Goal: Feedback & Contribution: Submit feedback/report problem

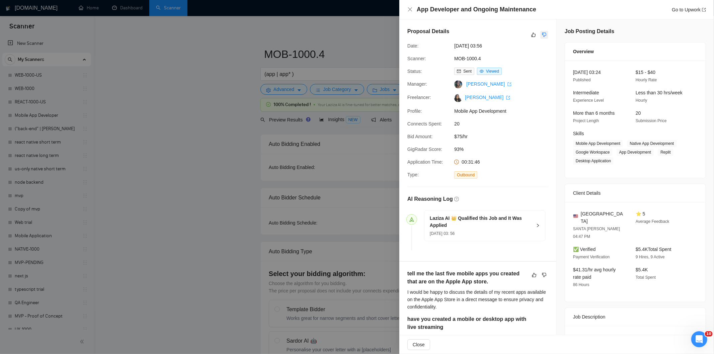
click at [542, 32] on icon "dislike" at bounding box center [544, 34] width 5 height 5
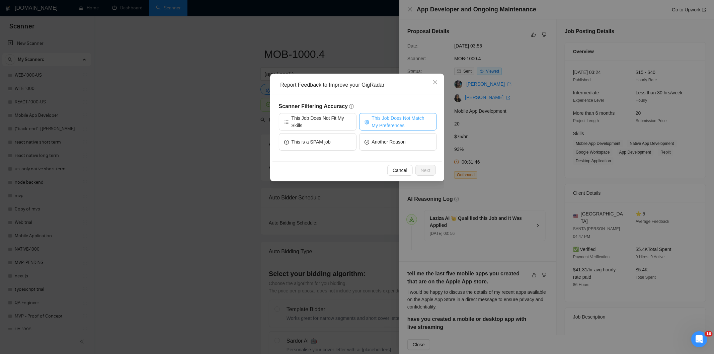
click at [377, 123] on span "This Job Does Not Match My Preferences" at bounding box center [402, 122] width 60 height 15
click at [423, 168] on span "Next" at bounding box center [426, 170] width 10 height 7
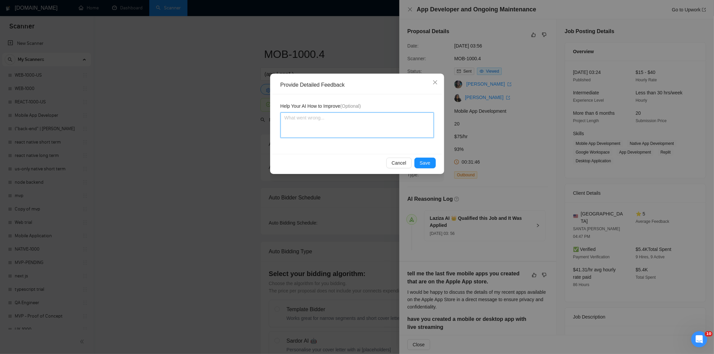
click at [381, 133] on textarea at bounding box center [357, 125] width 153 height 25
paste textarea "Not a fit — the client prefers to hire a solo developer, but Ria is an agency. …"
type textarea "Not a fit — the client prefers to hire a solo developer, but Ria is an agency. …"
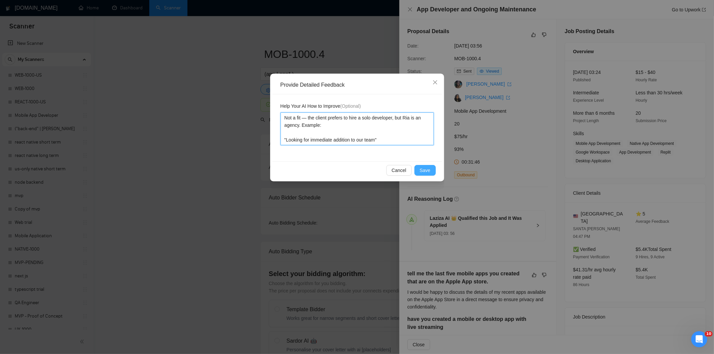
type textarea "Not a fit — the client prefers to hire a solo developer, but Ria is an agency. …"
click at [420, 171] on button "Save" at bounding box center [425, 170] width 21 height 11
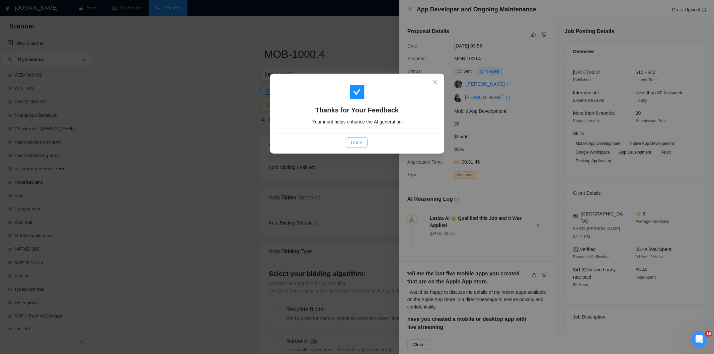
click at [356, 146] on span "Done" at bounding box center [356, 142] width 11 height 7
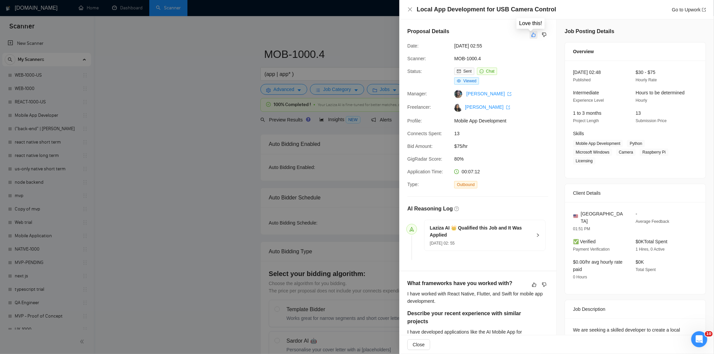
click at [533, 38] on button "button" at bounding box center [534, 35] width 8 height 8
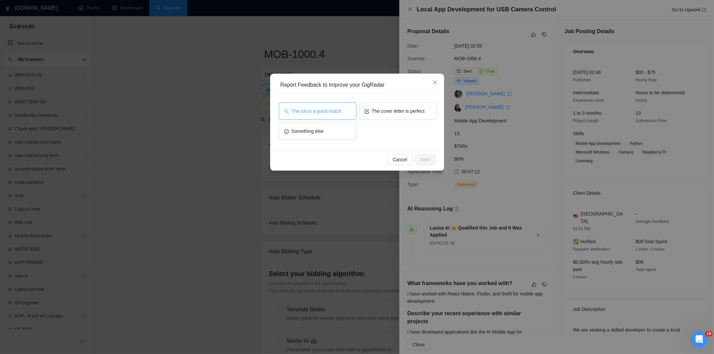
click at [350, 109] on button "The job is a good match" at bounding box center [318, 110] width 78 height 17
click at [337, 112] on span "The job is a good match" at bounding box center [317, 110] width 50 height 7
click at [424, 159] on span "Next" at bounding box center [426, 159] width 10 height 7
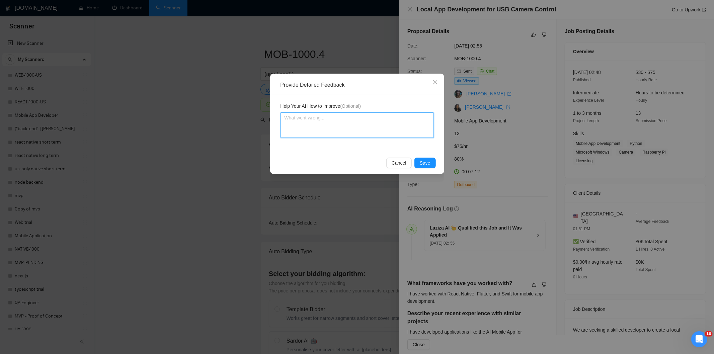
click at [388, 133] on textarea at bounding box center [357, 125] width 153 height 25
paste textarea "Good fit — the project is greenfield (no existing code), welcomes agencies, use…"
type textarea "Good fit — the project is greenfield (no existing code), welcomes agencies, use…"
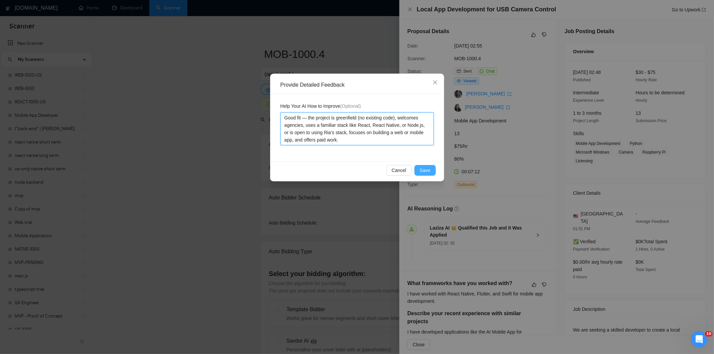
type textarea "Good fit — the project is greenfield (no existing code), welcomes agencies, use…"
click at [423, 168] on span "Save" at bounding box center [425, 170] width 11 height 7
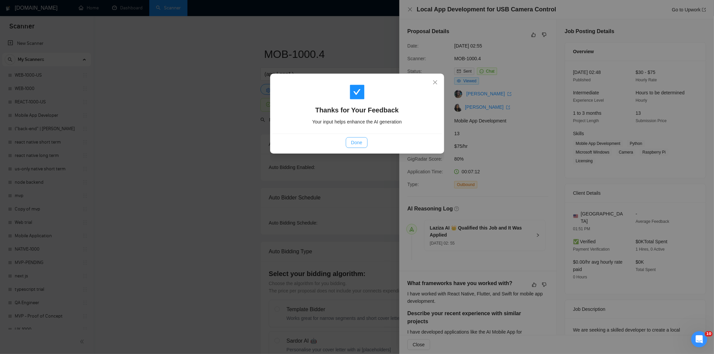
click at [362, 144] on span "Done" at bounding box center [356, 142] width 11 height 7
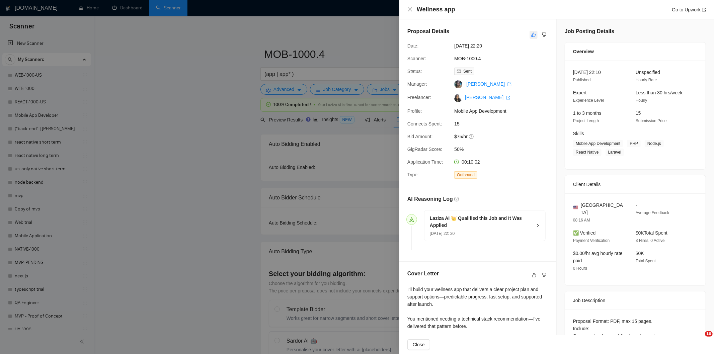
click at [530, 31] on button "button" at bounding box center [534, 35] width 8 height 8
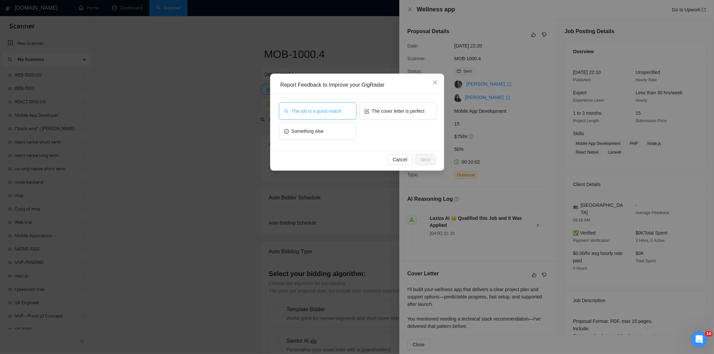
click at [336, 105] on button "The job is a good match" at bounding box center [318, 110] width 78 height 17
click at [421, 161] on span "Next" at bounding box center [426, 159] width 10 height 7
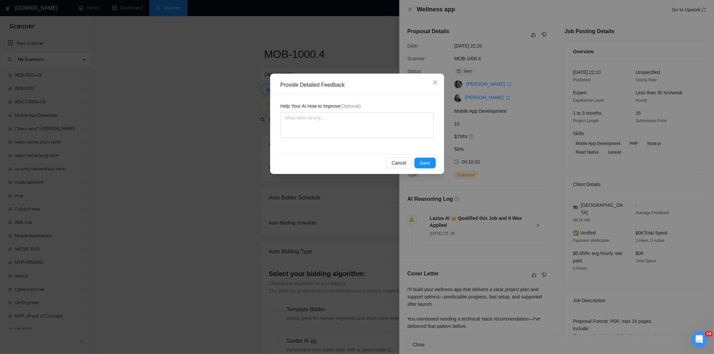
click at [381, 138] on div "Help Your AI How to Improve (Optional)" at bounding box center [357, 124] width 169 height 60
drag, startPoint x: 381, startPoint y: 138, endPoint x: 367, endPoint y: 126, distance: 18.5
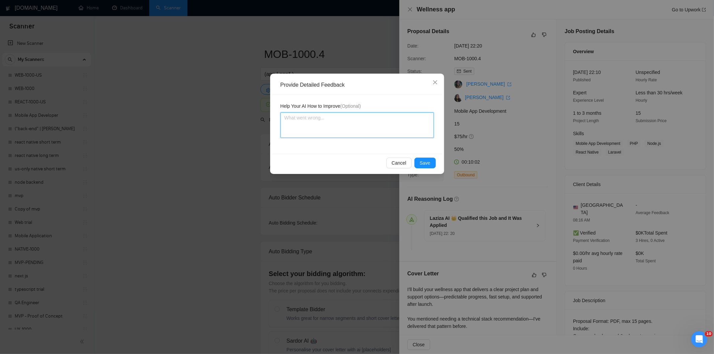
click at [367, 126] on div "Help Your AI How to Improve (Optional)" at bounding box center [357, 124] width 169 height 60
click at [367, 126] on textarea at bounding box center [357, 125] width 153 height 25
paste textarea "Good fit — the project is greenfield (no existing code), welcomes agencies, use…"
type textarea "Good fit — the project is greenfield (no existing code), welcomes agencies, use…"
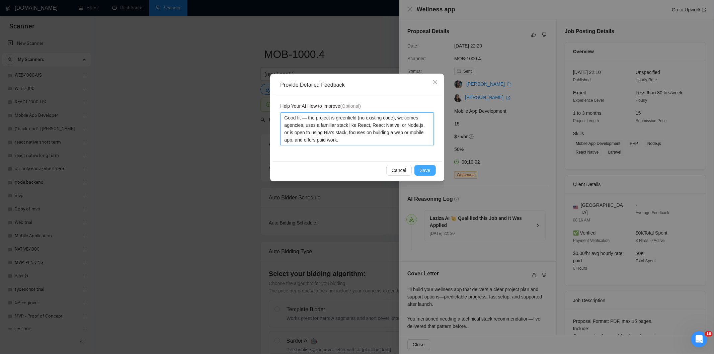
type textarea "Good fit — the project is greenfield (no existing code), welcomes agencies, use…"
click at [429, 168] on span "Save" at bounding box center [425, 170] width 11 height 7
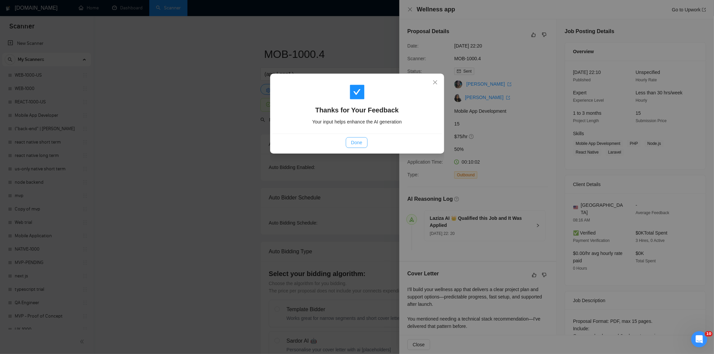
click at [360, 138] on button "Done" at bounding box center [357, 142] width 22 height 11
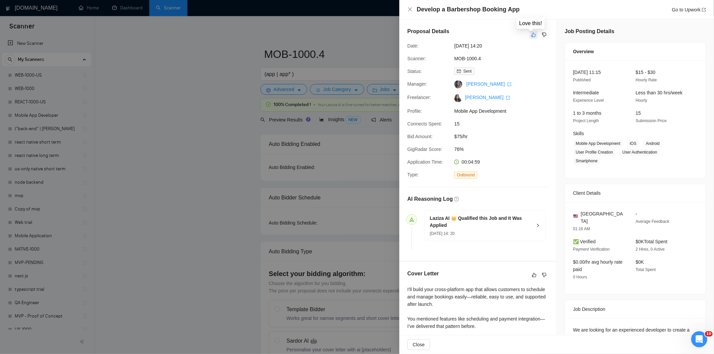
click at [533, 34] on icon "like" at bounding box center [533, 34] width 5 height 5
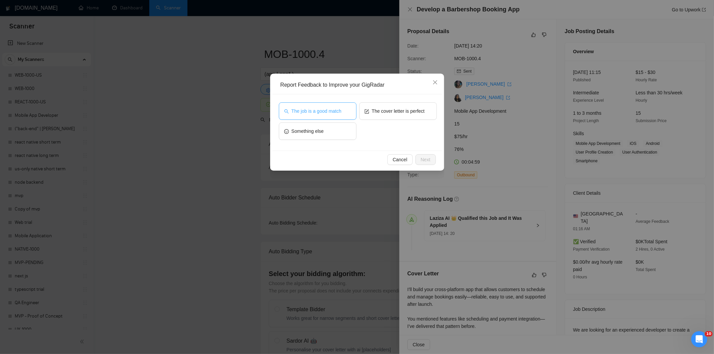
click at [300, 111] on span "The job is a good match" at bounding box center [317, 110] width 50 height 7
click at [431, 159] on button "Next" at bounding box center [426, 159] width 20 height 11
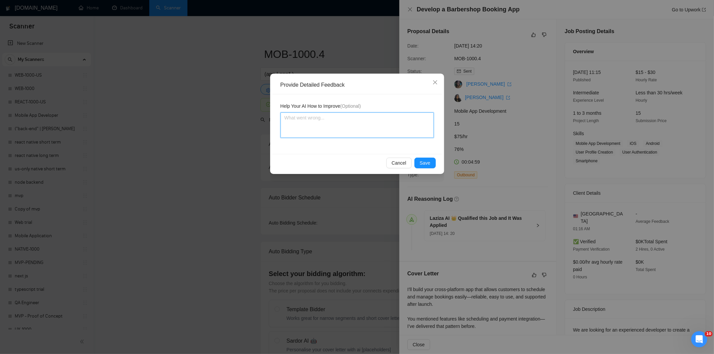
click at [355, 122] on textarea at bounding box center [357, 125] width 153 height 25
paste textarea "Good fit — the project is greenfield (no existing code), welcomes agencies, use…"
type textarea "Good fit — the project is greenfield (no existing code), welcomes agencies, use…"
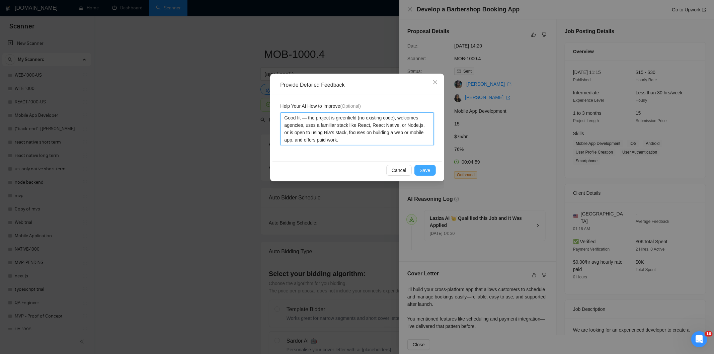
type textarea "Good fit — the project is greenfield (no existing code), welcomes agencies, use…"
click at [429, 170] on span "Save" at bounding box center [425, 170] width 11 height 7
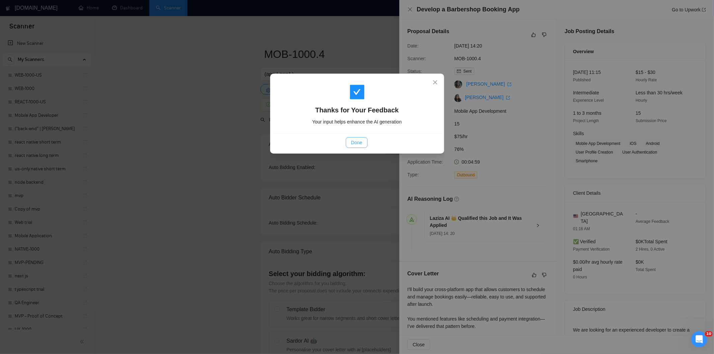
click at [353, 138] on button "Done" at bounding box center [357, 142] width 22 height 11
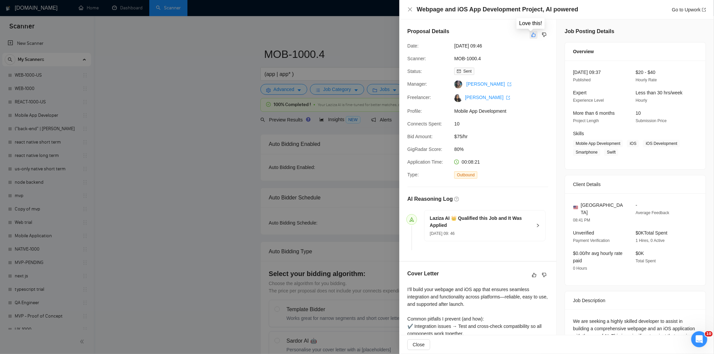
click at [532, 37] on icon "like" at bounding box center [534, 35] width 4 height 4
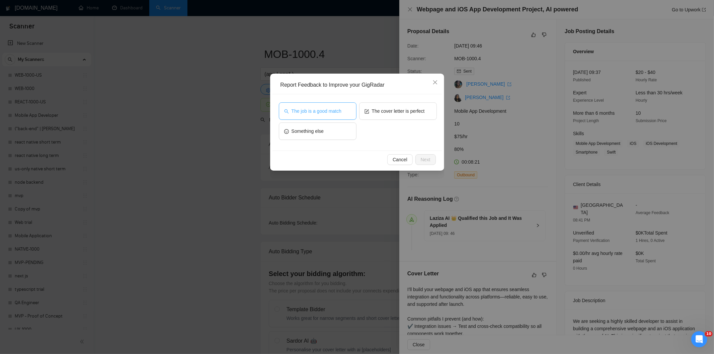
click at [327, 107] on span "The job is a good match" at bounding box center [317, 110] width 50 height 7
click at [426, 158] on span "Next" at bounding box center [426, 159] width 10 height 7
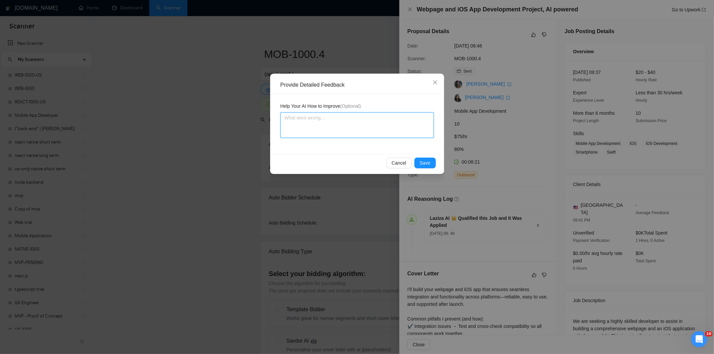
click at [396, 132] on textarea at bounding box center [357, 125] width 153 height 25
paste textarea "Good fit — the project is greenfield (no existing code), welcomes agencies, use…"
type textarea "Good fit — the project is greenfield (no existing code), welcomes agencies, use…"
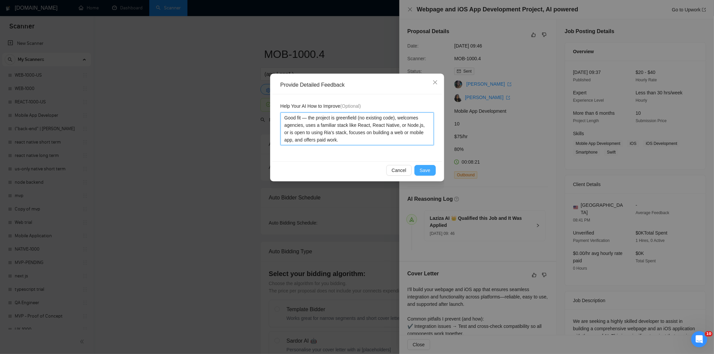
type textarea "Good fit — the project is greenfield (no existing code), welcomes agencies, use…"
click at [425, 167] on span "Save" at bounding box center [425, 170] width 11 height 7
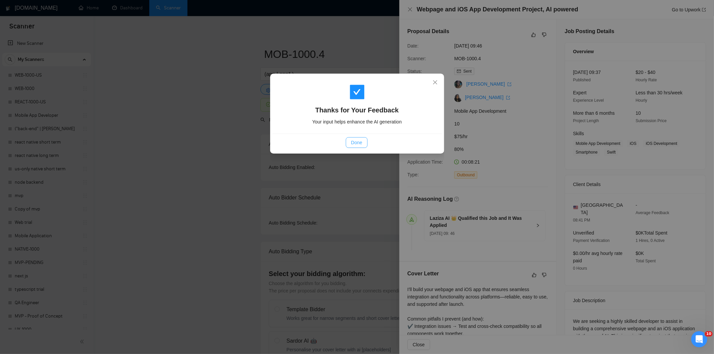
click at [361, 138] on button "Done" at bounding box center [357, 142] width 22 height 11
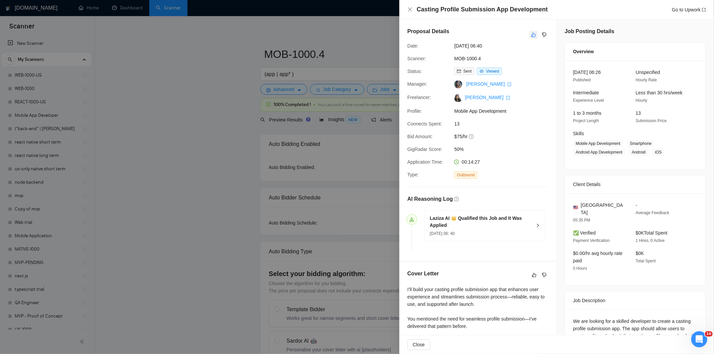
click at [531, 32] on icon "like" at bounding box center [533, 34] width 5 height 5
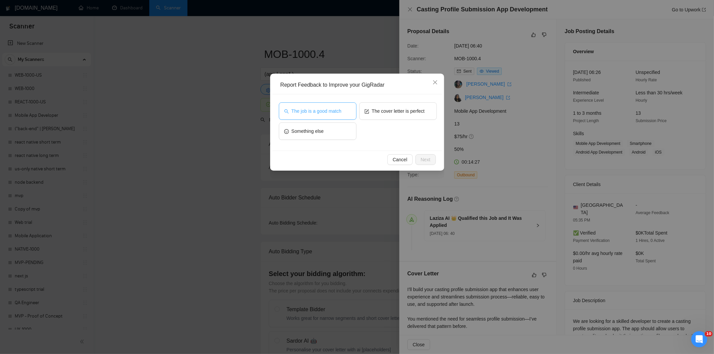
drag, startPoint x: 344, startPoint y: 111, endPoint x: 353, endPoint y: 108, distance: 9.3
click at [353, 108] on button "The job is a good match" at bounding box center [318, 110] width 78 height 17
click at [426, 159] on span "Next" at bounding box center [426, 159] width 10 height 7
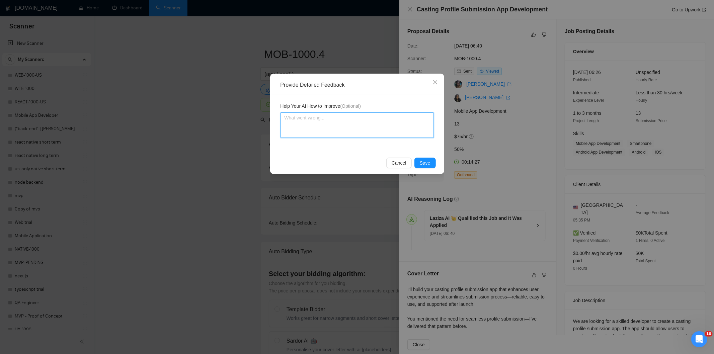
click at [387, 131] on textarea at bounding box center [357, 125] width 153 height 25
paste textarea "Good fit — the project is greenfield (no existing code), welcomes agencies, use…"
type textarea "Good fit — the project is greenfield (no existing code), welcomes agencies, use…"
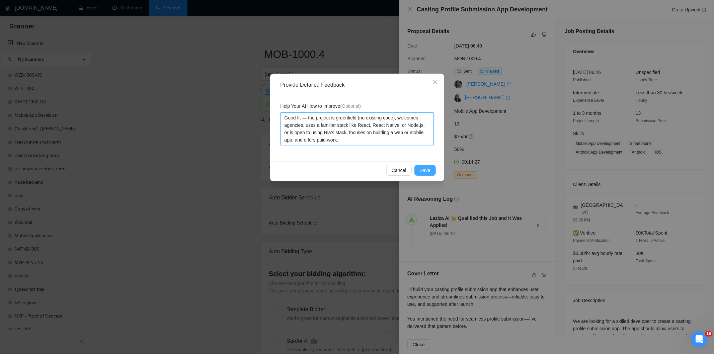
type textarea "Good fit — the project is greenfield (no existing code), welcomes agencies, use…"
click at [428, 169] on span "Save" at bounding box center [425, 170] width 11 height 7
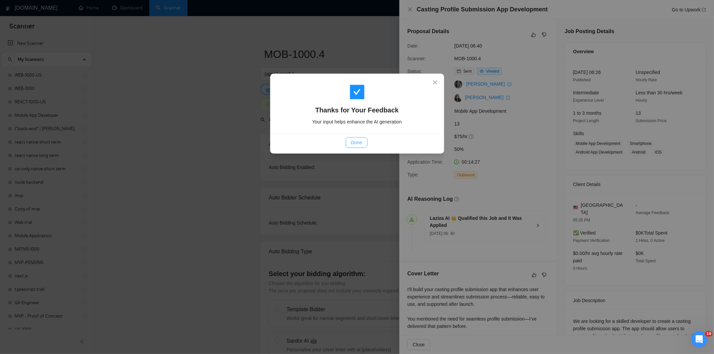
click at [354, 142] on span "Done" at bounding box center [356, 142] width 11 height 7
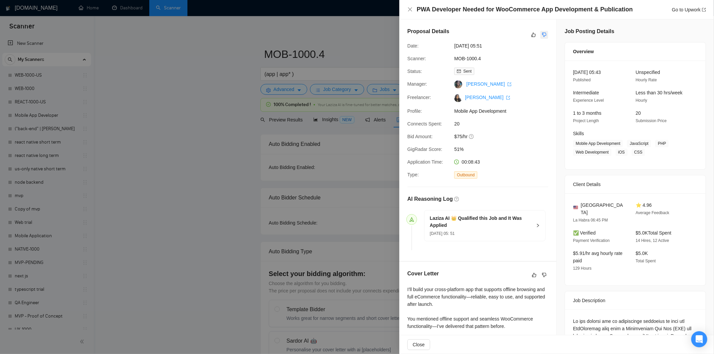
click at [542, 35] on icon "dislike" at bounding box center [544, 34] width 5 height 5
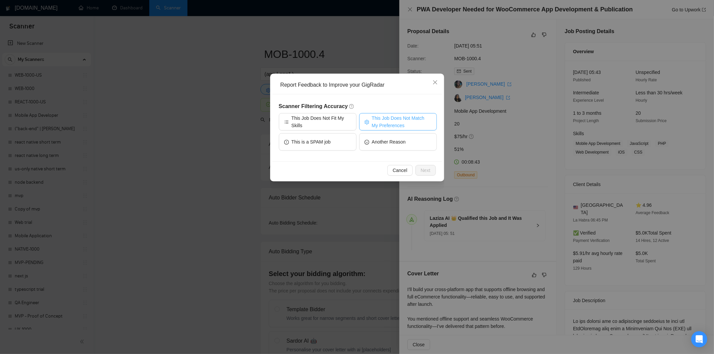
click at [384, 127] on span "This Job Does Not Match My Preferences" at bounding box center [402, 122] width 60 height 15
click at [428, 172] on span "Next" at bounding box center [426, 170] width 10 height 7
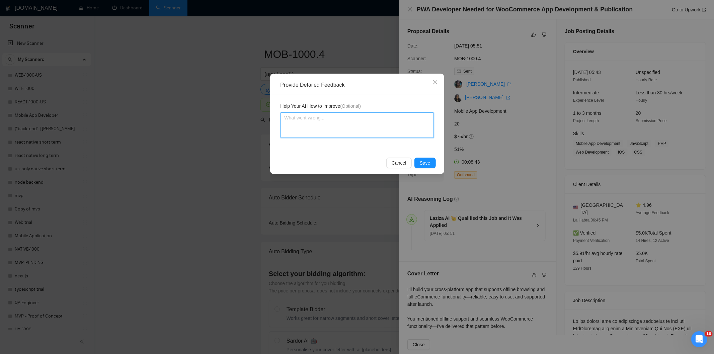
click at [376, 131] on textarea at bounding box center [357, 125] width 153 height 25
paste textarea "Not a fit — the stack mentioned isn't one Ria uses. She uses React, React Nativ…"
type textarea "Not a fit — the stack mentioned isn't one Ria uses. She uses React, React Nativ…"
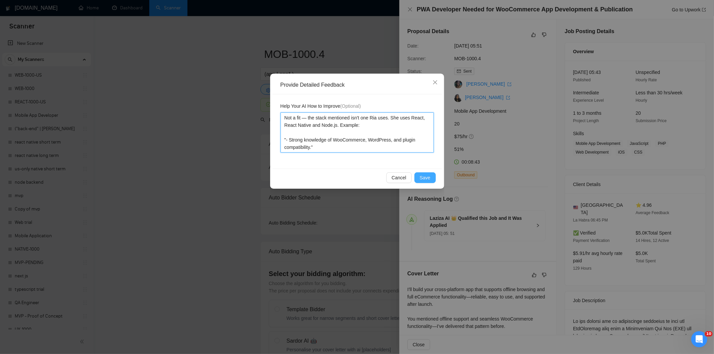
type textarea "Not a fit — the stack mentioned isn't one Ria uses. She uses React, React Nativ…"
click at [424, 176] on span "Save" at bounding box center [425, 177] width 11 height 7
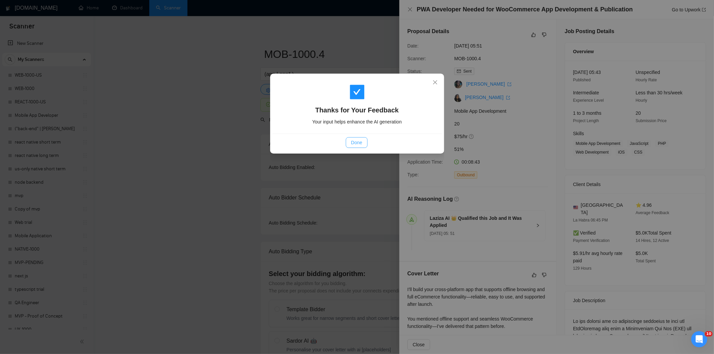
click at [357, 143] on span "Done" at bounding box center [356, 142] width 11 height 7
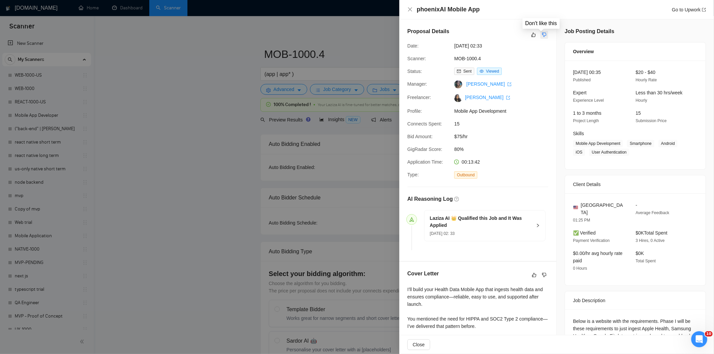
click at [542, 32] on icon "dislike" at bounding box center [544, 34] width 5 height 5
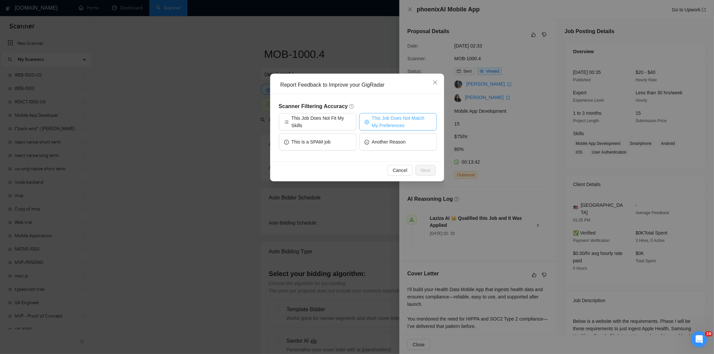
click at [390, 126] on span "This Job Does Not Match My Preferences" at bounding box center [402, 122] width 60 height 15
click at [429, 168] on span "Next" at bounding box center [426, 170] width 10 height 7
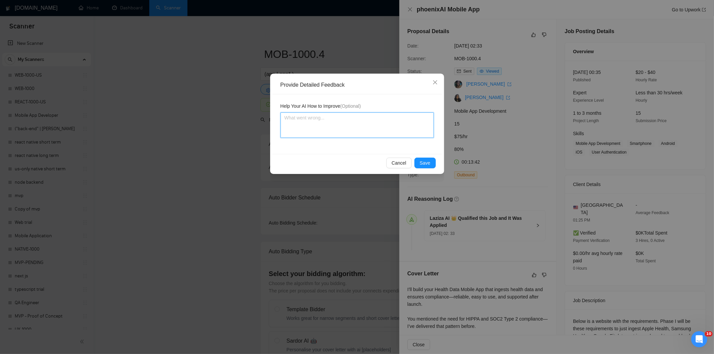
click at [380, 129] on textarea at bounding box center [357, 125] width 153 height 25
paste textarea "Not a fit — the description suggests an existing codebase, but Ria only works o…"
type textarea "Not a fit — the description suggests an existing codebase, but Ria only works o…"
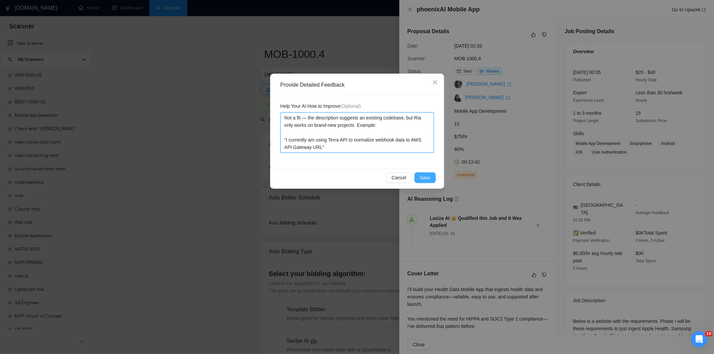
type textarea "Not a fit — the description suggests an existing codebase, but Ria only works o…"
click at [427, 179] on span "Save" at bounding box center [425, 177] width 11 height 7
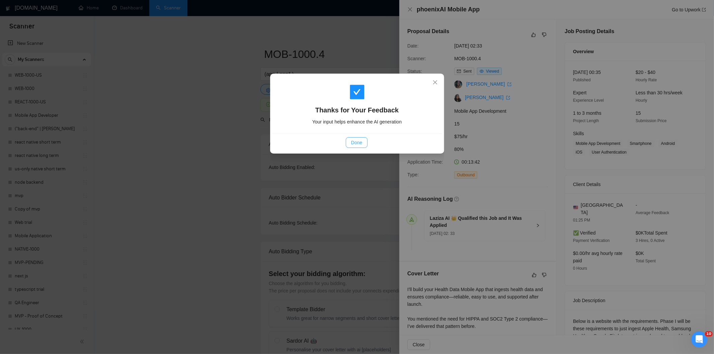
click at [362, 143] on span "Done" at bounding box center [356, 142] width 11 height 7
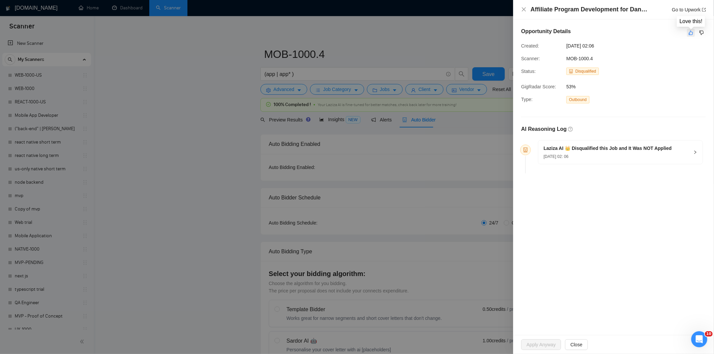
click at [691, 33] on icon "like" at bounding box center [691, 32] width 5 height 5
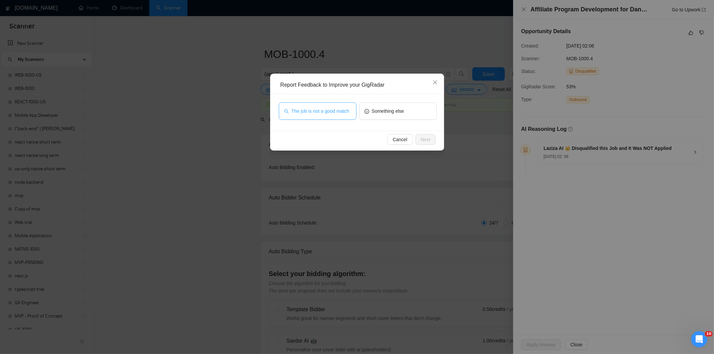
click at [338, 110] on span "The job is not a good match" at bounding box center [321, 110] width 58 height 7
click at [423, 138] on span "Next" at bounding box center [426, 139] width 10 height 7
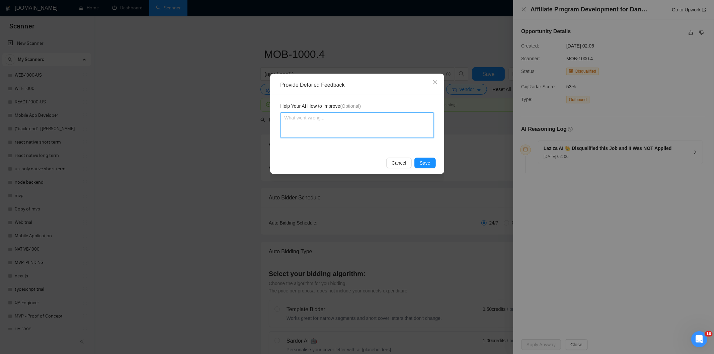
click at [401, 120] on textarea at bounding box center [357, 125] width 153 height 25
paste textarea "Not a fit — this project has been disqualified for other reasons. Example: "The…"
type textarea "Not a fit — this project has been disqualified for other reasons. Example: "The…"
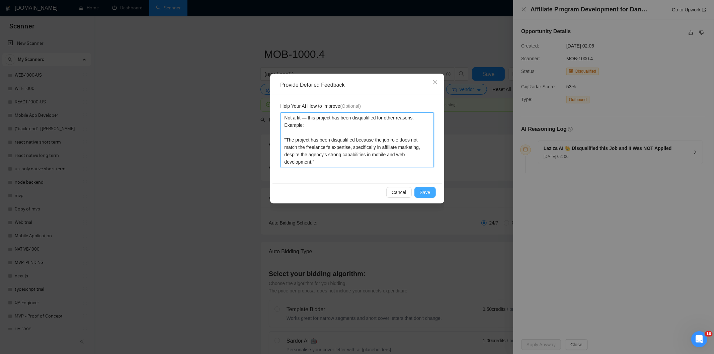
type textarea "Not a fit — this project has been disqualified for other reasons. Example: "The…"
click at [429, 188] on button "Save" at bounding box center [425, 192] width 21 height 11
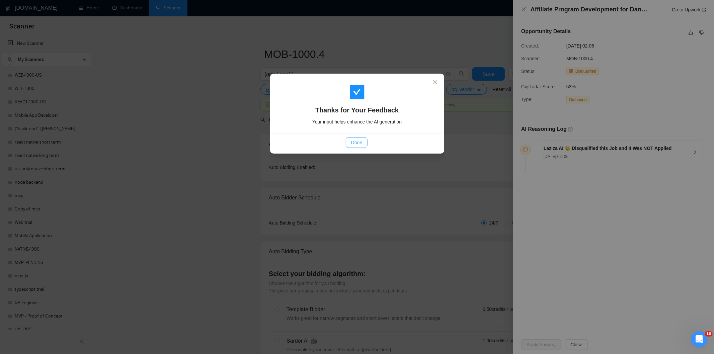
click at [361, 143] on span "Done" at bounding box center [356, 142] width 11 height 7
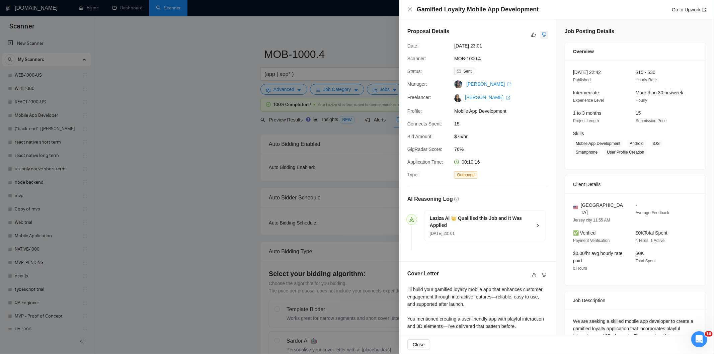
click at [542, 36] on icon "dislike" at bounding box center [544, 35] width 4 height 4
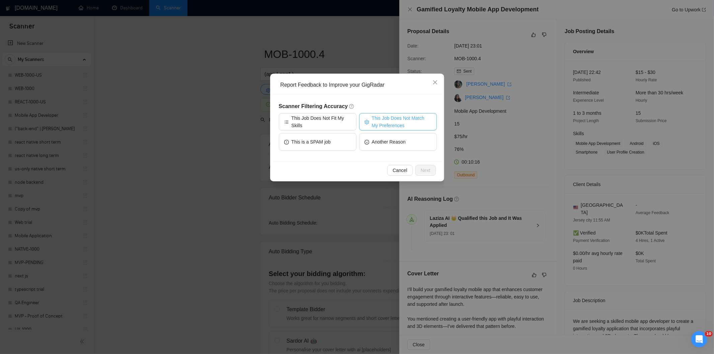
click at [369, 125] on button "This Job Does Not Match My Preferences" at bounding box center [398, 121] width 78 height 17
click at [426, 171] on span "Next" at bounding box center [426, 170] width 10 height 7
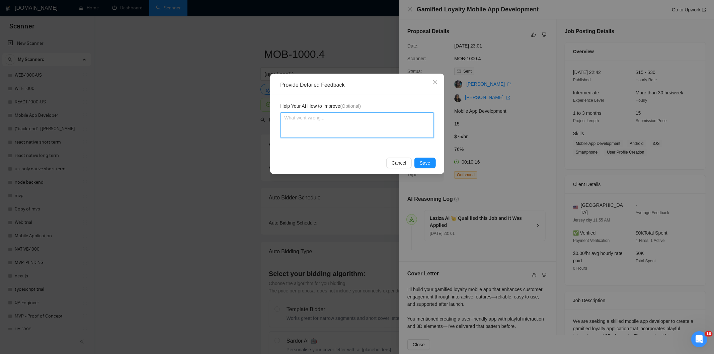
click at [383, 128] on textarea at bounding box center [357, 125] width 153 height 25
paste textarea "Not a fit — the project isn't for a web or mobile app, which is [PERSON_NAME]'s…"
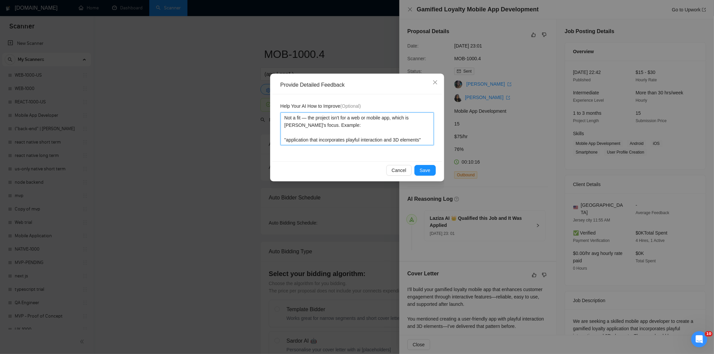
type textarea "Not a fit — the project isn't for a web or mobile app, which is [PERSON_NAME]'s…"
click at [420, 172] on button "Save" at bounding box center [425, 170] width 21 height 11
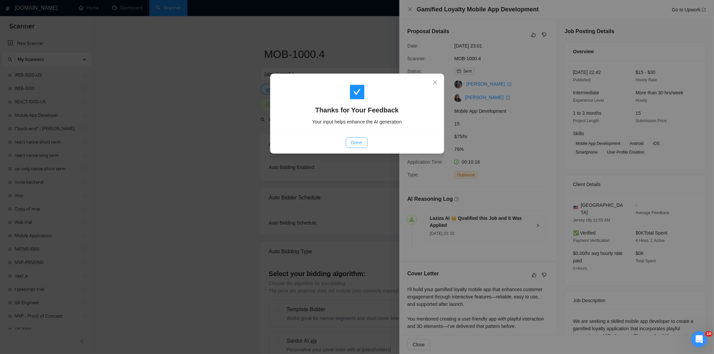
click at [360, 145] on span "Done" at bounding box center [356, 142] width 11 height 7
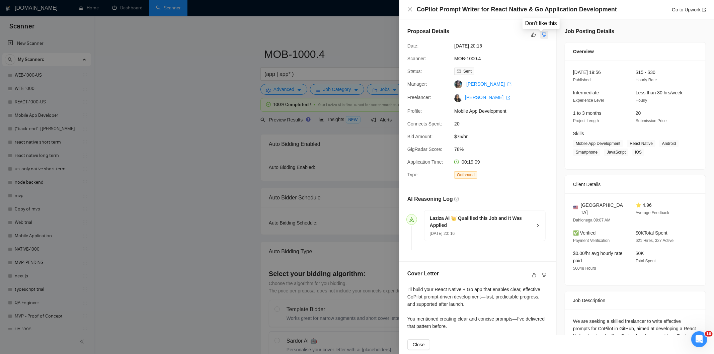
click at [542, 34] on icon "dislike" at bounding box center [544, 34] width 5 height 5
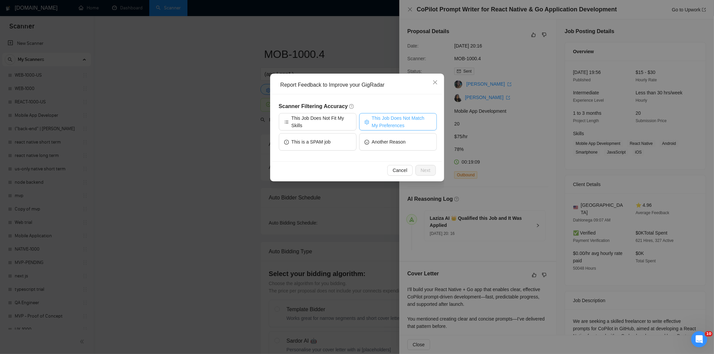
click at [380, 124] on span "This Job Does Not Match My Preferences" at bounding box center [402, 122] width 60 height 15
click at [424, 168] on span "Next" at bounding box center [426, 170] width 10 height 7
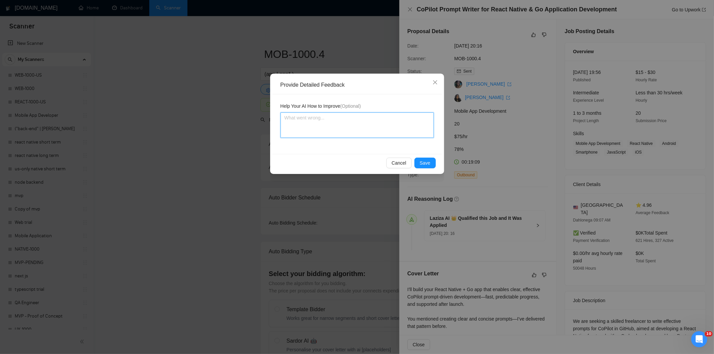
click at [365, 132] on textarea at bounding box center [357, 125] width 153 height 25
paste textarea "Not a fit — the project isn't for a web or mobile app, which is Ria's focus. Ex…"
type textarea "Not a fit — the project isn't for a web or mobile app, which is Ria's focus. Ex…"
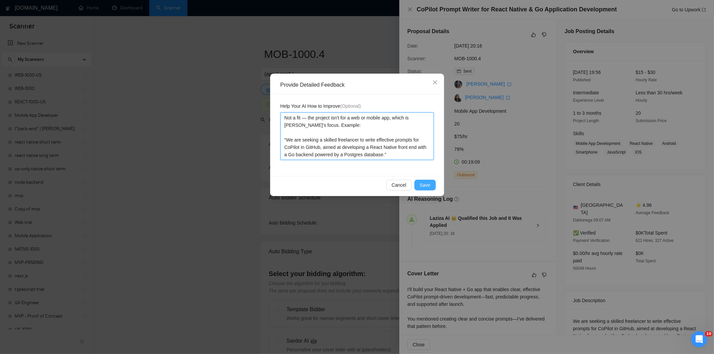
type textarea "Not a fit — the project isn't for a web or mobile app, which is Ria's focus. Ex…"
click at [427, 185] on span "Save" at bounding box center [425, 184] width 11 height 7
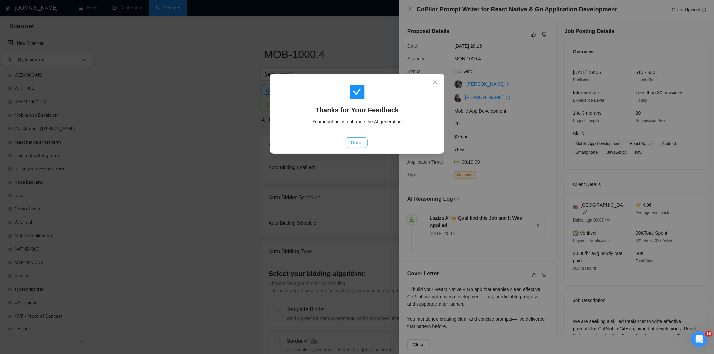
click at [362, 140] on span "Done" at bounding box center [356, 142] width 11 height 7
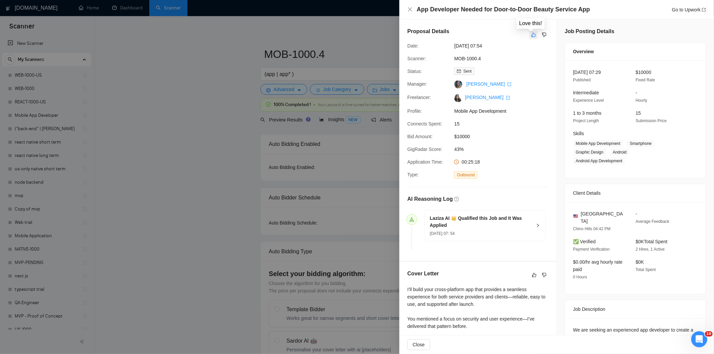
click at [531, 38] on button "button" at bounding box center [534, 35] width 8 height 8
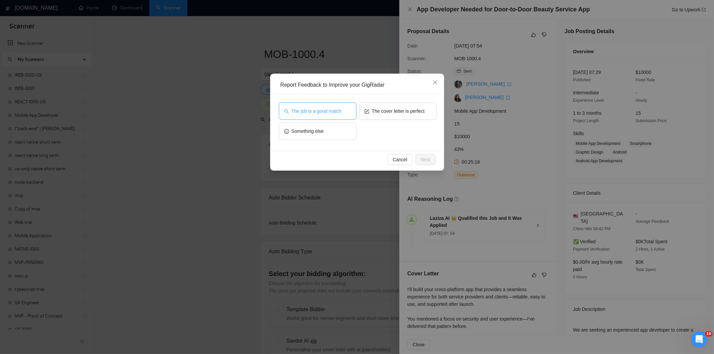
click at [324, 109] on span "The job is a good match" at bounding box center [317, 110] width 50 height 7
click at [421, 158] on span "Next" at bounding box center [426, 159] width 10 height 7
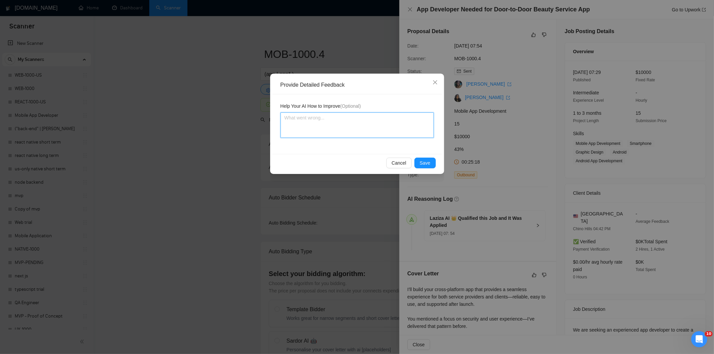
click at [341, 116] on textarea at bounding box center [357, 125] width 153 height 25
paste textarea "Good fit — the project is greenfield (no existing code), welcomes agencies, use…"
type textarea "Good fit — the project is greenfield (no existing code), welcomes agencies, use…"
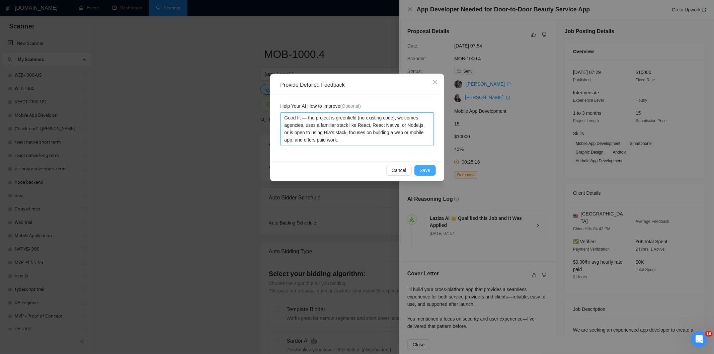
type textarea "Good fit — the project is greenfield (no existing code), welcomes agencies, use…"
click at [430, 171] on button "Save" at bounding box center [425, 170] width 21 height 11
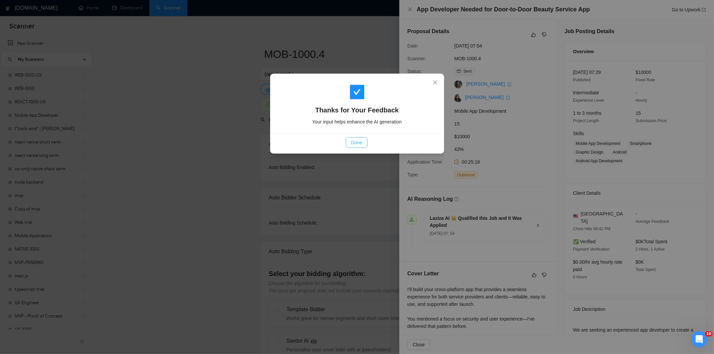
click at [360, 142] on span "Done" at bounding box center [356, 142] width 11 height 7
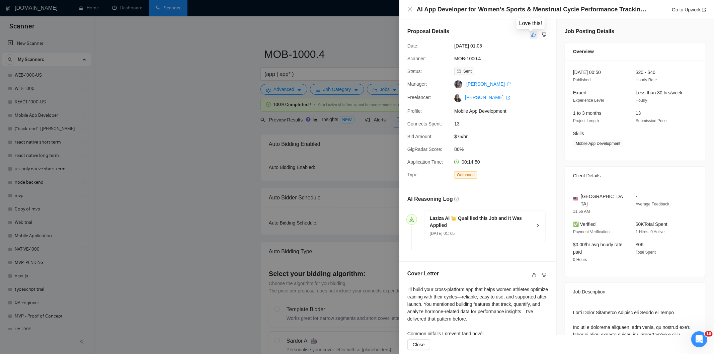
click at [531, 34] on icon "like" at bounding box center [533, 34] width 5 height 5
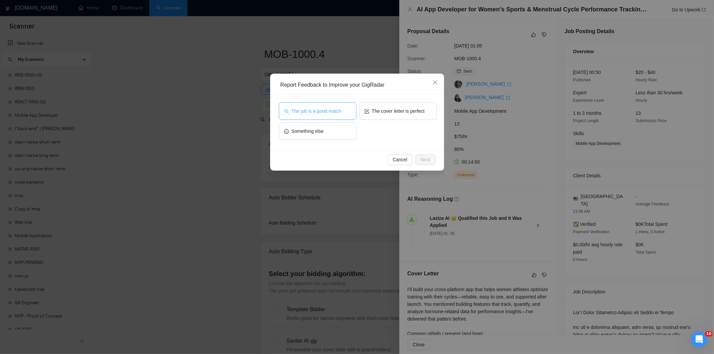
click at [313, 113] on span "The job is a good match" at bounding box center [317, 110] width 50 height 7
click at [424, 159] on span "Next" at bounding box center [426, 159] width 10 height 7
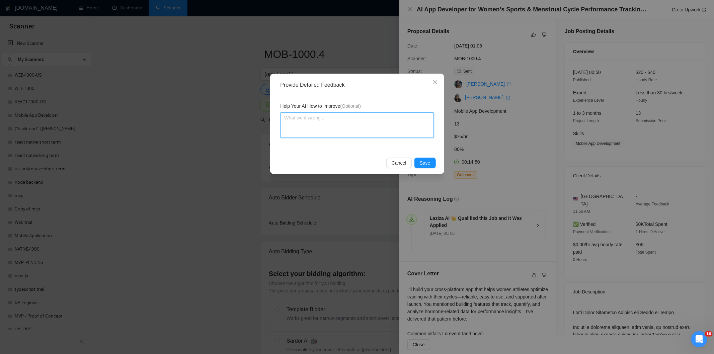
click at [380, 126] on textarea at bounding box center [357, 125] width 153 height 25
paste textarea "Good fit — the project is greenfield (no existing code), welcomes agencies, use…"
type textarea "Good fit — the project is greenfield (no existing code), welcomes agencies, use…"
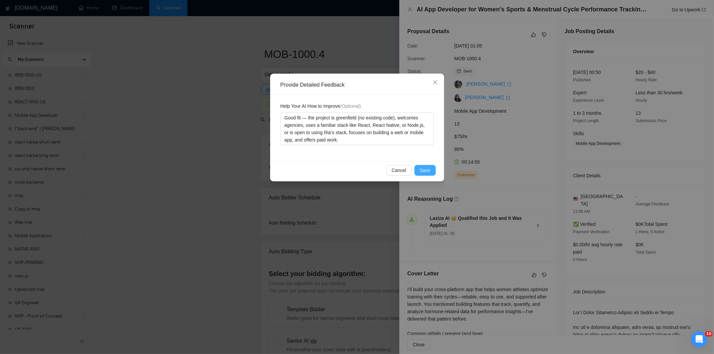
click at [425, 171] on span "Save" at bounding box center [425, 170] width 11 height 7
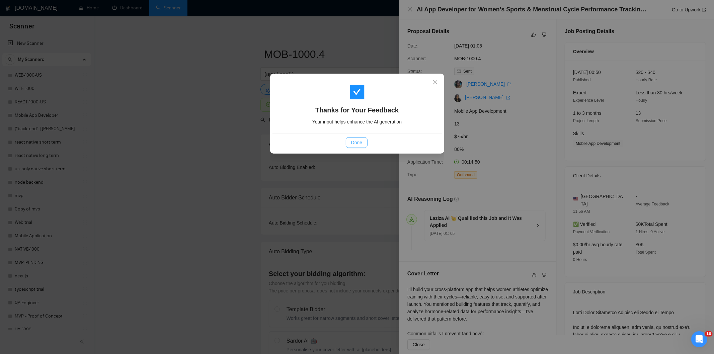
click at [358, 144] on span "Done" at bounding box center [356, 142] width 11 height 7
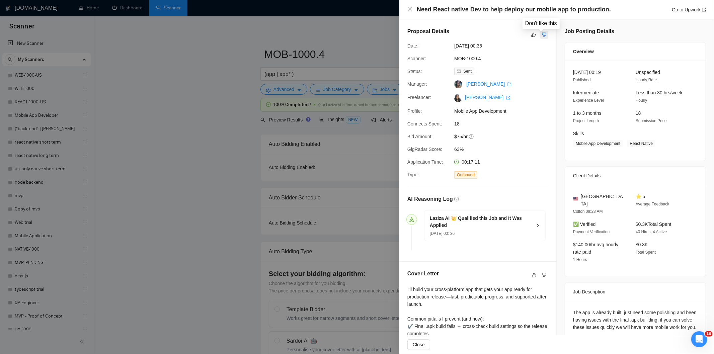
click at [542, 32] on icon "dislike" at bounding box center [544, 34] width 5 height 5
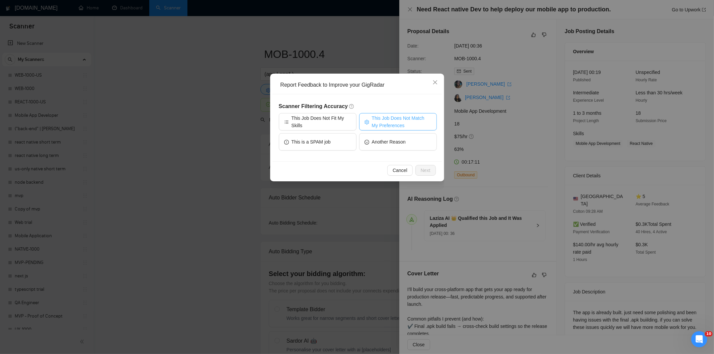
click at [388, 118] on span "This Job Does Not Match My Preferences" at bounding box center [402, 122] width 60 height 15
click at [425, 168] on span "Next" at bounding box center [426, 170] width 10 height 7
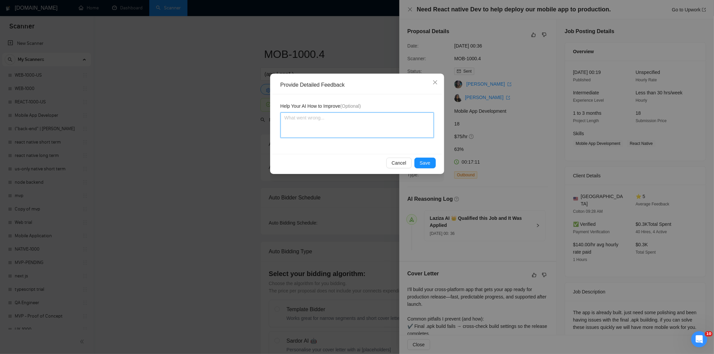
click at [391, 123] on textarea at bounding box center [357, 125] width 153 height 25
paste textarea "Not a fit — the description suggests an existing codebase, but Ria only works o…"
type textarea "Not a fit — the description suggests an existing codebase, but Ria only works o…"
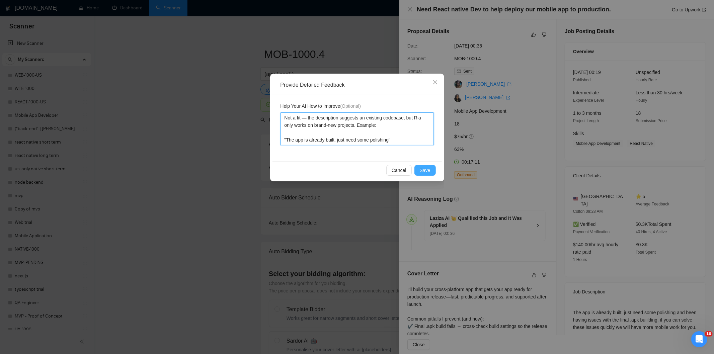
type textarea "Not a fit — the description suggests an existing codebase, but Ria only works o…"
click at [420, 169] on button "Save" at bounding box center [425, 170] width 21 height 11
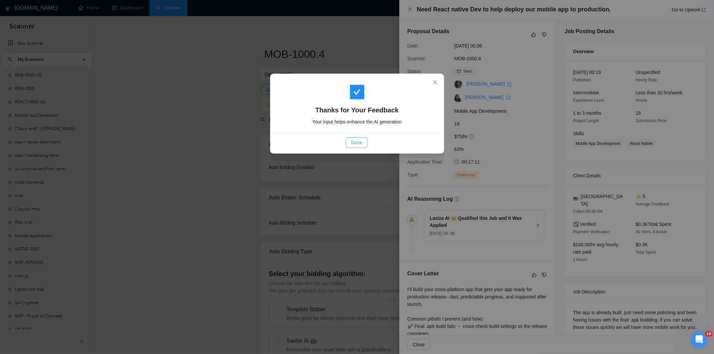
click at [354, 140] on span "Done" at bounding box center [356, 142] width 11 height 7
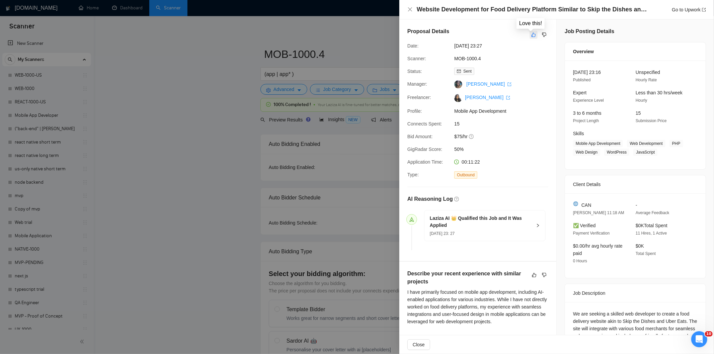
click at [532, 37] on icon "like" at bounding box center [534, 35] width 4 height 4
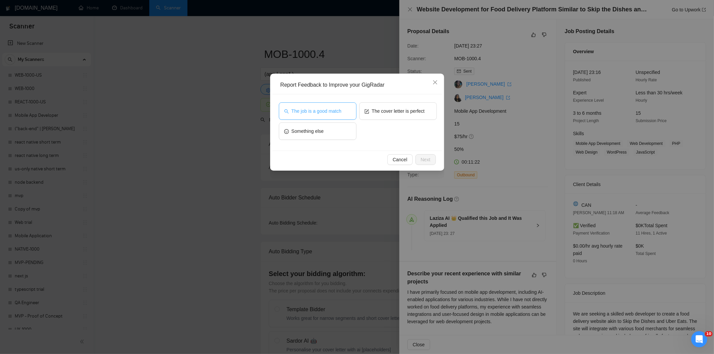
click at [345, 110] on button "The job is a good match" at bounding box center [318, 110] width 78 height 17
click at [429, 156] on span "Next" at bounding box center [426, 159] width 10 height 7
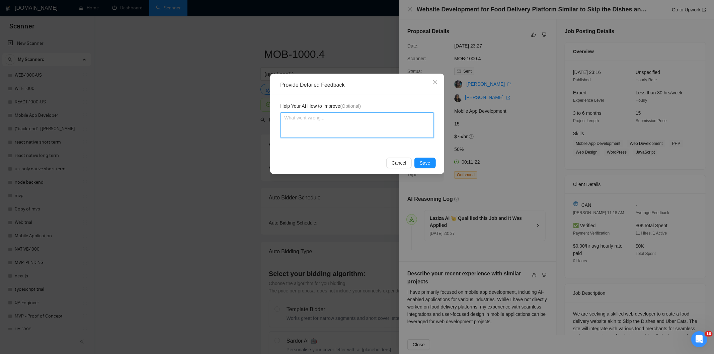
click at [408, 128] on textarea at bounding box center [357, 125] width 153 height 25
paste textarea "Good fit — the project is greenfield (no existing code), welcomes agencies, use…"
type textarea "Good fit — the project is greenfield (no existing code), welcomes agencies, use…"
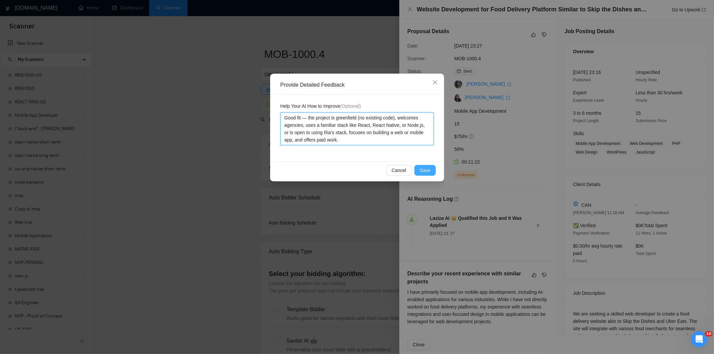
type textarea "Good fit — the project is greenfield (no existing code), welcomes agencies, use…"
click at [432, 170] on button "Save" at bounding box center [425, 170] width 21 height 11
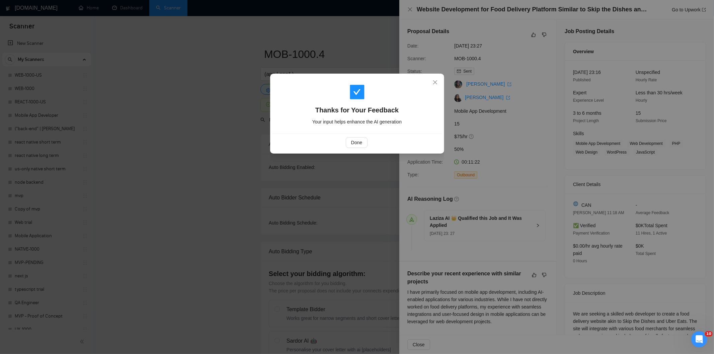
click at [356, 136] on div "Done" at bounding box center [357, 143] width 169 height 18
click at [355, 139] on span "Done" at bounding box center [356, 142] width 11 height 7
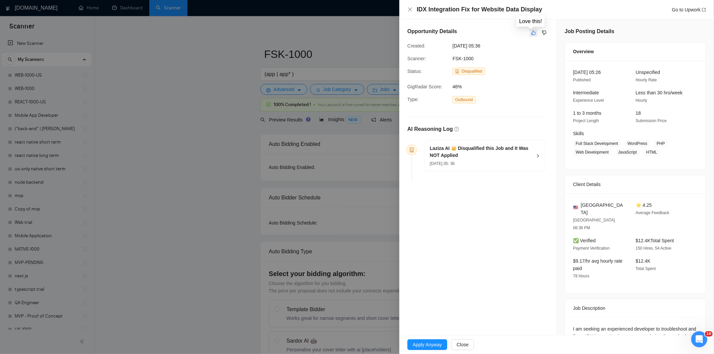
click at [531, 34] on icon "like" at bounding box center [533, 32] width 5 height 5
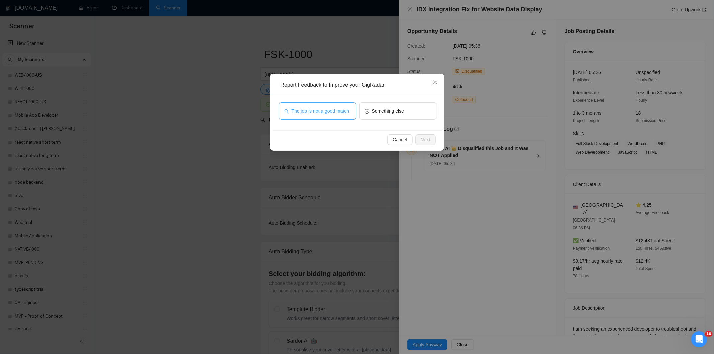
click at [338, 117] on button "The job is not a good match" at bounding box center [318, 110] width 78 height 17
click at [344, 108] on span "The job is not a good match" at bounding box center [321, 110] width 58 height 7
click at [332, 115] on span "The job is not a good match" at bounding box center [321, 110] width 58 height 7
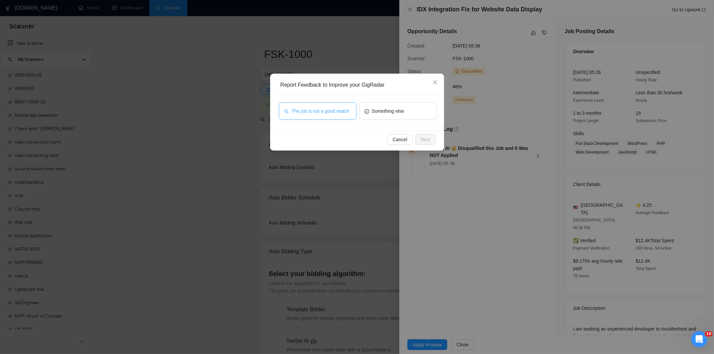
click at [332, 115] on span "The job is not a good match" at bounding box center [321, 110] width 58 height 7
click at [327, 113] on span "The job is not a good match" at bounding box center [321, 110] width 58 height 7
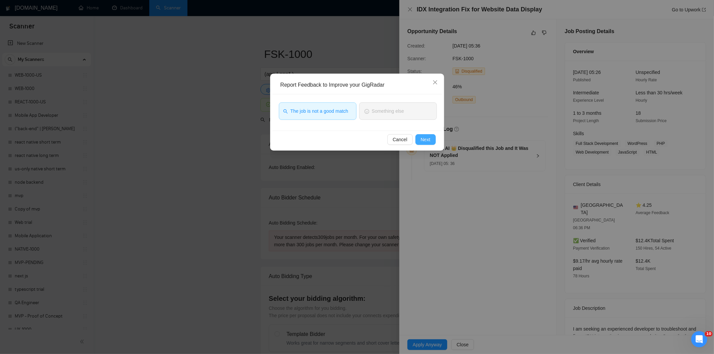
click at [426, 142] on span "Next" at bounding box center [426, 139] width 10 height 7
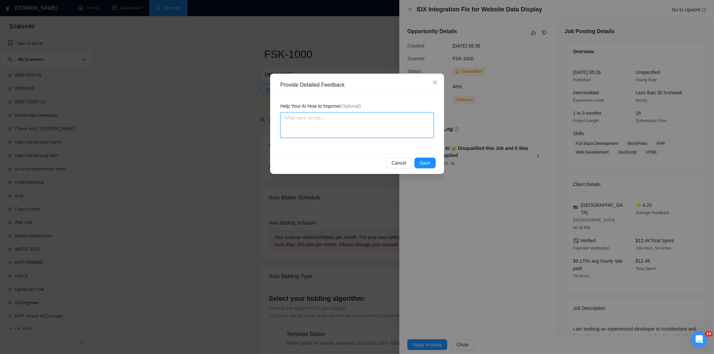
click at [374, 122] on textarea at bounding box center [357, 125] width 153 height 25
paste textarea "Not a fit — this project has been disqualified for other reasons. Example: "The…"
type textarea "Not a fit — this project has been disqualified for other reasons. Example: "The…"
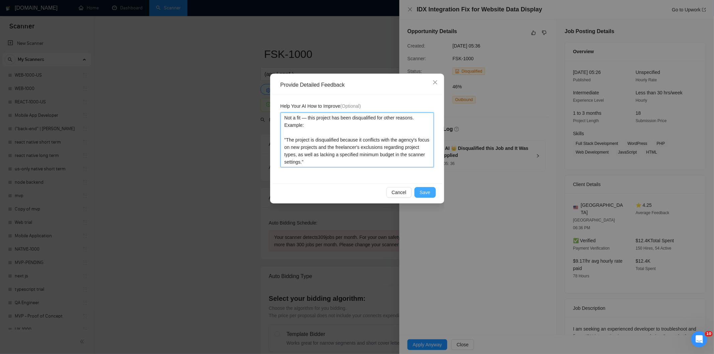
type textarea "Not a fit — this project has been disqualified for other reasons. Example: "The…"
click at [424, 193] on span "Save" at bounding box center [425, 192] width 11 height 7
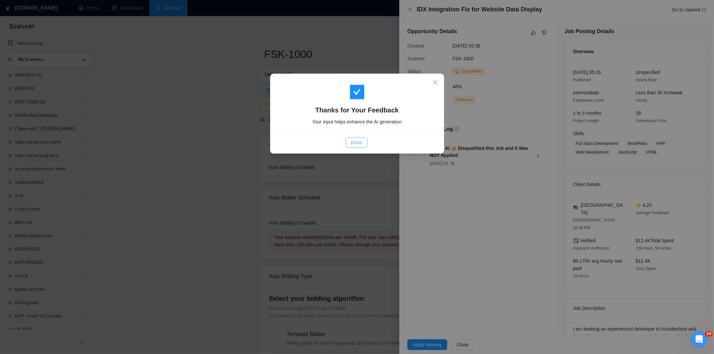
click at [362, 142] on span "Done" at bounding box center [356, 142] width 11 height 7
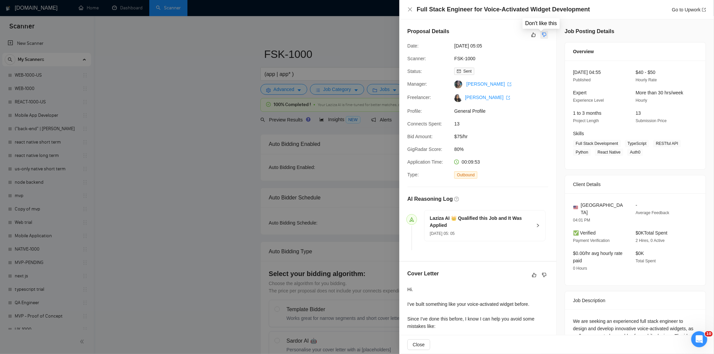
click at [542, 36] on icon "dislike" at bounding box center [544, 34] width 5 height 5
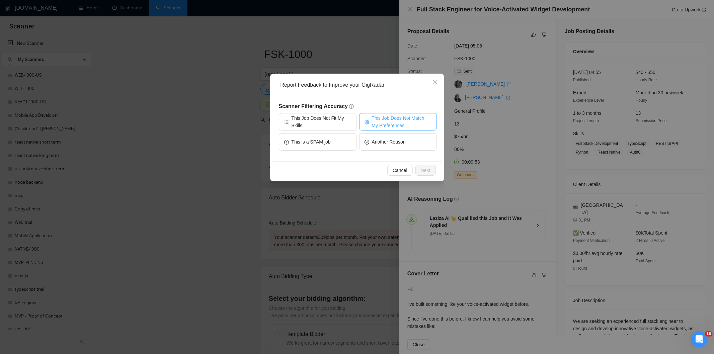
click at [397, 119] on span "This Job Does Not Match My Preferences" at bounding box center [402, 122] width 60 height 15
click at [427, 168] on span "Next" at bounding box center [426, 170] width 10 height 7
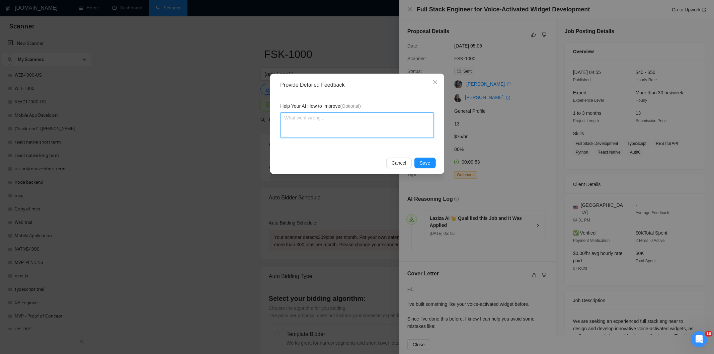
click at [388, 125] on textarea at bounding box center [357, 125] width 153 height 25
paste textarea "Not a fit — the description suggests an existing codebase, but Ria only works o…"
type textarea "Not a fit — the description suggests an existing codebase, but Ria only works o…"
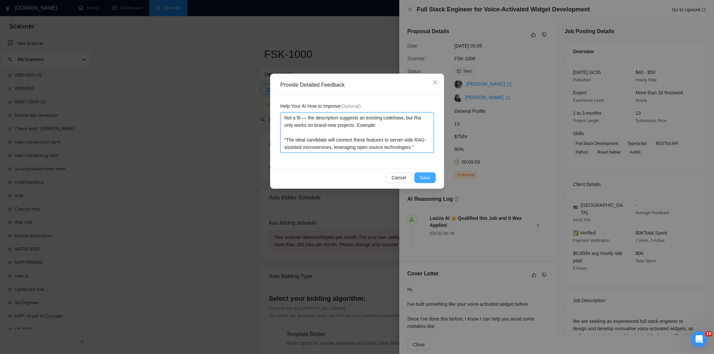
type textarea "Not a fit — the description suggests an existing codebase, but Ria only works o…"
click at [432, 177] on button "Save" at bounding box center [425, 177] width 21 height 11
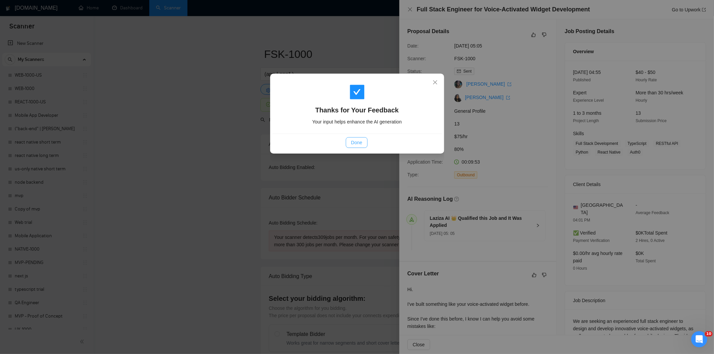
click at [360, 146] on span "Done" at bounding box center [356, 142] width 11 height 7
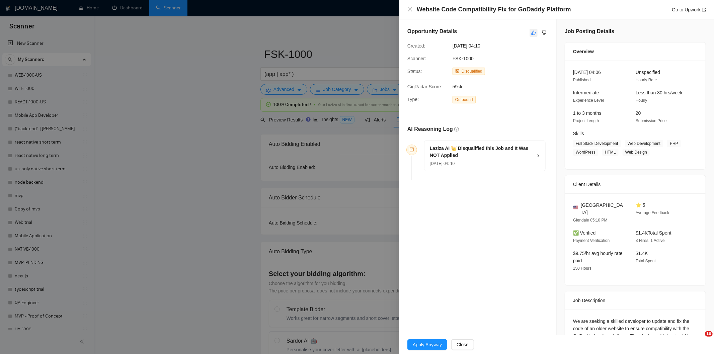
click at [533, 32] on icon "like" at bounding box center [534, 33] width 4 height 4
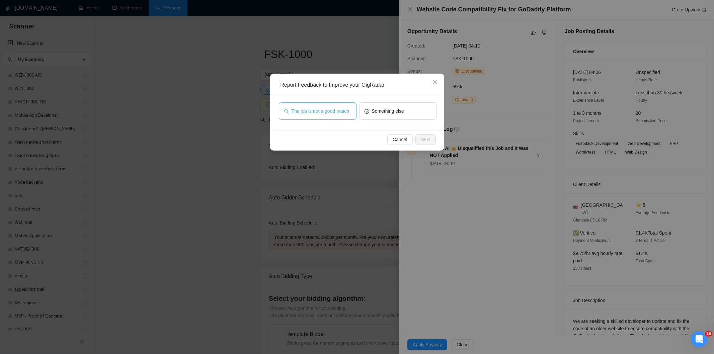
drag, startPoint x: 343, startPoint y: 109, endPoint x: 353, endPoint y: 106, distance: 10.6
click at [353, 106] on button "The job is not a good match" at bounding box center [318, 110] width 78 height 17
click at [331, 112] on span "The job is not a good match" at bounding box center [321, 110] width 58 height 7
click at [427, 138] on span "Next" at bounding box center [426, 139] width 10 height 7
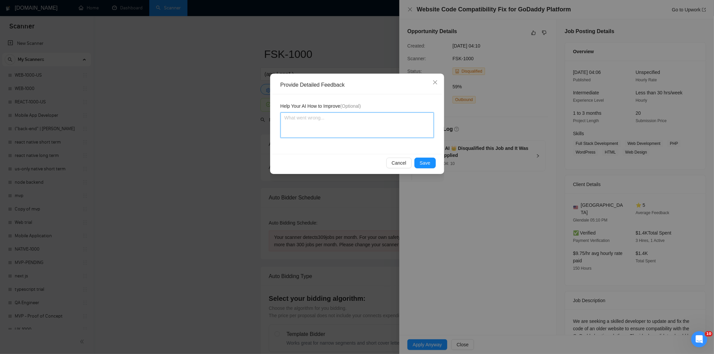
click at [406, 123] on textarea at bounding box center [357, 125] width 153 height 25
paste textarea "Not a fit — this project has been disqualified for other reasons. Example: "The…"
type textarea "Not a fit — this project has been disqualified for other reasons. Example: "The…"
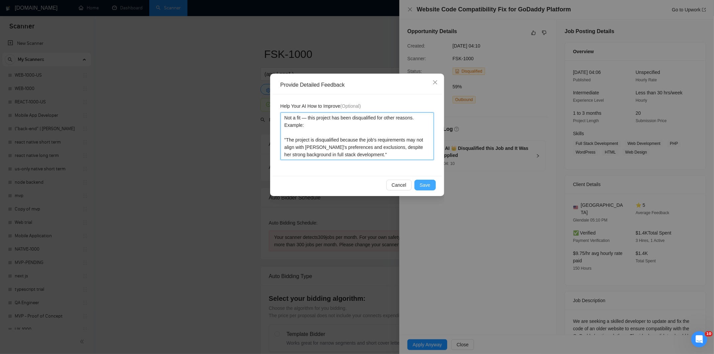
type textarea "Not a fit — this project has been disqualified for other reasons. Example: "The…"
click at [422, 186] on span "Save" at bounding box center [425, 184] width 11 height 7
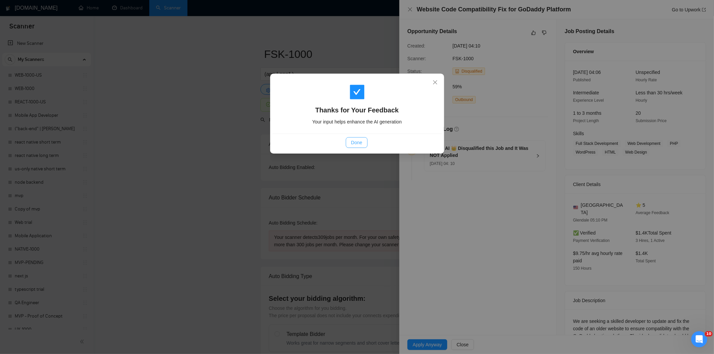
click at [355, 142] on span "Done" at bounding box center [356, 142] width 11 height 7
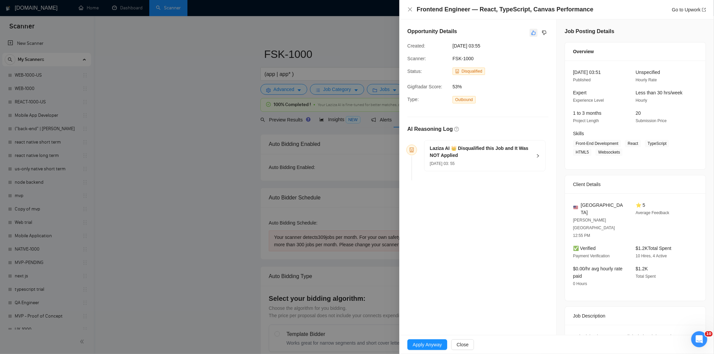
click at [531, 34] on icon "like" at bounding box center [533, 32] width 5 height 5
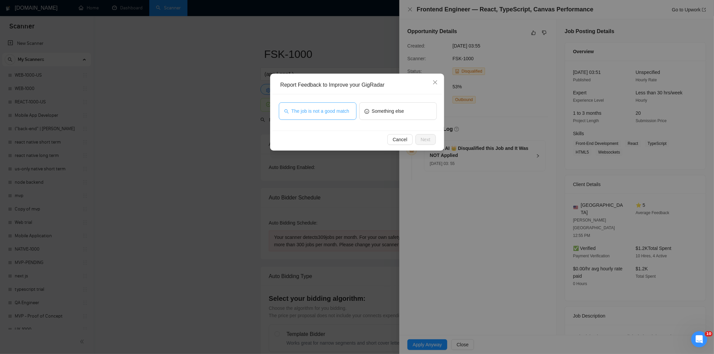
click at [295, 118] on button "The job is not a good match" at bounding box center [318, 110] width 78 height 17
click at [425, 140] on span "Next" at bounding box center [426, 139] width 10 height 7
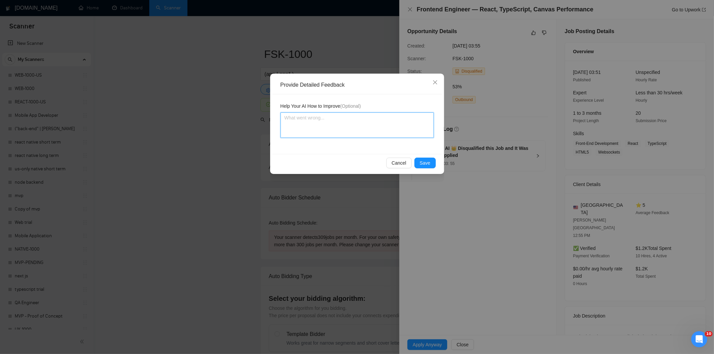
click at [399, 128] on textarea at bounding box center [357, 125] width 153 height 25
paste textarea "Not a fit — this project has been disqualified for other reasons. Example: "The…"
type textarea "Not a fit — this project has been disqualified for other reasons. Example: "The…"
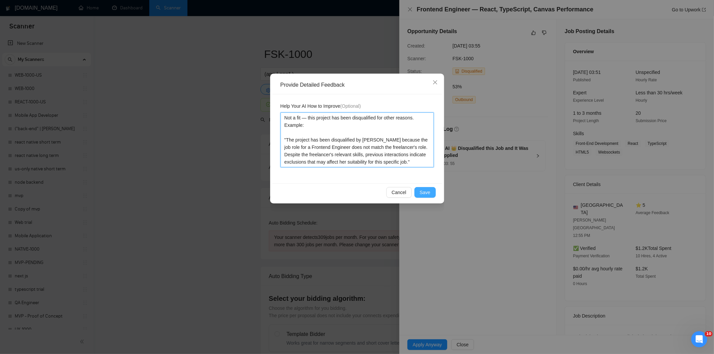
type textarea "Not a fit — this project has been disqualified for other reasons. Example: "The…"
click at [424, 196] on span "Save" at bounding box center [425, 192] width 11 height 7
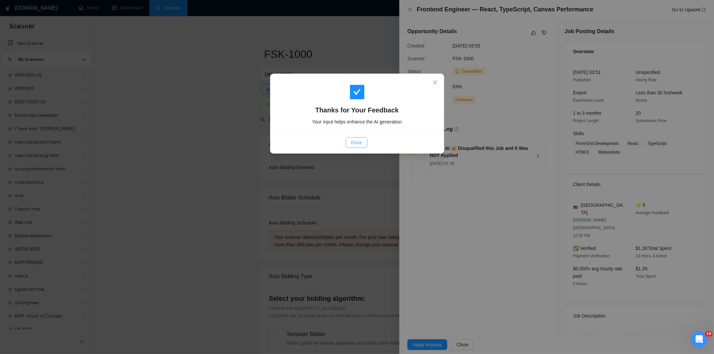
click at [360, 145] on span "Done" at bounding box center [356, 142] width 11 height 7
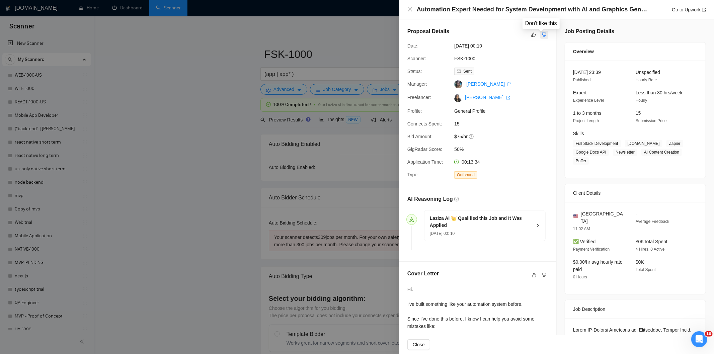
click at [543, 37] on icon "dislike" at bounding box center [544, 34] width 5 height 5
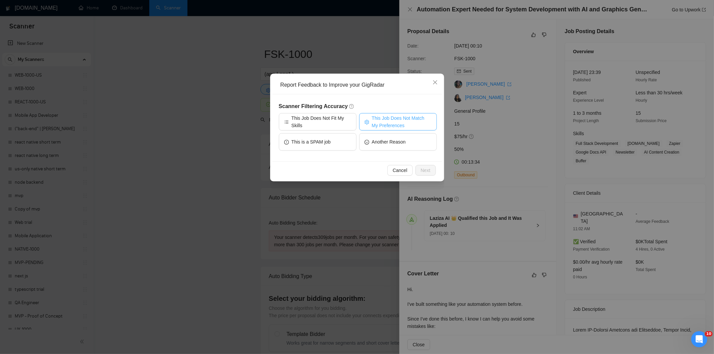
click at [380, 127] on span "This Job Does Not Match My Preferences" at bounding box center [402, 122] width 60 height 15
click at [429, 169] on span "Next" at bounding box center [426, 170] width 10 height 7
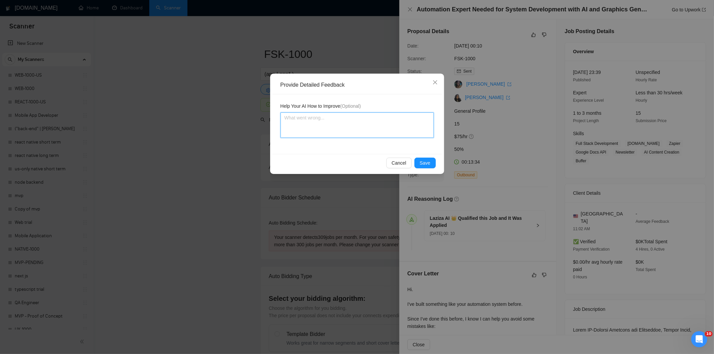
click at [394, 120] on textarea at bounding box center [357, 125] width 153 height 25
paste textarea "Not a fit — the project isn't for a web or mobile app, which is Ria's focus. Ex…"
type textarea "Not a fit — the project isn't for a web or mobile app, which is Ria's focus. Ex…"
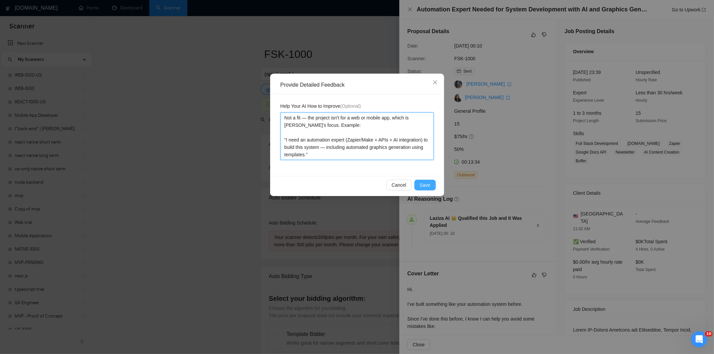
type textarea "Not a fit — the project isn't for a web or mobile app, which is Ria's focus. Ex…"
click at [423, 181] on button "Save" at bounding box center [425, 185] width 21 height 11
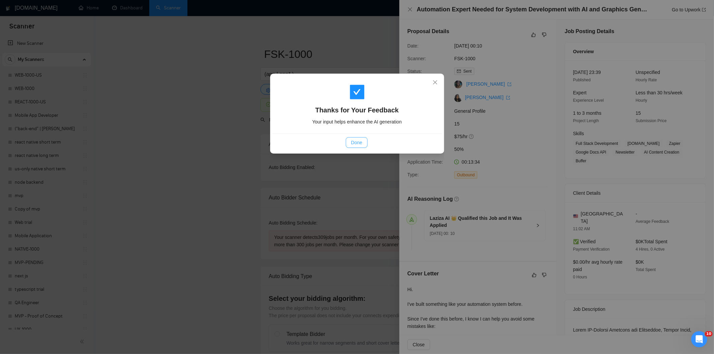
click at [359, 142] on span "Done" at bounding box center [356, 142] width 11 height 7
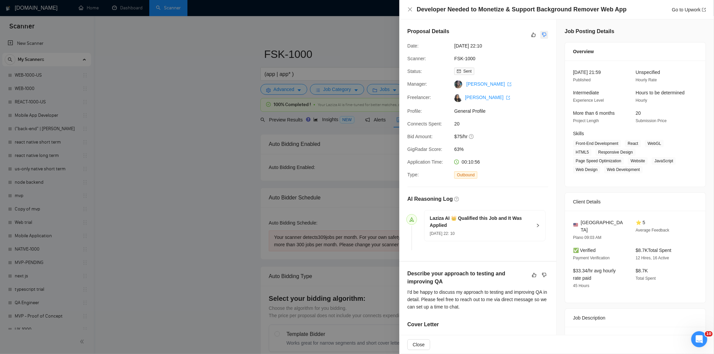
click at [542, 38] on icon "dislike" at bounding box center [544, 34] width 5 height 5
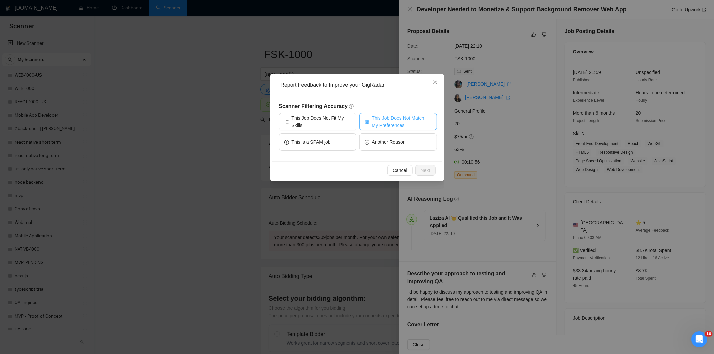
click at [390, 123] on span "This Job Does Not Match My Preferences" at bounding box center [402, 122] width 60 height 15
click at [423, 168] on span "Next" at bounding box center [426, 170] width 10 height 7
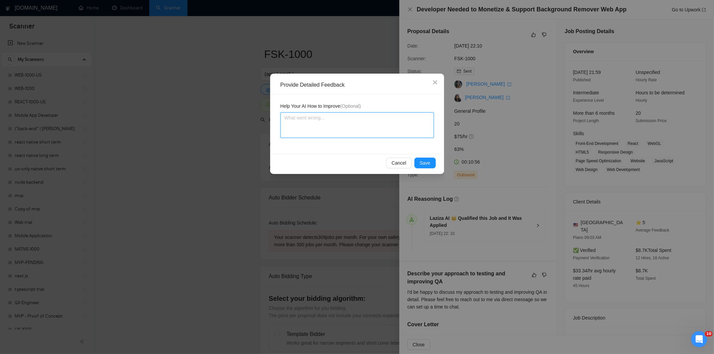
click at [391, 127] on textarea at bounding box center [357, 125] width 153 height 25
paste textarea "Not a fit — the description suggests an existing codebase, but Ria only works o…"
type textarea "Not a fit — the description suggests an existing codebase, but Ria only works o…"
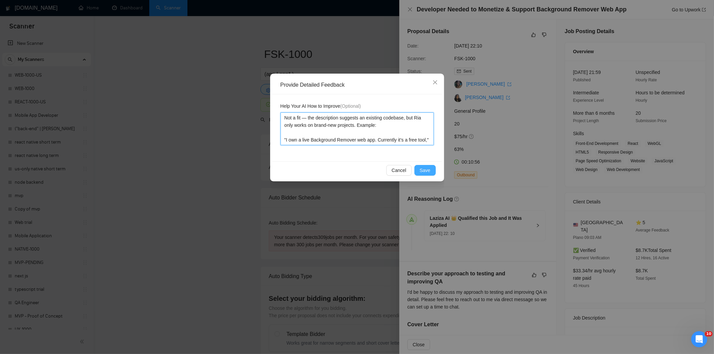
type textarea "Not a fit — the description suggests an existing codebase, but Ria only works o…"
click at [427, 171] on span "Save" at bounding box center [425, 170] width 11 height 7
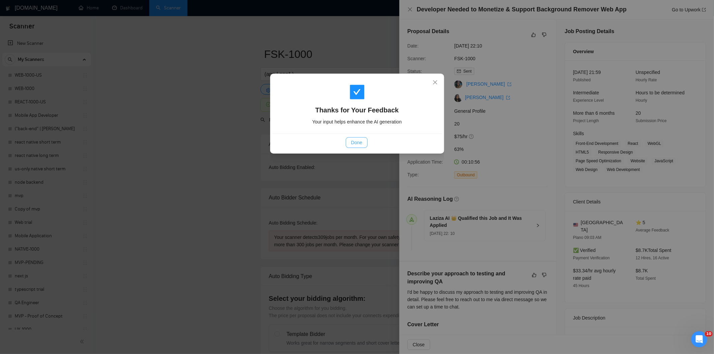
click at [363, 145] on button "Done" at bounding box center [357, 142] width 22 height 11
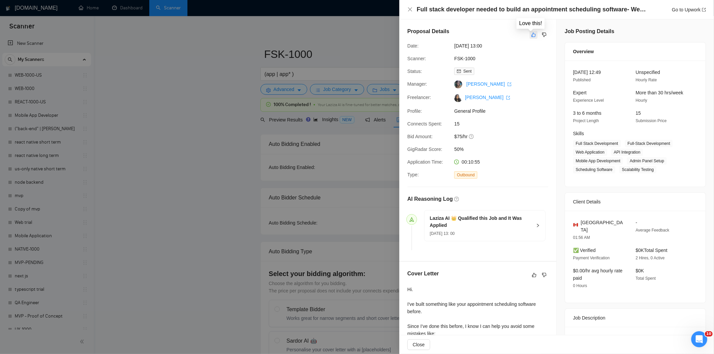
click at [531, 35] on icon "like" at bounding box center [533, 34] width 5 height 5
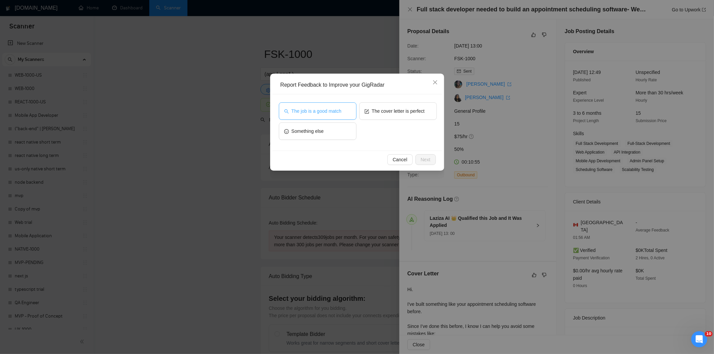
click at [326, 111] on span "The job is a good match" at bounding box center [317, 110] width 50 height 7
click at [422, 160] on span "Next" at bounding box center [426, 159] width 10 height 7
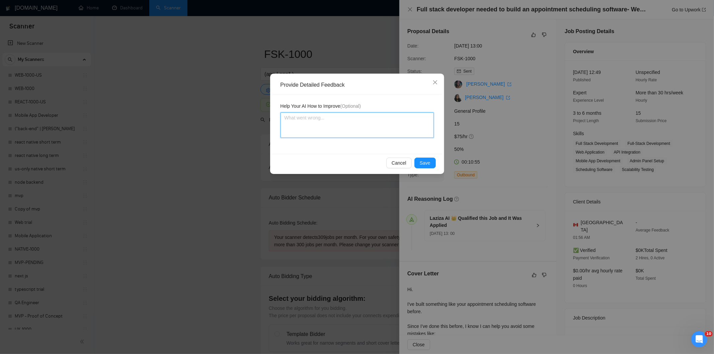
click at [389, 134] on textarea at bounding box center [357, 125] width 153 height 25
paste textarea "Good fit — the project is greenfield (no existing code), welcomes agencies, use…"
type textarea "Good fit — the project is greenfield (no existing code), welcomes agencies, use…"
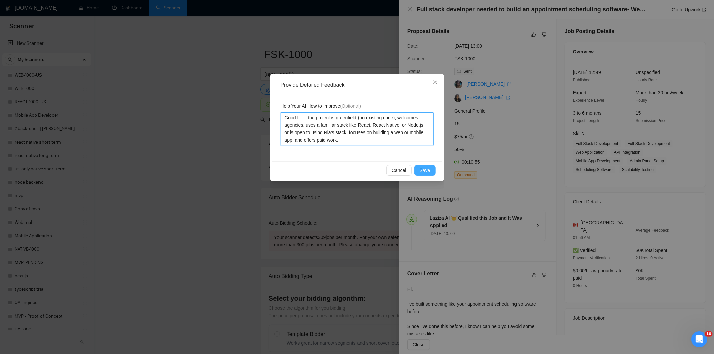
type textarea "Good fit — the project is greenfield (no existing code), welcomes agencies, use…"
click at [425, 169] on span "Save" at bounding box center [425, 170] width 11 height 7
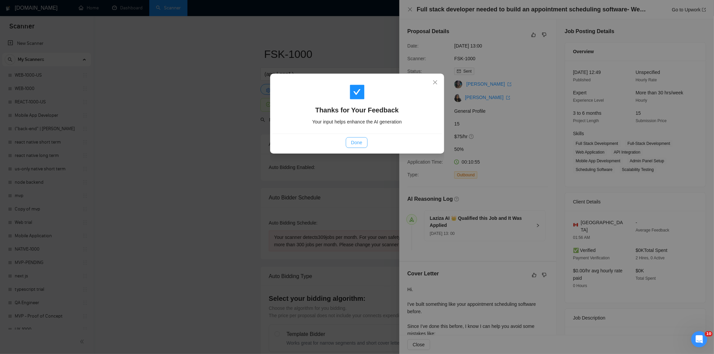
click at [362, 146] on span "Done" at bounding box center [356, 142] width 11 height 7
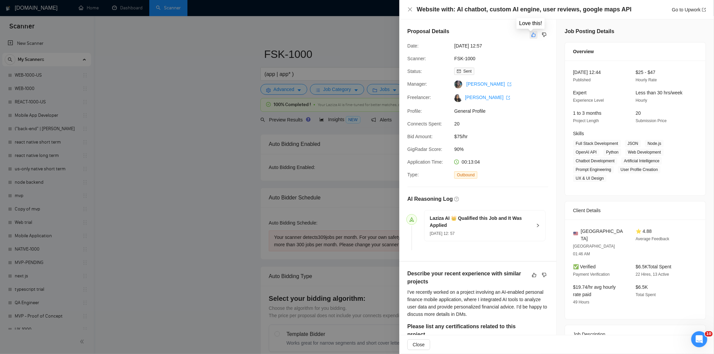
click at [532, 35] on icon "like" at bounding box center [534, 35] width 4 height 4
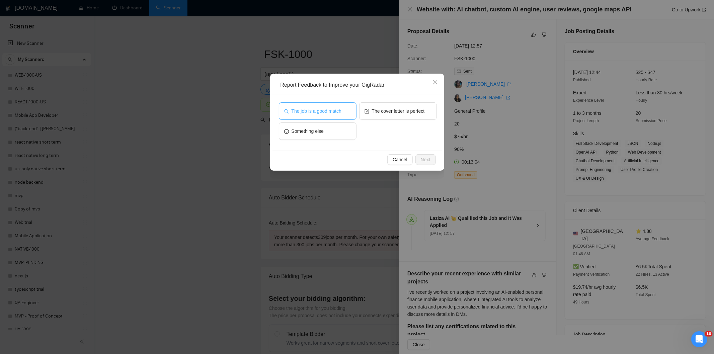
click at [322, 112] on span "The job is a good match" at bounding box center [317, 110] width 50 height 7
click at [429, 161] on span "Next" at bounding box center [426, 159] width 10 height 7
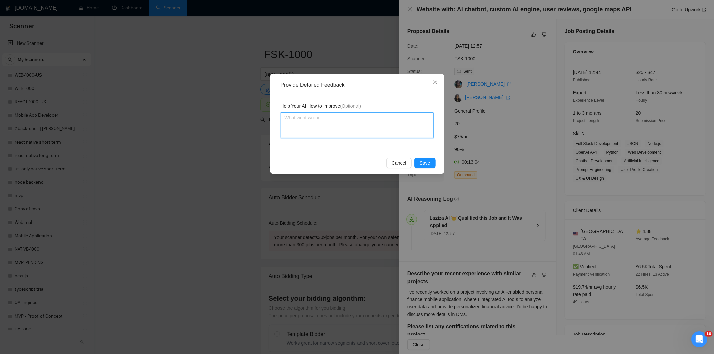
click at [359, 129] on textarea at bounding box center [357, 125] width 153 height 25
paste textarea "Good fit — the project is greenfield (no existing code), welcomes agencies, use…"
type textarea "Good fit — the project is greenfield (no existing code), welcomes agencies, use…"
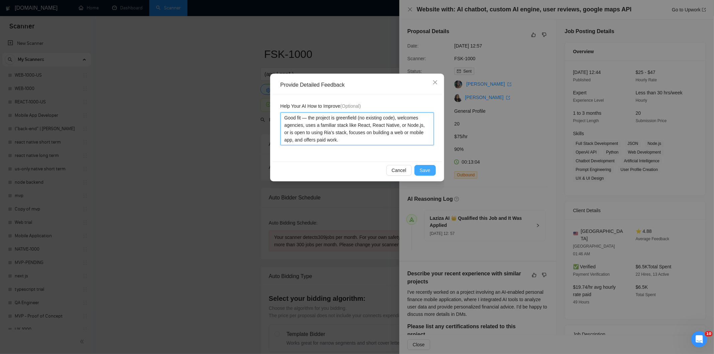
type textarea "Good fit — the project is greenfield (no existing code), welcomes agencies, use…"
click at [426, 167] on span "Save" at bounding box center [425, 170] width 11 height 7
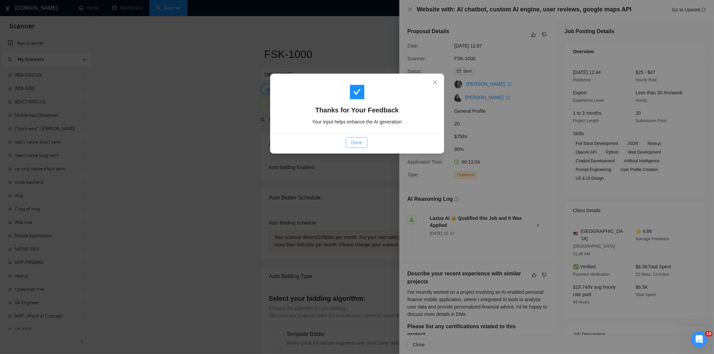
click at [354, 145] on span "Done" at bounding box center [356, 142] width 11 height 7
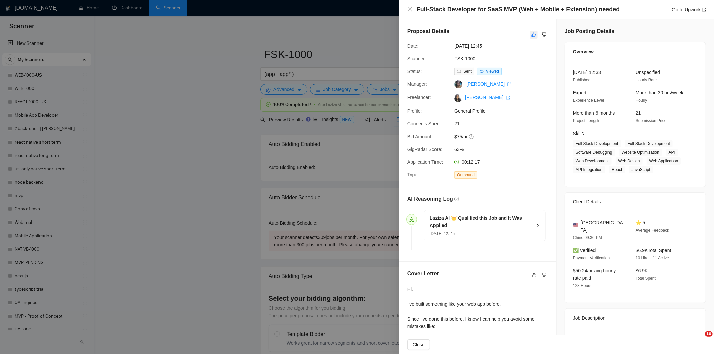
click at [531, 37] on icon "like" at bounding box center [533, 34] width 5 height 5
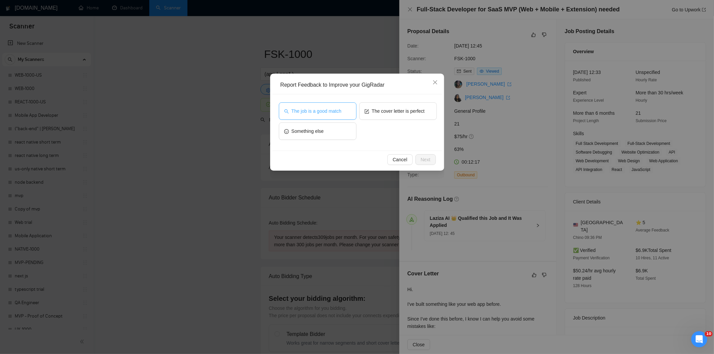
click at [316, 116] on button "The job is a good match" at bounding box center [318, 110] width 78 height 17
click at [421, 157] on span "Next" at bounding box center [426, 159] width 10 height 7
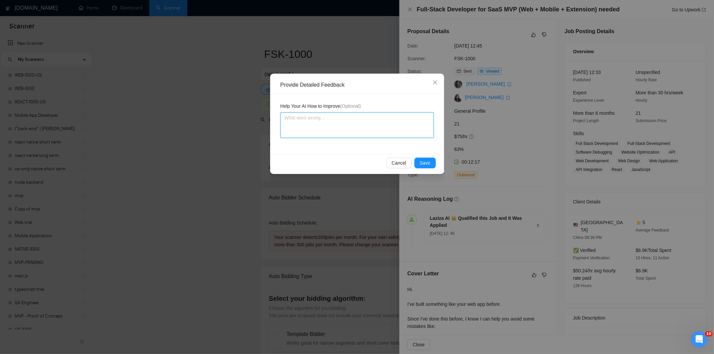
click at [400, 133] on textarea at bounding box center [357, 125] width 153 height 25
paste textarea "Good fit — the project is greenfield (no existing code), welcomes agencies, use…"
type textarea "Good fit — the project is greenfield (no existing code), welcomes agencies, use…"
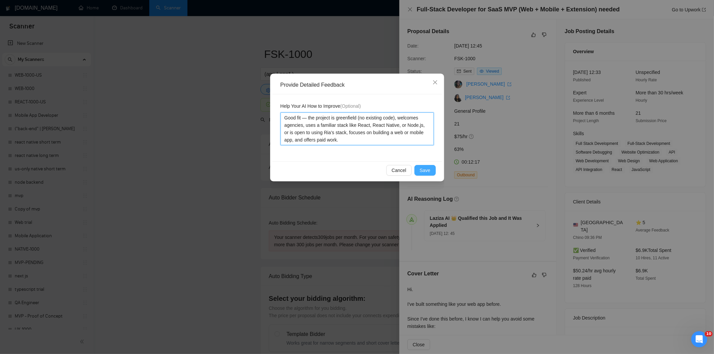
type textarea "Good fit — the project is greenfield (no existing code), welcomes agencies, use…"
click at [427, 171] on span "Save" at bounding box center [425, 170] width 11 height 7
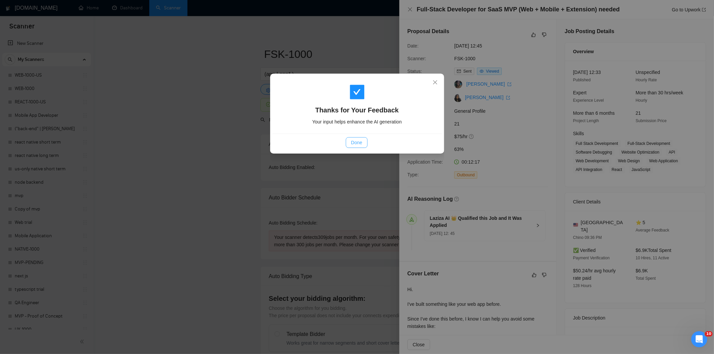
click at [359, 145] on span "Done" at bounding box center [356, 142] width 11 height 7
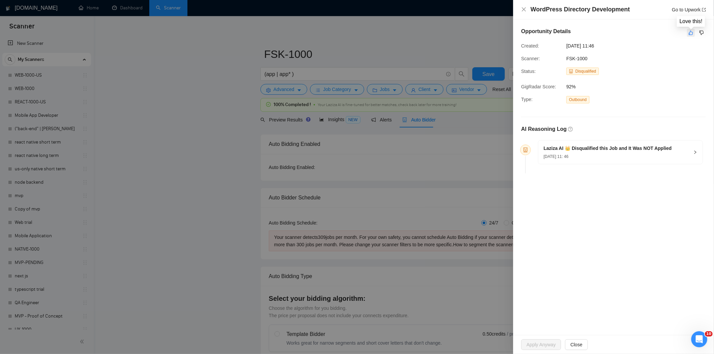
click at [690, 34] on icon "like" at bounding box center [691, 32] width 5 height 5
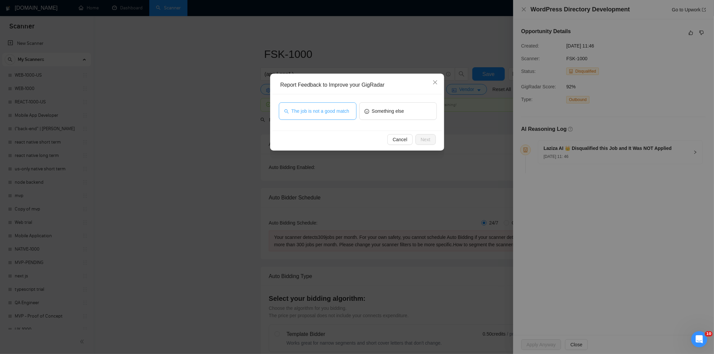
click at [333, 110] on span "The job is not a good match" at bounding box center [321, 110] width 58 height 7
click at [426, 140] on span "Next" at bounding box center [426, 139] width 10 height 7
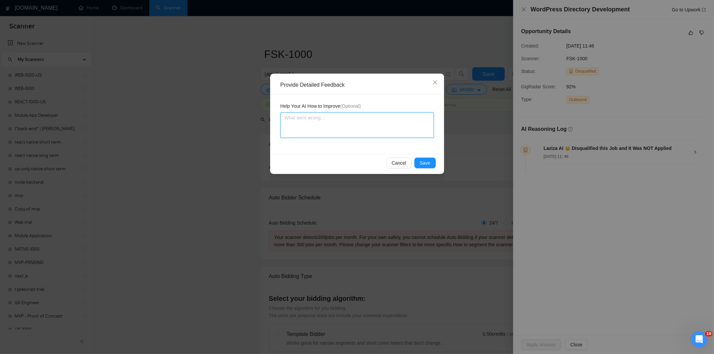
click at [380, 130] on textarea at bounding box center [357, 125] width 153 height 25
paste textarea "Not a fit — this project has been disqualified for other reasons. Example: "The…"
type textarea "Not a fit — this project has been disqualified for other reasons. Example: "The…"
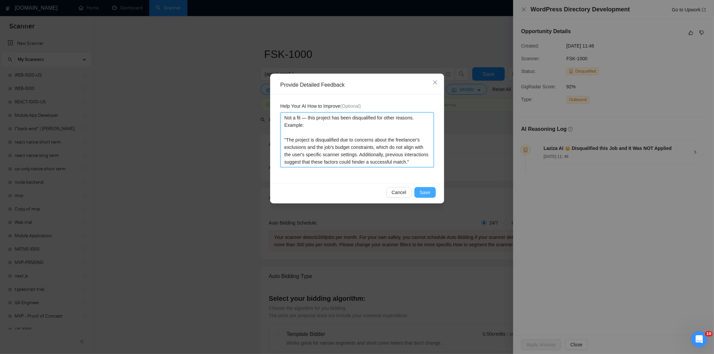
type textarea "Not a fit — this project has been disqualified for other reasons. Example: "The…"
click at [424, 196] on button "Save" at bounding box center [425, 192] width 21 height 11
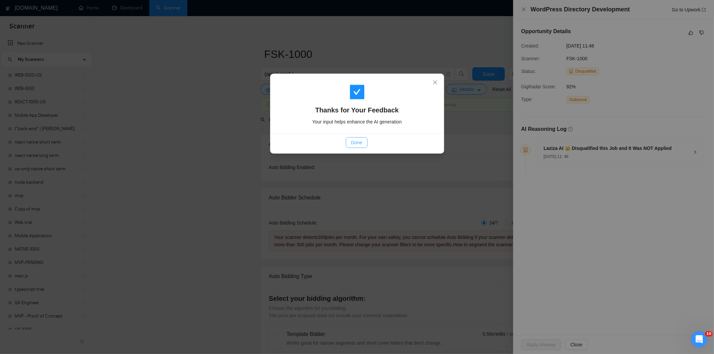
click at [356, 142] on span "Done" at bounding box center [356, 142] width 11 height 7
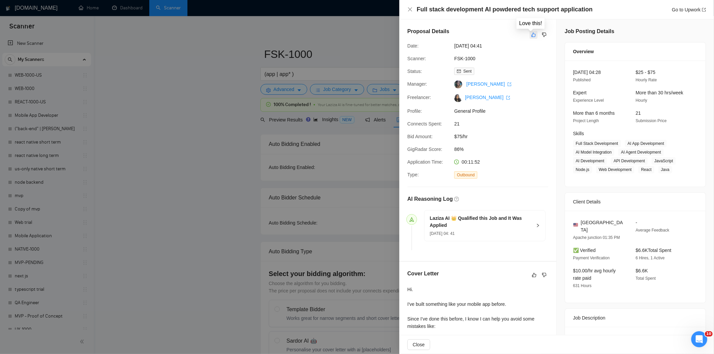
click at [531, 32] on icon "like" at bounding box center [533, 34] width 5 height 5
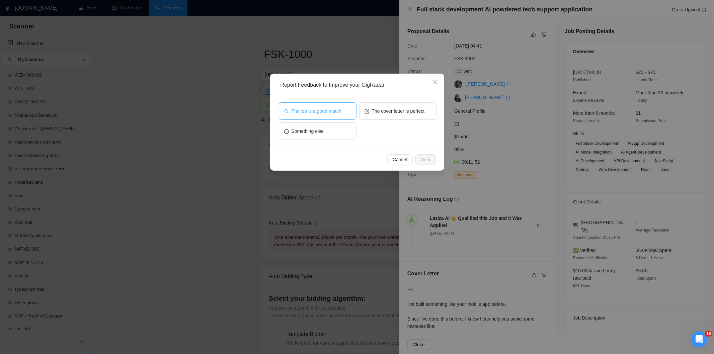
click at [329, 112] on span "The job is a good match" at bounding box center [317, 110] width 50 height 7
click at [423, 159] on span "Next" at bounding box center [426, 159] width 10 height 7
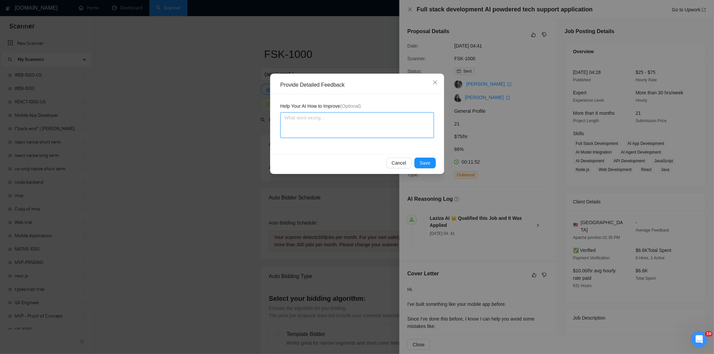
click at [389, 132] on textarea at bounding box center [357, 125] width 153 height 25
paste textarea "Good fit — the project is greenfield (no existing code), welcomes agencies, use…"
type textarea "Good fit — the project is greenfield (no existing code), welcomes agencies, use…"
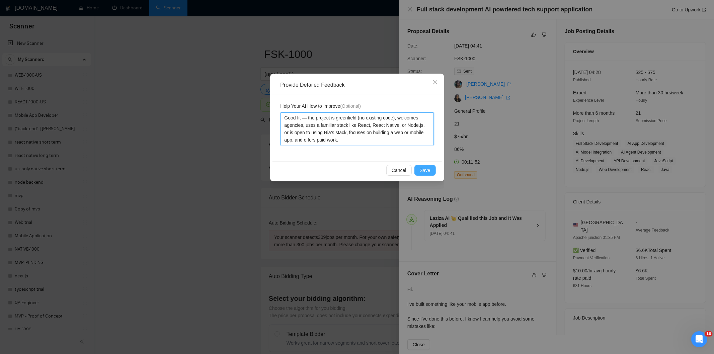
type textarea "Good fit — the project is greenfield (no existing code), welcomes agencies, use…"
click at [426, 169] on span "Save" at bounding box center [425, 170] width 11 height 7
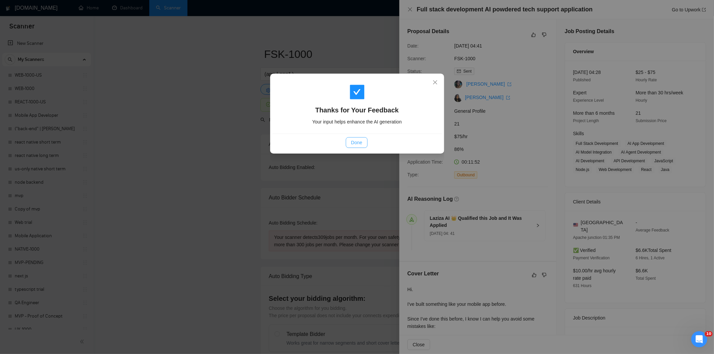
click at [362, 145] on span "Done" at bounding box center [356, 142] width 11 height 7
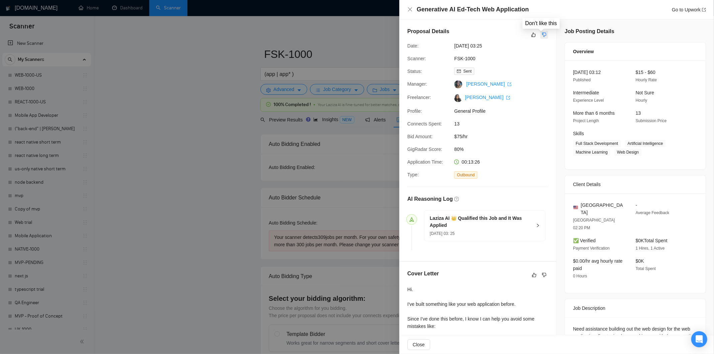
click at [542, 33] on icon "dislike" at bounding box center [544, 34] width 5 height 5
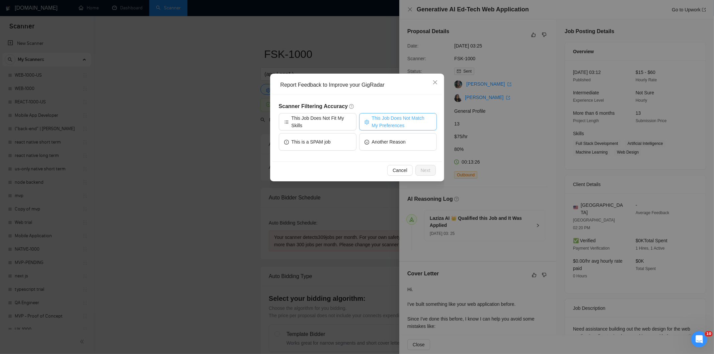
click at [382, 122] on span "This Job Does Not Match My Preferences" at bounding box center [402, 122] width 60 height 15
click at [430, 169] on span "Next" at bounding box center [426, 170] width 10 height 7
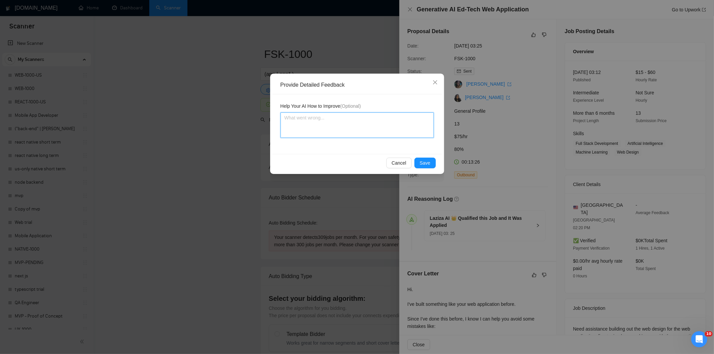
click at [385, 135] on textarea at bounding box center [357, 125] width 153 height 25
paste textarea "Not a fit — the description suggests an existing codebase, but Ria only works o…"
type textarea "Not a fit — the description suggests an existing codebase, but Ria only works o…"
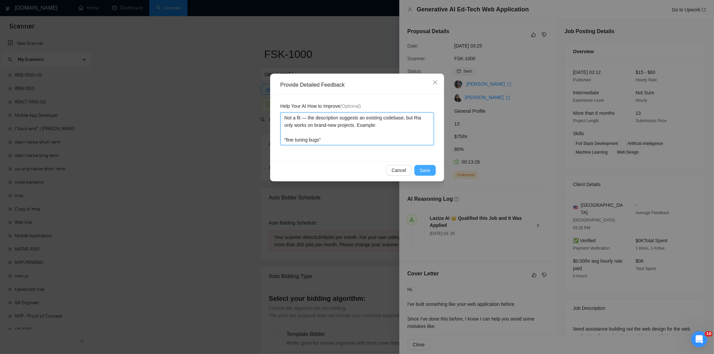
type textarea "Not a fit — the description suggests an existing codebase, but Ria only works o…"
click at [431, 170] on button "Save" at bounding box center [425, 170] width 21 height 11
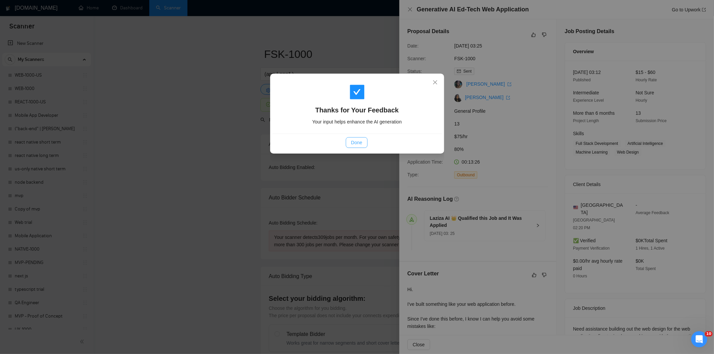
click at [364, 144] on button "Done" at bounding box center [357, 142] width 22 height 11
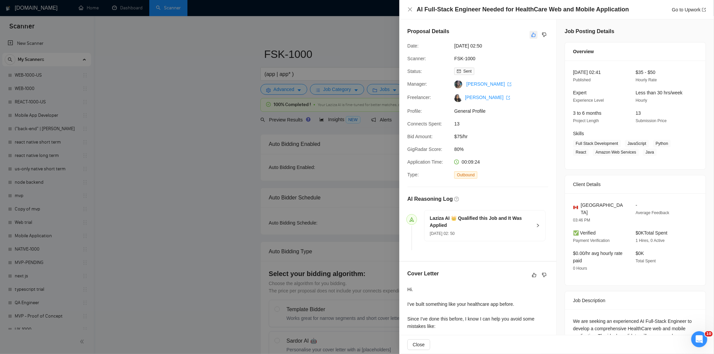
click at [531, 36] on icon "like" at bounding box center [533, 34] width 5 height 5
click at [533, 36] on icon "like" at bounding box center [534, 35] width 4 height 4
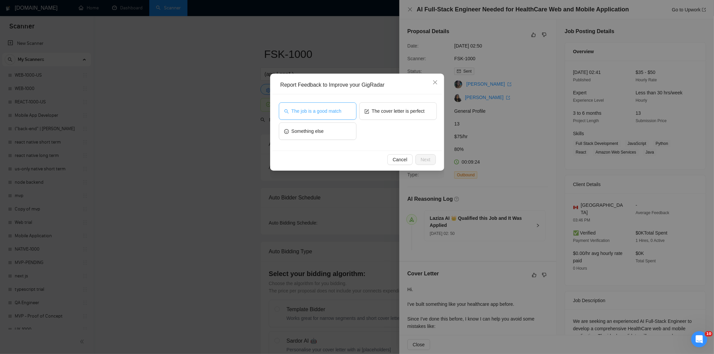
click at [336, 112] on span "The job is a good match" at bounding box center [317, 110] width 50 height 7
click at [426, 158] on span "Next" at bounding box center [426, 159] width 10 height 7
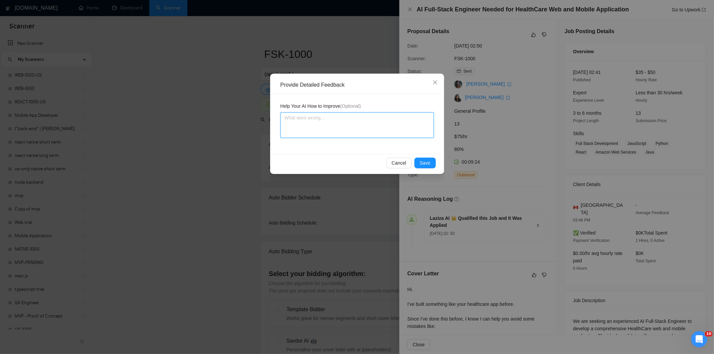
click at [393, 123] on textarea at bounding box center [357, 125] width 153 height 25
paste textarea "Good fit — the project is greenfield (no existing code), welcomes agencies, use…"
type textarea "Good fit — the project is greenfield (no existing code), welcomes agencies, use…"
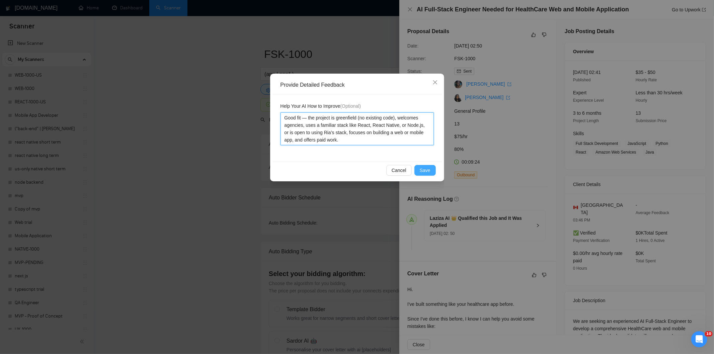
type textarea "Good fit — the project is greenfield (no existing code), welcomes agencies, use…"
click at [426, 169] on span "Save" at bounding box center [425, 170] width 11 height 7
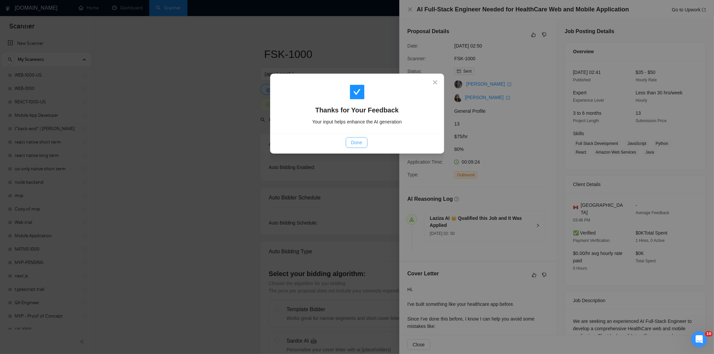
click at [363, 139] on button "Done" at bounding box center [357, 142] width 22 height 11
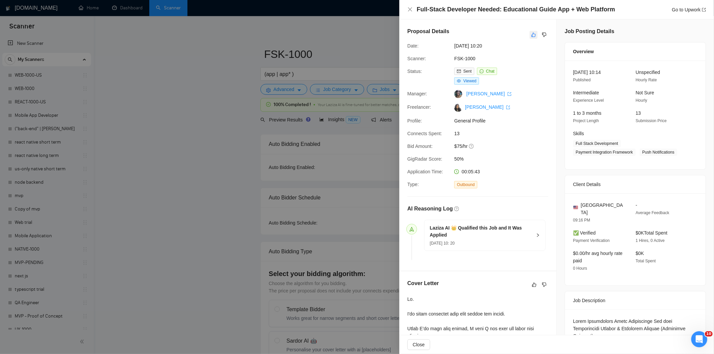
click at [531, 34] on icon "like" at bounding box center [533, 34] width 5 height 5
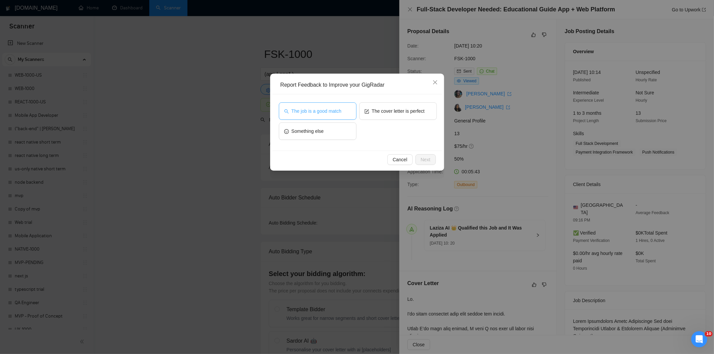
click at [326, 112] on span "The job is a good match" at bounding box center [317, 110] width 50 height 7
drag, startPoint x: 420, startPoint y: 158, endPoint x: 420, endPoint y: 154, distance: 3.7
click at [420, 154] on div "Cancel Next" at bounding box center [357, 160] width 169 height 18
click at [422, 159] on span "Next" at bounding box center [426, 159] width 10 height 7
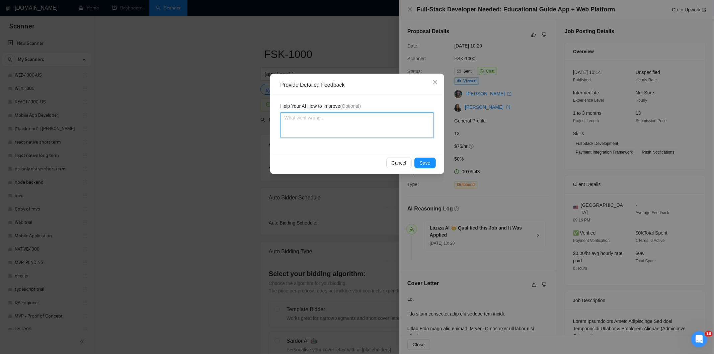
click at [382, 133] on textarea at bounding box center [357, 125] width 153 height 25
paste textarea "Good fit — the project is greenfield (no existing code), welcomes agencies, use…"
type textarea "Good fit — the project is greenfield (no existing code), welcomes agencies, use…"
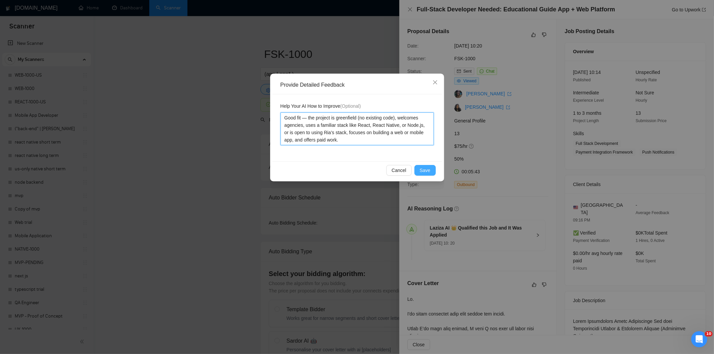
type textarea "Good fit — the project is greenfield (no existing code), welcomes agencies, use…"
click at [427, 169] on span "Save" at bounding box center [425, 170] width 11 height 7
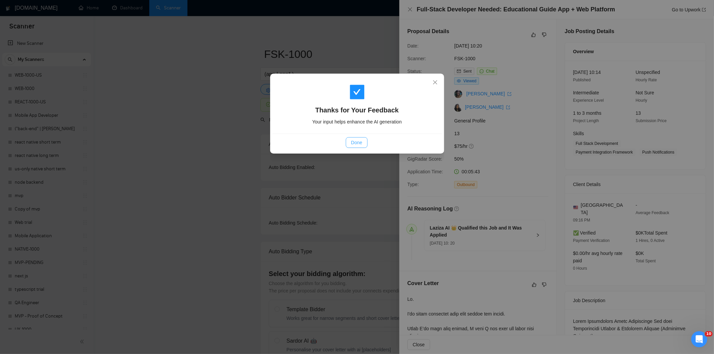
click at [358, 142] on span "Done" at bounding box center [356, 142] width 11 height 7
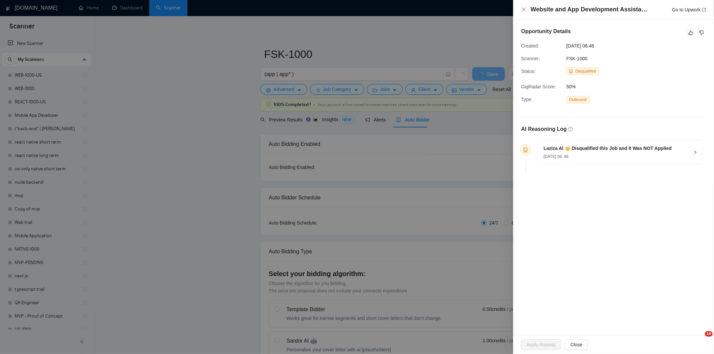
click at [691, 34] on icon "like" at bounding box center [691, 32] width 5 height 5
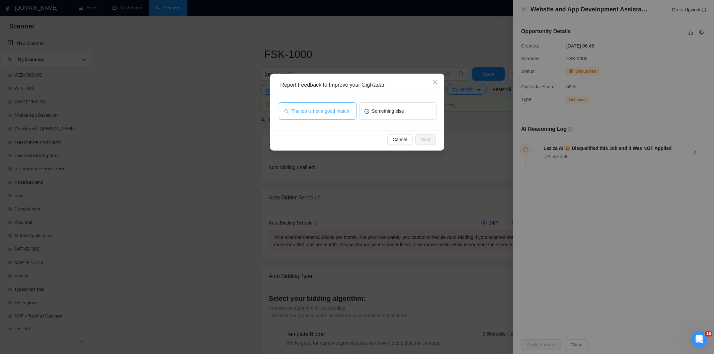
click at [330, 108] on span "The job is not a good match" at bounding box center [321, 110] width 58 height 7
click at [426, 138] on span "Next" at bounding box center [426, 139] width 10 height 7
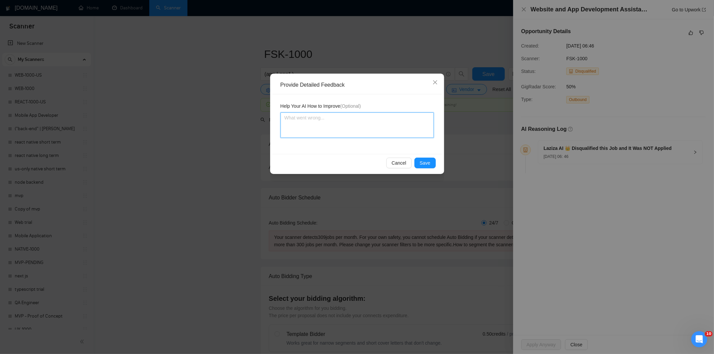
click at [400, 122] on textarea at bounding box center [357, 125] width 153 height 25
paste textarea "Not a fit — this project has been disqualified for other reasons. Example: "The…"
type textarea "Not a fit — this project has been disqualified for other reasons. Example: "The…"
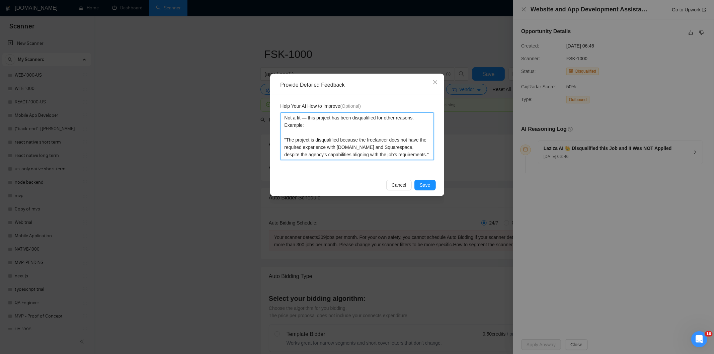
type textarea "Not a fit — this project has been disqualified for other reasons. Example: "The…"
click at [432, 179] on div "Cancel Save" at bounding box center [357, 185] width 169 height 18
click at [430, 181] on span "Save" at bounding box center [425, 184] width 11 height 7
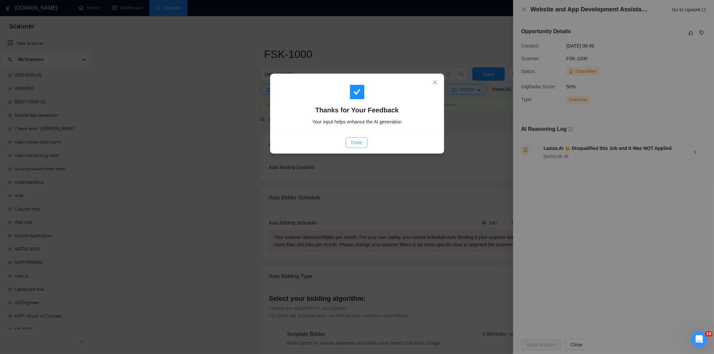
click at [360, 147] on button "Done" at bounding box center [357, 142] width 22 height 11
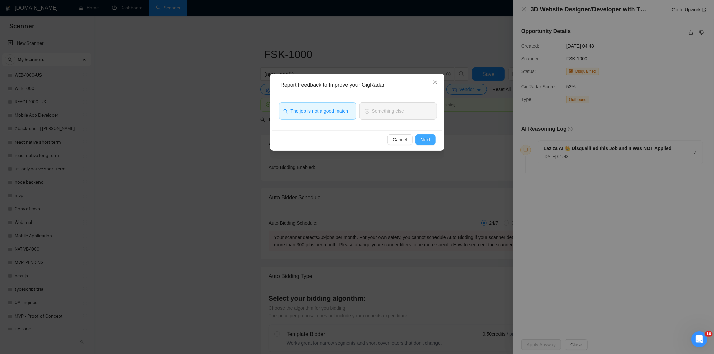
click at [427, 140] on span "Next" at bounding box center [426, 139] width 10 height 7
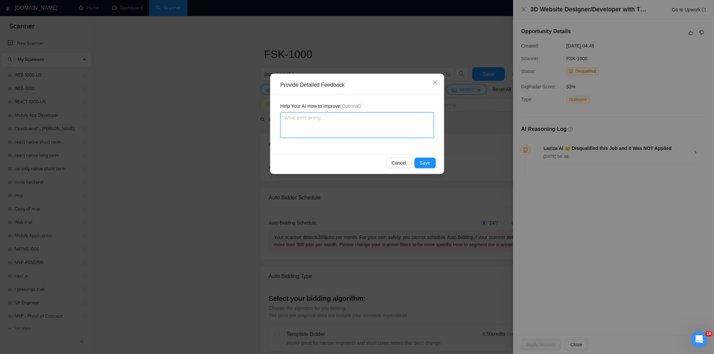
click at [383, 134] on textarea at bounding box center [357, 125] width 153 height 25
paste textarea "Not a fit — this project has been disqualified for other reasons. Example: "The…"
type textarea "Not a fit — this project has been disqualified for other reasons. Example: "The…"
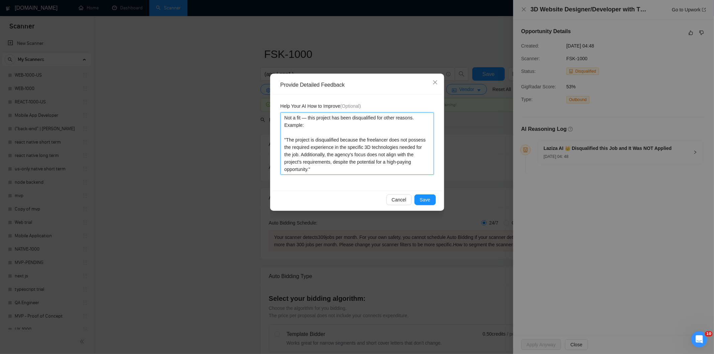
type textarea "Not a fit — this project has been disqualified for other reasons. Example: "The…"
click at [421, 200] on span "Save" at bounding box center [425, 199] width 11 height 7
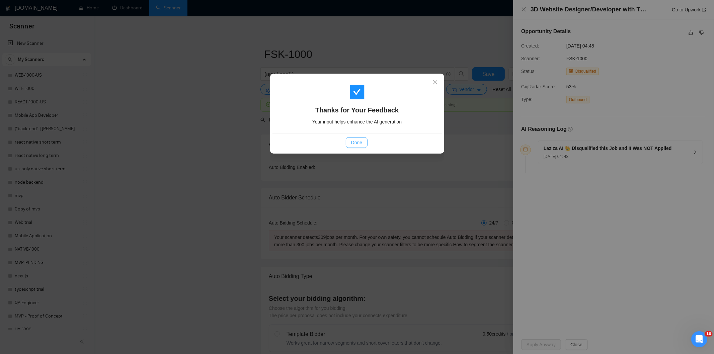
click at [357, 141] on span "Done" at bounding box center [356, 142] width 11 height 7
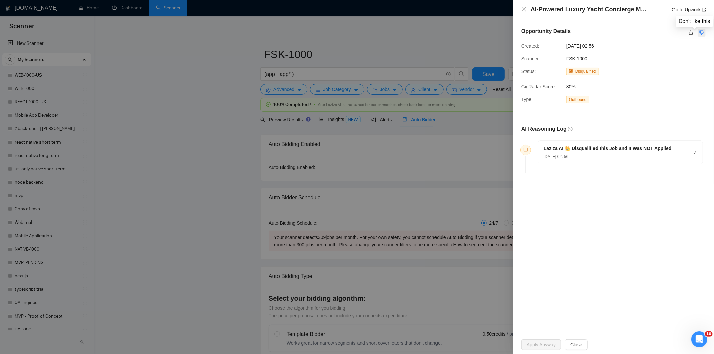
click at [704, 32] on icon "dislike" at bounding box center [701, 32] width 5 height 5
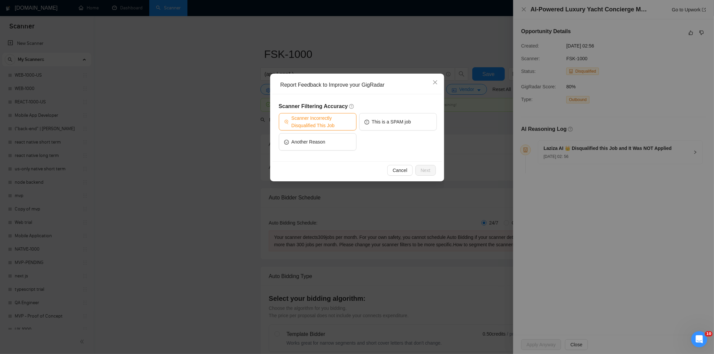
click at [340, 123] on span "Scanner Incorrectly Disqualified This Job" at bounding box center [322, 122] width 60 height 15
click at [430, 168] on span "Next" at bounding box center [426, 170] width 10 height 7
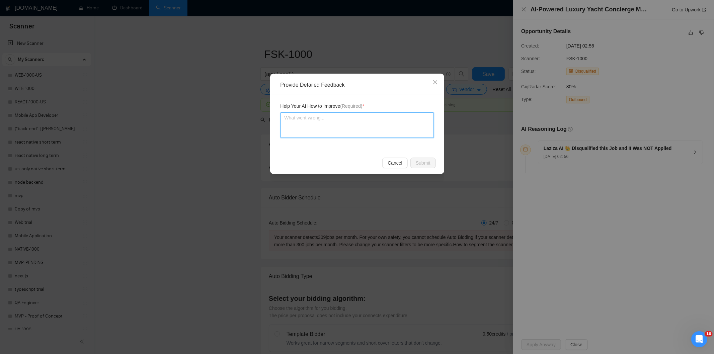
click at [383, 127] on textarea at bounding box center [357, 125] width 153 height 25
paste textarea "Good fit — the project is greenfield (no existing code), welcomes agencies, use…"
type textarea "Good fit — the project is greenfield (no existing code), welcomes agencies, use…"
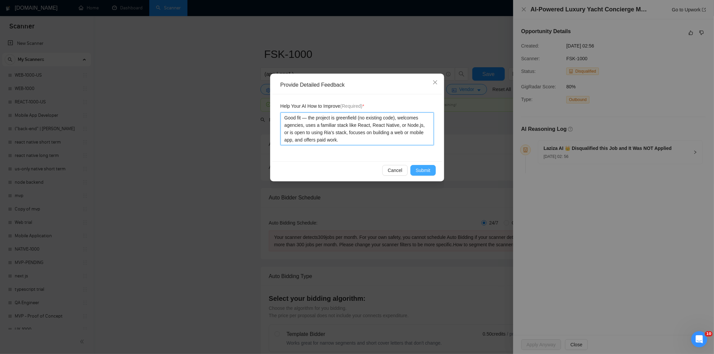
type textarea "Good fit — the project is greenfield (no existing code), welcomes agencies, use…"
click at [428, 165] on button "Submit" at bounding box center [423, 170] width 25 height 11
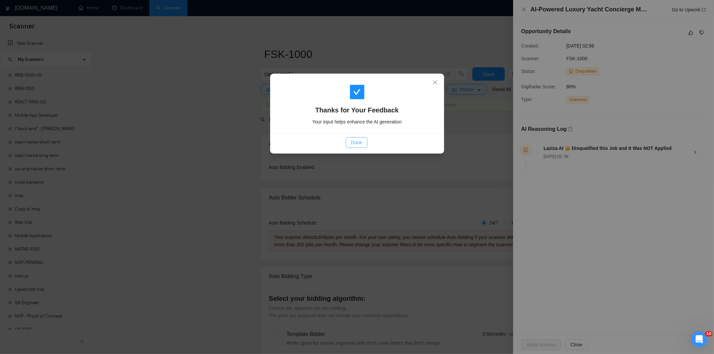
click at [353, 144] on span "Done" at bounding box center [356, 142] width 11 height 7
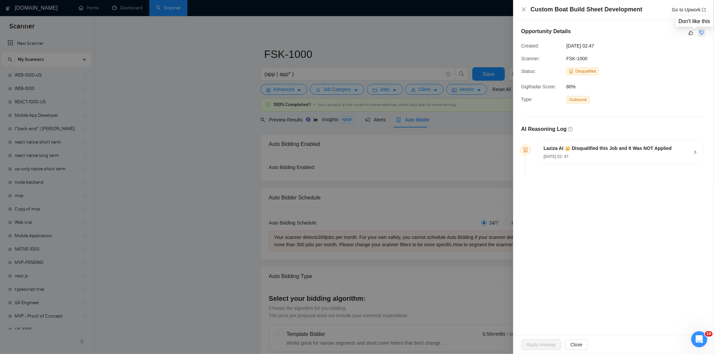
click at [702, 32] on icon "dislike" at bounding box center [701, 32] width 5 height 5
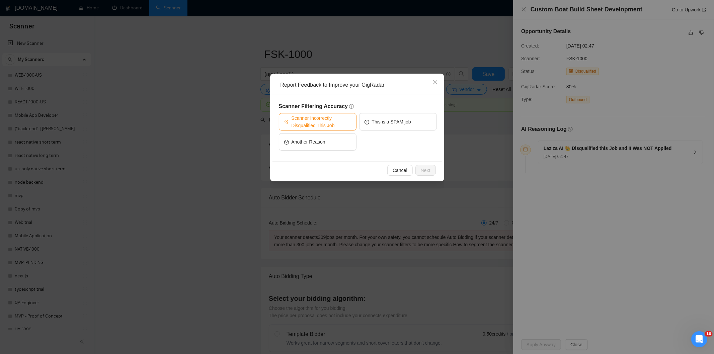
click at [301, 119] on span "Scanner Incorrectly Disqualified This Job" at bounding box center [322, 122] width 60 height 15
click at [426, 168] on span "Next" at bounding box center [426, 170] width 10 height 7
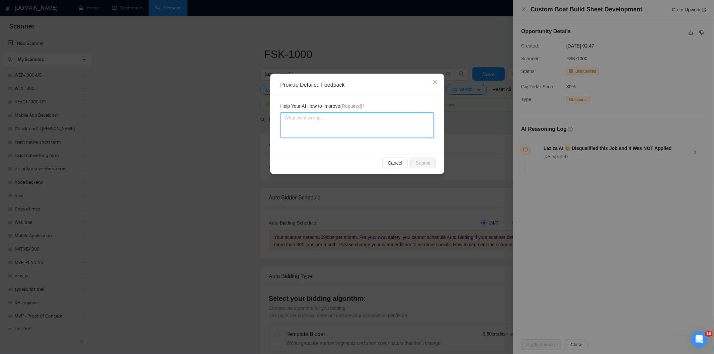
click at [380, 123] on textarea at bounding box center [357, 125] width 153 height 25
paste textarea "Good fit — the project is greenfield (no existing code), welcomes agencies, use…"
type textarea "Good fit — the project is greenfield (no existing code), welcomes agencies, use…"
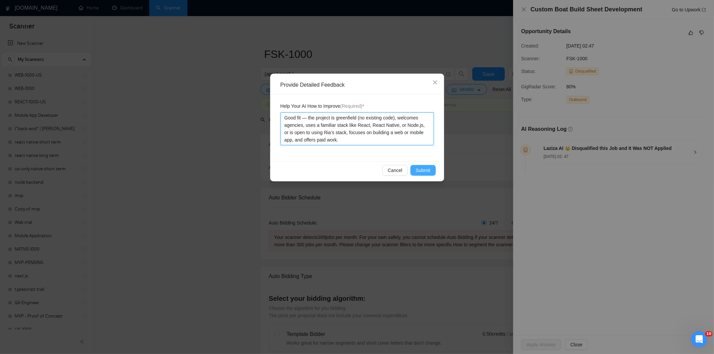
type textarea "Good fit — the project is greenfield (no existing code), welcomes agencies, use…"
click at [422, 171] on span "Submit" at bounding box center [423, 170] width 15 height 7
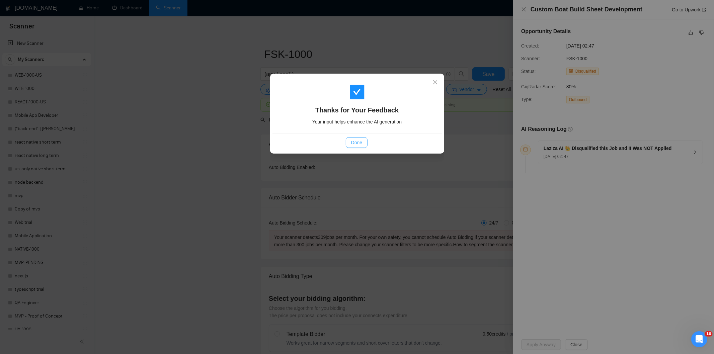
click at [361, 143] on span "Done" at bounding box center [356, 142] width 11 height 7
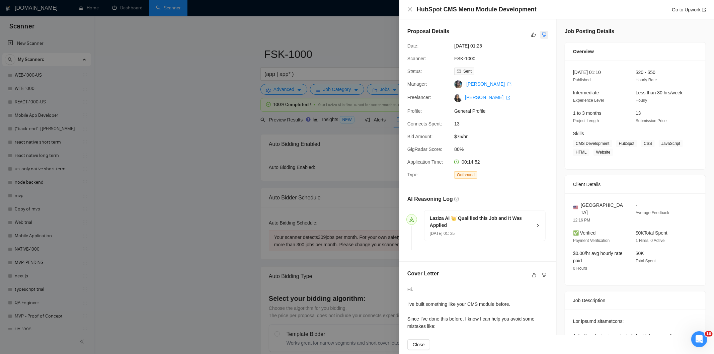
click at [542, 35] on icon "dislike" at bounding box center [544, 34] width 5 height 5
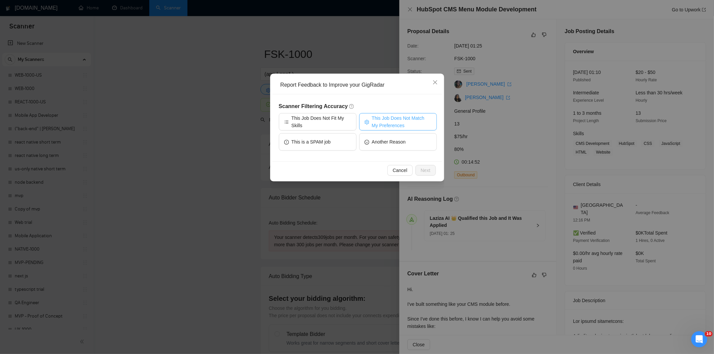
click at [380, 118] on span "This Job Does Not Match My Preferences" at bounding box center [402, 122] width 60 height 15
click at [422, 167] on span "Next" at bounding box center [426, 170] width 10 height 7
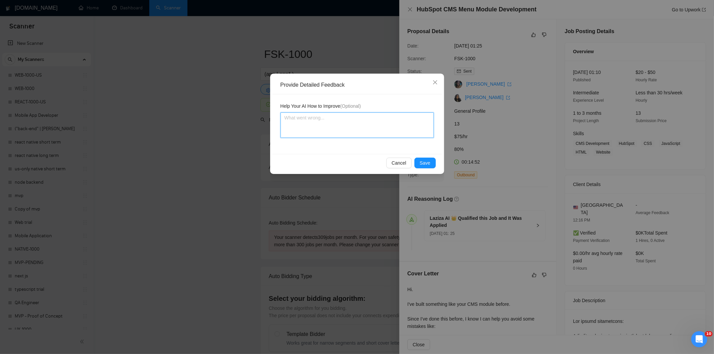
click at [382, 130] on textarea at bounding box center [357, 125] width 153 height 25
paste textarea "Not a fit — the project isn't for a web or mobile app, which is Ria's focus. Ex…"
type textarea "Not a fit — the project isn't for a web or mobile app, which is Ria's focus. Ex…"
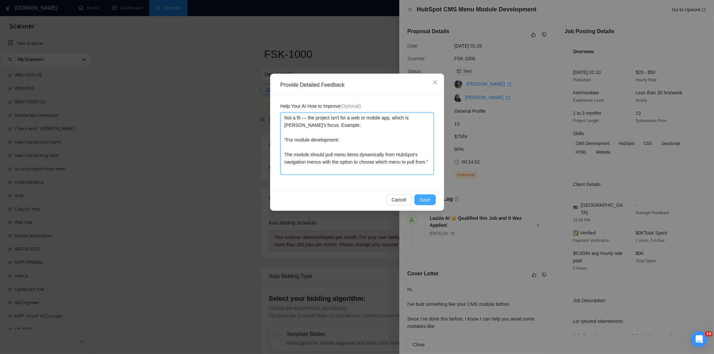
type textarea "Not a fit — the project isn't for a web or mobile app, which is Ria's focus. Ex…"
click at [429, 196] on span "Save" at bounding box center [425, 199] width 11 height 7
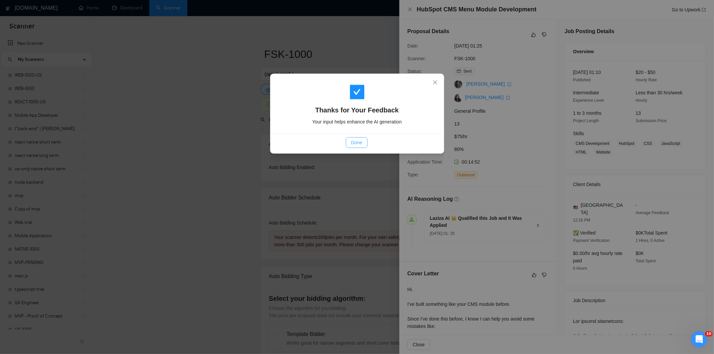
drag, startPoint x: 363, startPoint y: 144, endPoint x: 362, endPoint y: 147, distance: 3.5
click at [362, 147] on button "Done" at bounding box center [357, 142] width 22 height 11
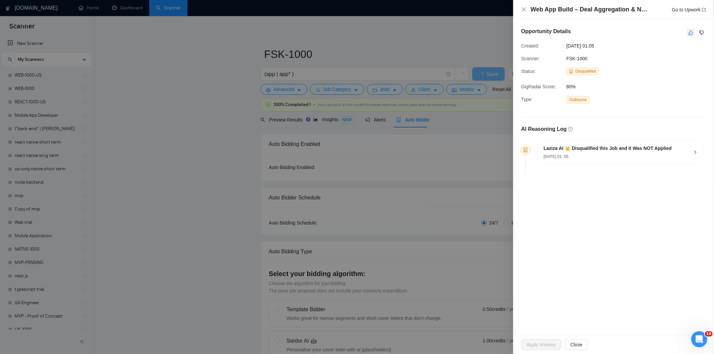
click at [688, 31] on button "button" at bounding box center [691, 33] width 8 height 8
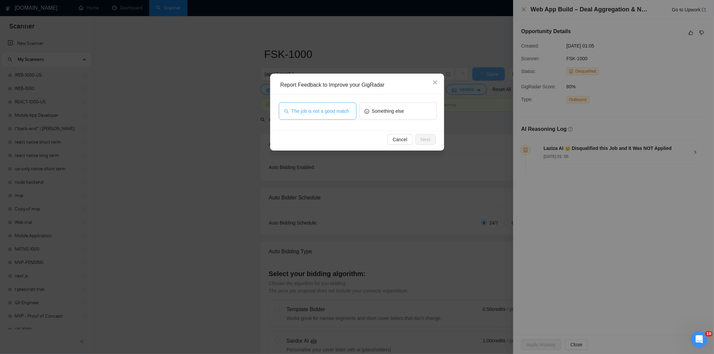
click at [323, 109] on span "The job is not a good match" at bounding box center [321, 110] width 58 height 7
click at [429, 138] on span "Next" at bounding box center [426, 139] width 10 height 7
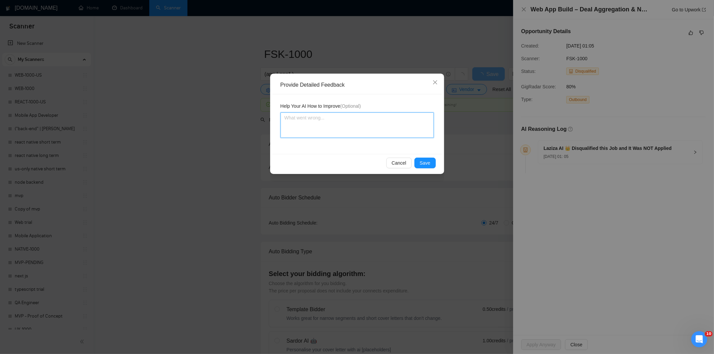
click at [403, 125] on textarea at bounding box center [357, 125] width 153 height 25
paste textarea "Not a fit — this project has been disqualified for other reasons. Example: "The…"
type textarea "Not a fit — this project has been disqualified for other reasons. Example: "The…"
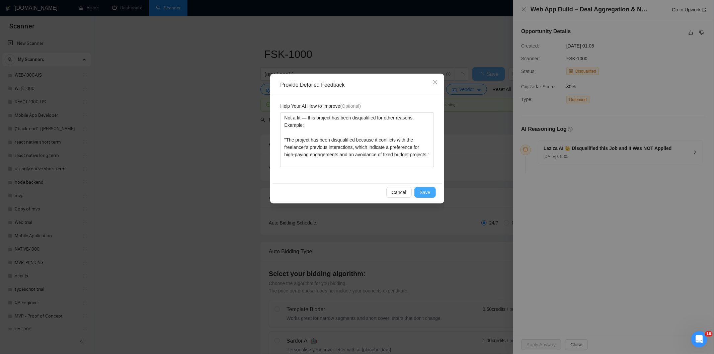
click at [427, 192] on span "Save" at bounding box center [425, 192] width 11 height 7
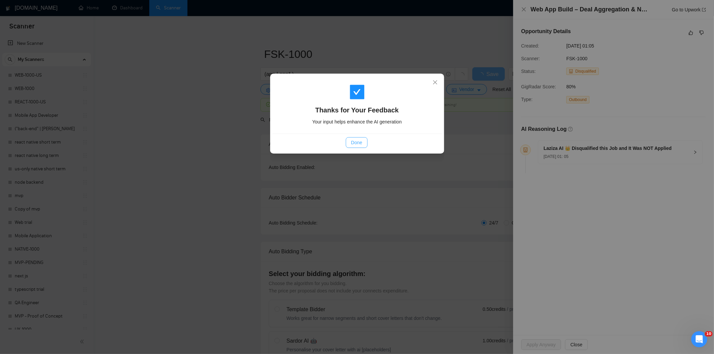
click at [354, 142] on span "Done" at bounding box center [356, 142] width 11 height 7
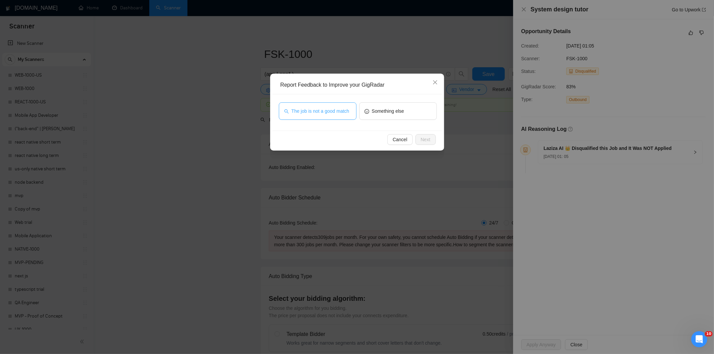
click at [338, 114] on span "The job is not a good match" at bounding box center [321, 110] width 58 height 7
click at [430, 141] on button "Next" at bounding box center [426, 139] width 20 height 11
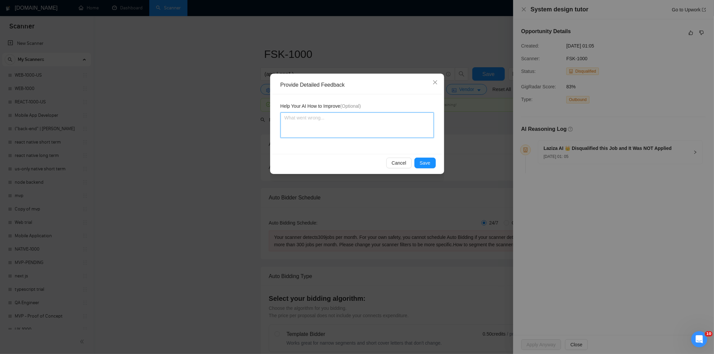
click at [373, 118] on textarea at bounding box center [357, 125] width 153 height 25
paste textarea "Not a fit — this project has been disqualified for other reasons. Example: "The…"
type textarea "Not a fit — this project has been disqualified for other reasons. Example: "The…"
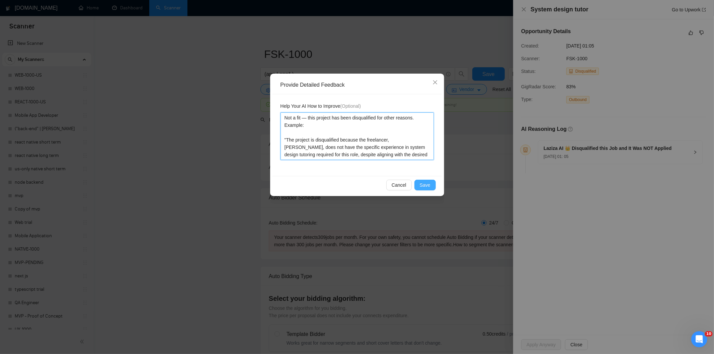
type textarea "Not a fit — this project has been disqualified for other reasons. Example: "The…"
click at [425, 183] on span "Save" at bounding box center [425, 184] width 11 height 7
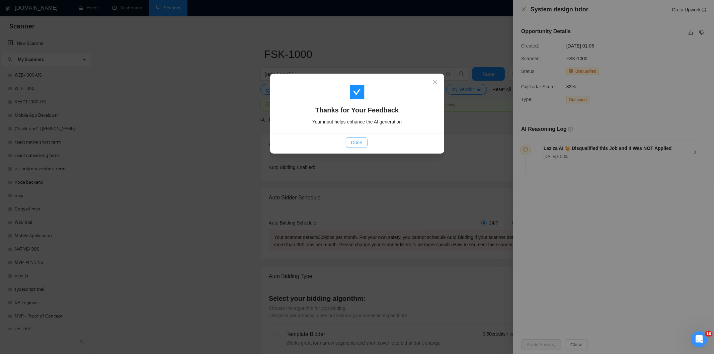
click at [363, 142] on button "Done" at bounding box center [357, 142] width 22 height 11
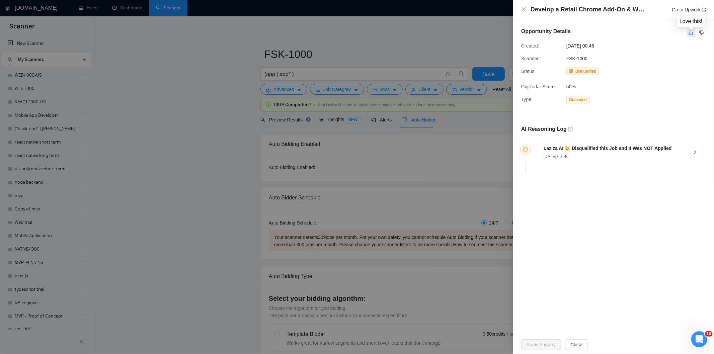
click at [690, 31] on icon "like" at bounding box center [691, 32] width 5 height 5
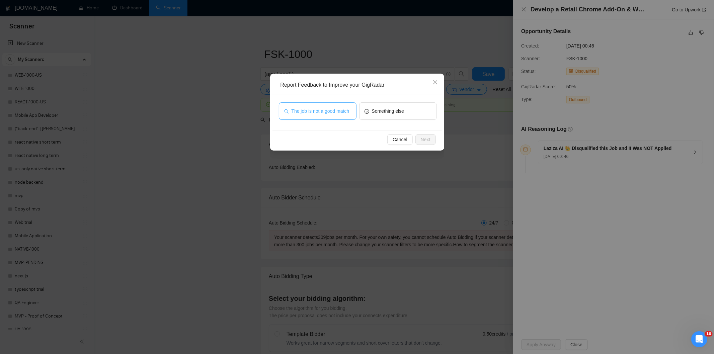
click at [319, 106] on button "The job is not a good match" at bounding box center [318, 110] width 78 height 17
click at [424, 136] on span "Next" at bounding box center [426, 139] width 10 height 7
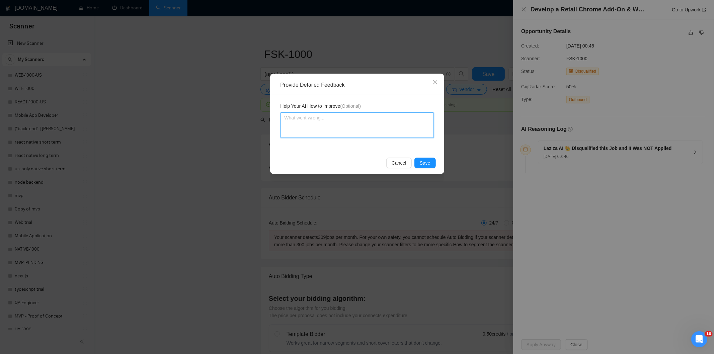
click at [420, 132] on textarea at bounding box center [357, 125] width 153 height 25
paste textarea "Not a fit — this project has been disqualified for other reasons. Example: "The…"
type textarea "Not a fit — this project has been disqualified for other reasons. Example: "The…"
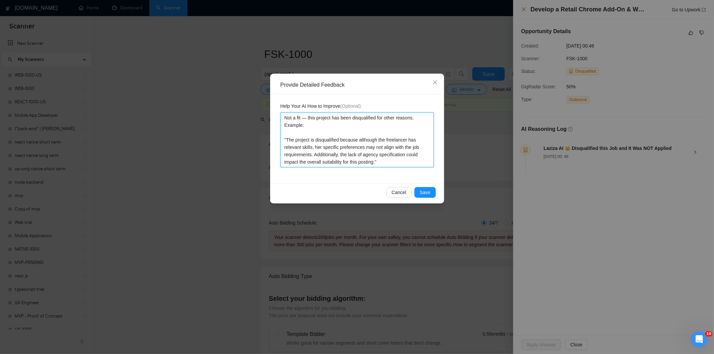
type textarea "Not a fit — this project has been disqualified for other reasons. Example: "The…"
click at [424, 186] on div "Cancel Save" at bounding box center [357, 192] width 169 height 18
click at [424, 193] on span "Save" at bounding box center [425, 192] width 11 height 7
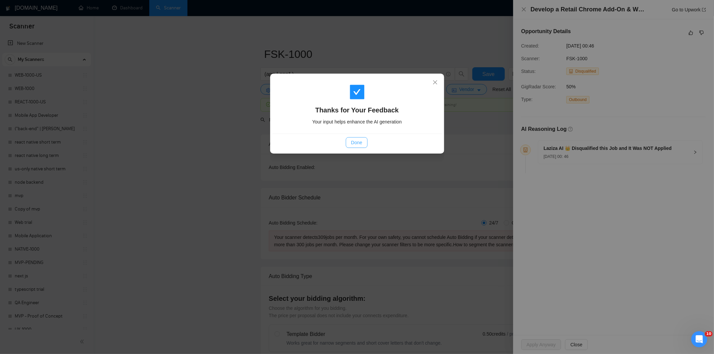
click at [357, 146] on span "Done" at bounding box center [356, 142] width 11 height 7
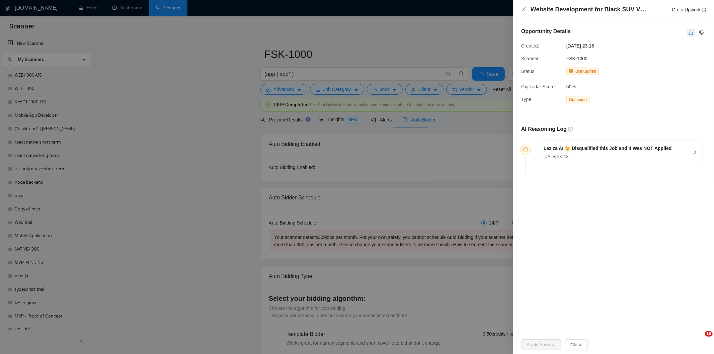
click at [692, 32] on icon "like" at bounding box center [691, 32] width 5 height 5
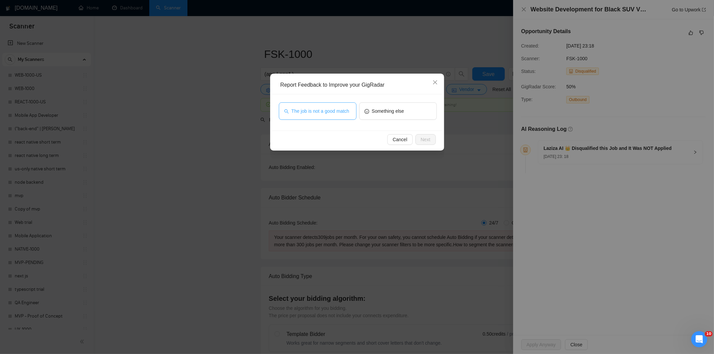
click at [308, 111] on span "The job is not a good match" at bounding box center [321, 110] width 58 height 7
click at [421, 139] on span "Next" at bounding box center [426, 139] width 10 height 7
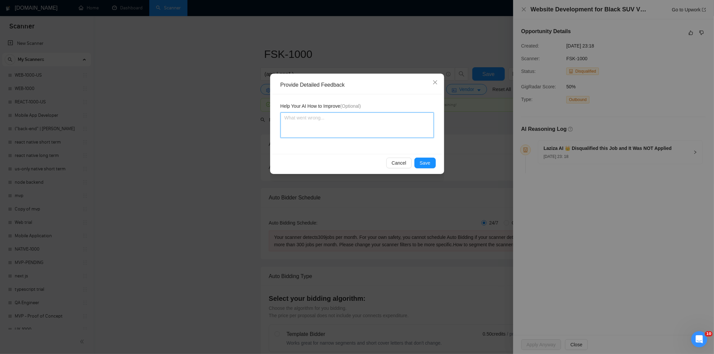
click at [382, 123] on textarea at bounding box center [357, 125] width 153 height 25
paste textarea "Not a fit — this project has been disqualified for other reasons. Example: "The…"
type textarea "Not a fit — this project has been disqualified for other reasons. Example: "The…"
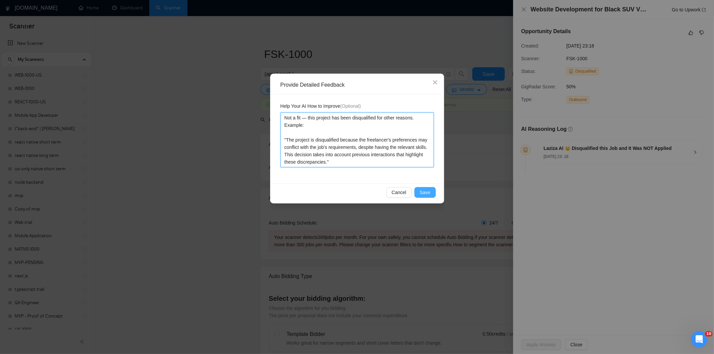
type textarea "Not a fit — this project has been disqualified for other reasons. Example: "The…"
click at [427, 190] on span "Save" at bounding box center [425, 192] width 11 height 7
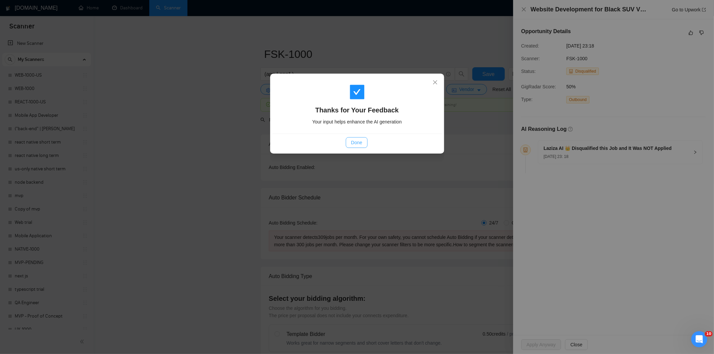
click at [348, 142] on button "Done" at bounding box center [357, 142] width 22 height 11
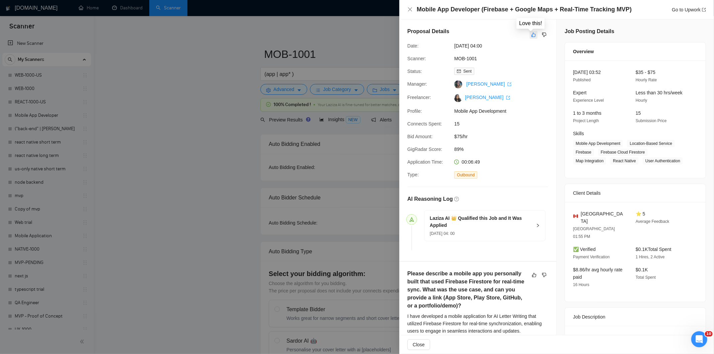
click at [532, 38] on button "button" at bounding box center [534, 35] width 8 height 8
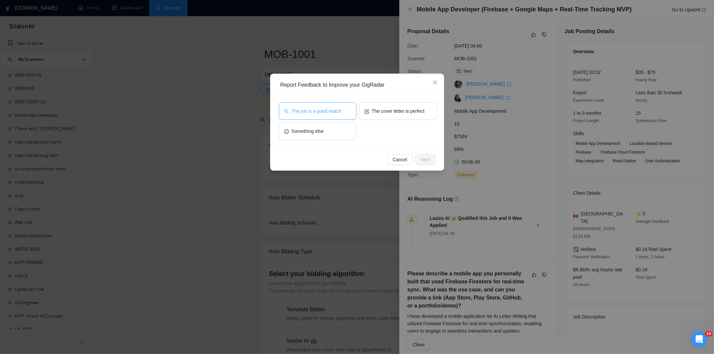
click at [337, 110] on span "The job is a good match" at bounding box center [317, 110] width 50 height 7
click at [429, 156] on span "Next" at bounding box center [426, 159] width 10 height 7
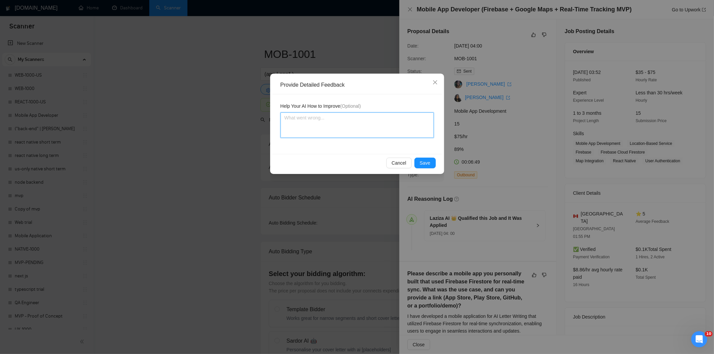
click at [389, 134] on textarea at bounding box center [357, 125] width 153 height 25
paste textarea "Good fit — the project is greenfield (no existing code), welcomes agencies, use…"
type textarea "Good fit — the project is greenfield (no existing code), welcomes agencies, use…"
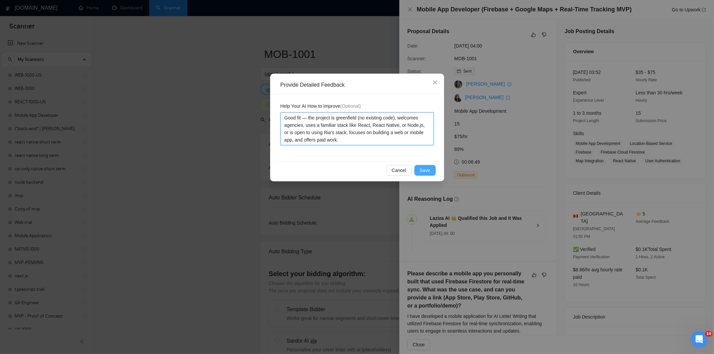
type textarea "Good fit — the project is greenfield (no existing code), welcomes agencies, use…"
click at [428, 171] on span "Save" at bounding box center [425, 170] width 11 height 7
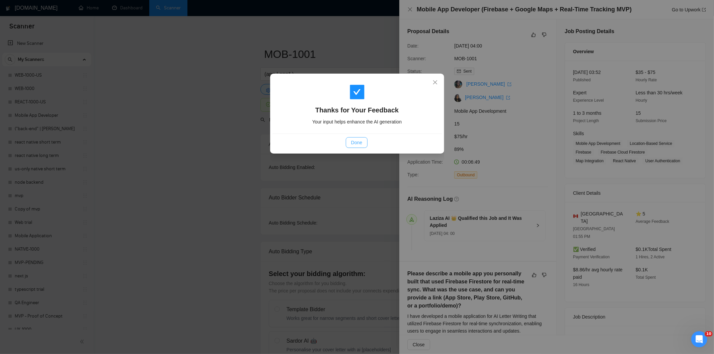
click at [364, 145] on button "Done" at bounding box center [357, 142] width 22 height 11
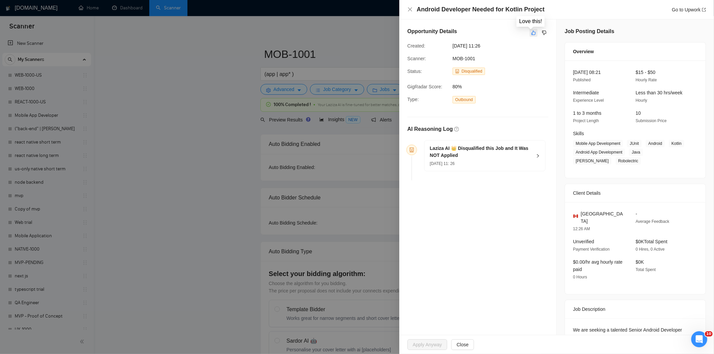
click at [531, 32] on icon "like" at bounding box center [533, 32] width 5 height 5
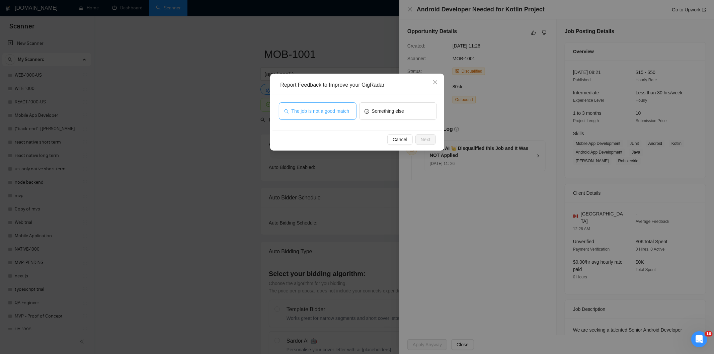
click at [323, 109] on span "The job is not a good match" at bounding box center [321, 110] width 58 height 7
click at [427, 139] on span "Next" at bounding box center [426, 139] width 10 height 7
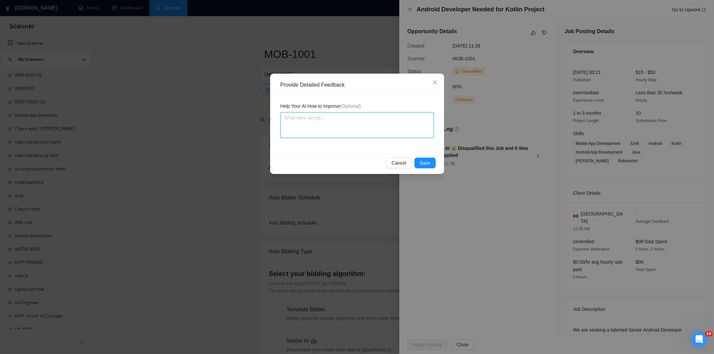
click at [397, 128] on textarea at bounding box center [357, 125] width 153 height 25
paste textarea "Not a fit — this project has been disqualified for other reasons. Example: "The…"
type textarea "Not a fit — this project has been disqualified for other reasons. Example: "The…"
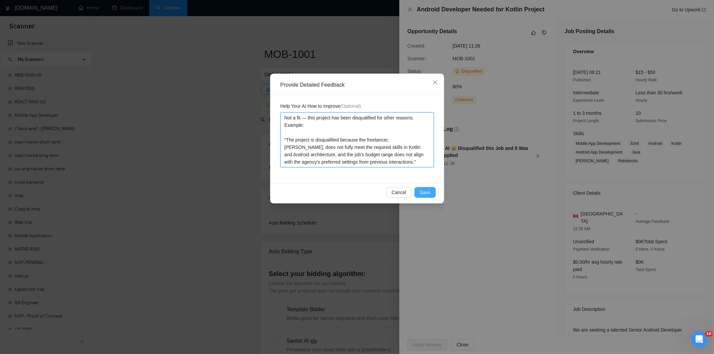
type textarea "Not a fit — this project has been disqualified for other reasons. Example: "The…"
click at [425, 192] on span "Save" at bounding box center [425, 192] width 11 height 7
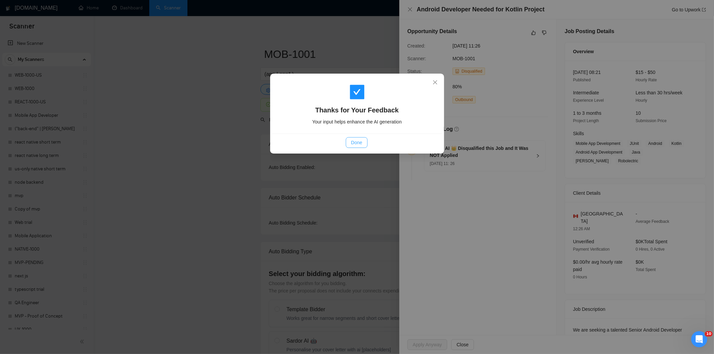
click at [356, 139] on span "Done" at bounding box center [356, 142] width 11 height 7
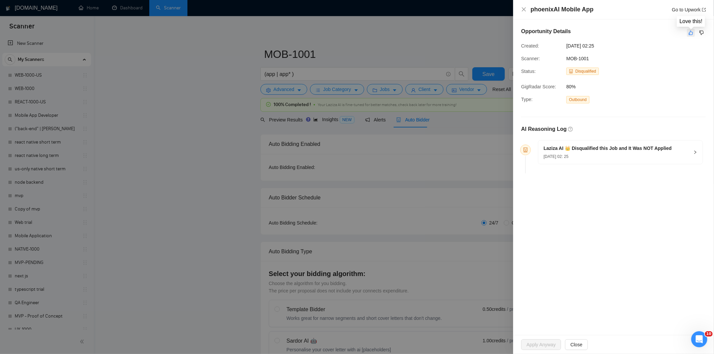
click at [690, 33] on icon "like" at bounding box center [691, 32] width 5 height 5
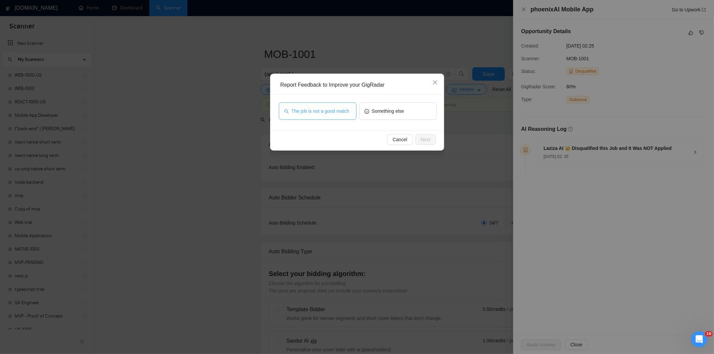
click at [325, 109] on span "The job is not a good match" at bounding box center [321, 110] width 58 height 7
click at [424, 141] on span "Next" at bounding box center [426, 139] width 10 height 7
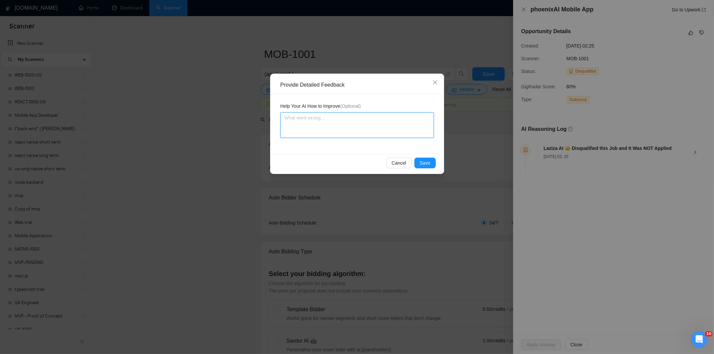
click at [406, 129] on textarea at bounding box center [357, 125] width 153 height 25
paste textarea "Not a fit — this project has been disqualified for other reasons. Example: "The…"
type textarea "Not a fit — this project has been disqualified for other reasons. Example: "The…"
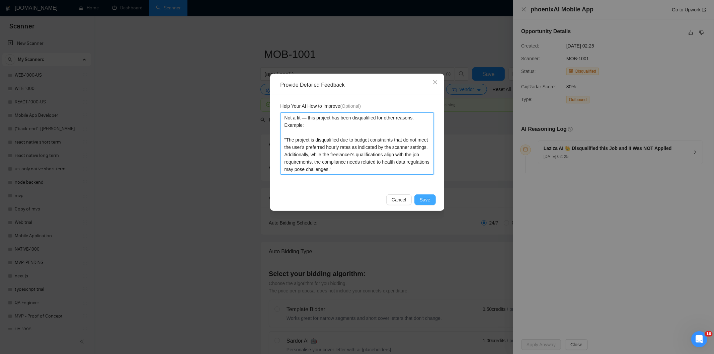
type textarea "Not a fit — this project has been disqualified for other reasons. Example: "The…"
click at [423, 199] on span "Save" at bounding box center [425, 199] width 11 height 7
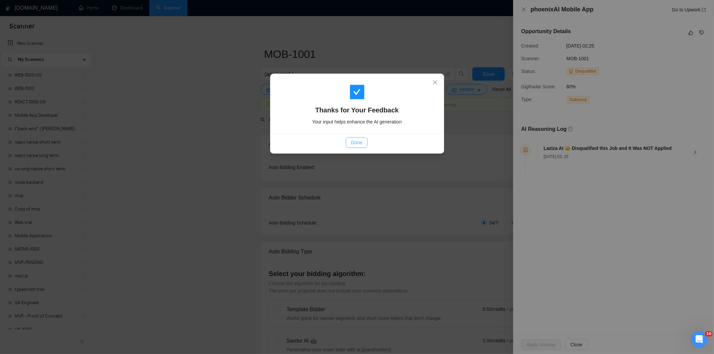
click at [357, 146] on span "Done" at bounding box center [356, 142] width 11 height 7
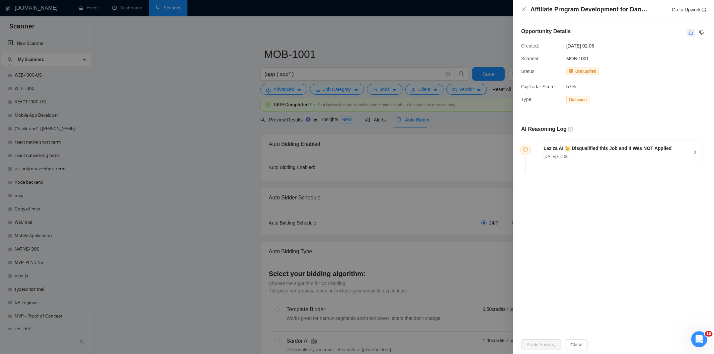
click at [690, 33] on icon "like" at bounding box center [691, 33] width 4 height 4
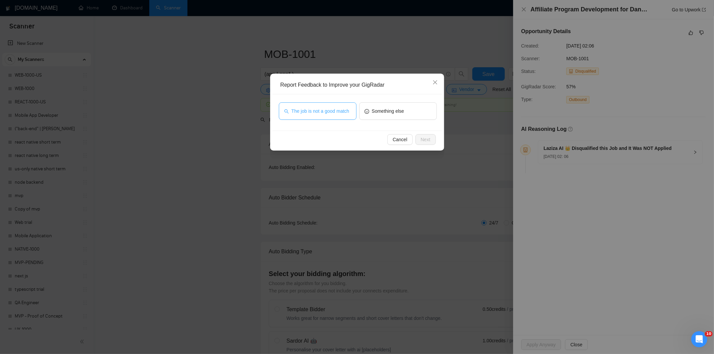
click at [334, 106] on button "The job is not a good match" at bounding box center [318, 110] width 78 height 17
click at [423, 139] on span "Next" at bounding box center [426, 139] width 10 height 7
click at [423, 131] on div "The job is not a good match Something else" at bounding box center [357, 112] width 169 height 36
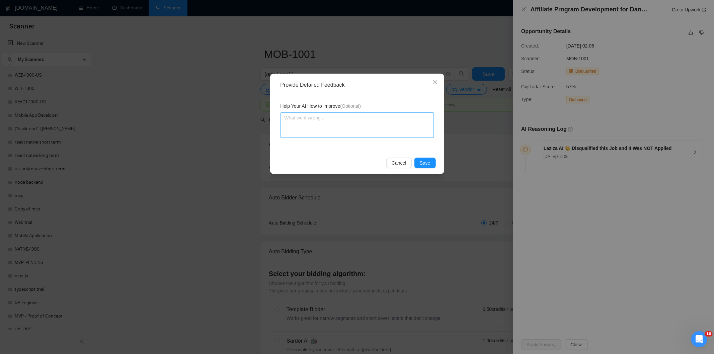
click at [400, 123] on textarea at bounding box center [357, 125] width 153 height 25
paste textarea "Not a fit — this project has been disqualified for other reasons. Example: "The…"
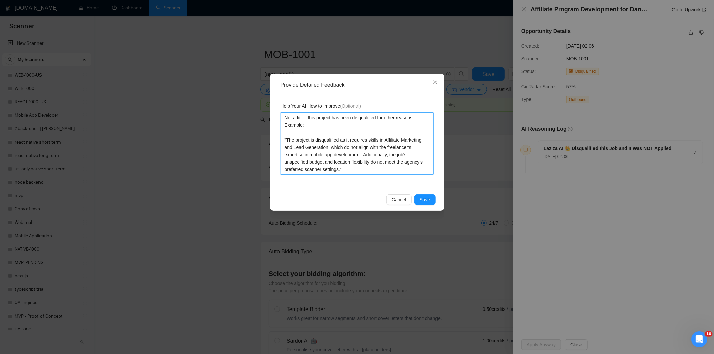
type textarea "Not a fit — this project has been disqualified for other reasons. Example: "The…"
click at [431, 199] on button "Save" at bounding box center [425, 200] width 21 height 11
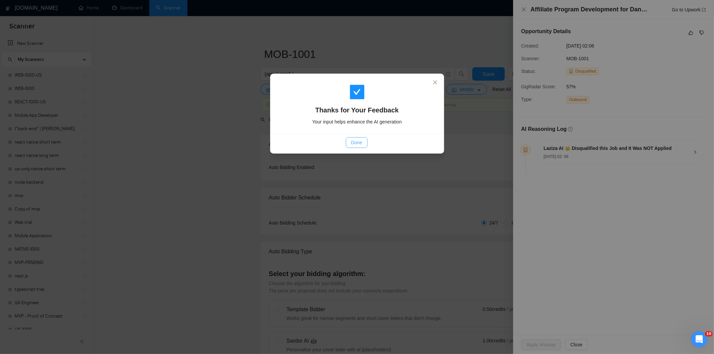
click at [354, 146] on span "Done" at bounding box center [356, 142] width 11 height 7
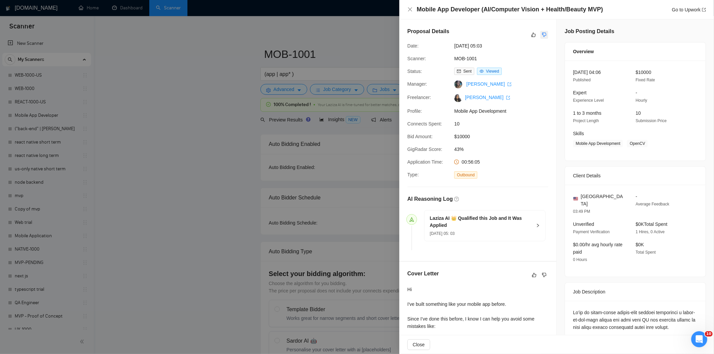
click at [544, 34] on icon "dislike" at bounding box center [544, 34] width 5 height 5
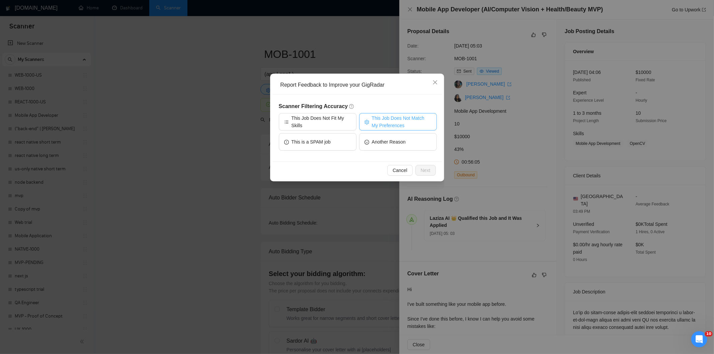
click at [383, 118] on span "This Job Does Not Match My Preferences" at bounding box center [402, 122] width 60 height 15
click at [420, 169] on button "Next" at bounding box center [426, 170] width 20 height 11
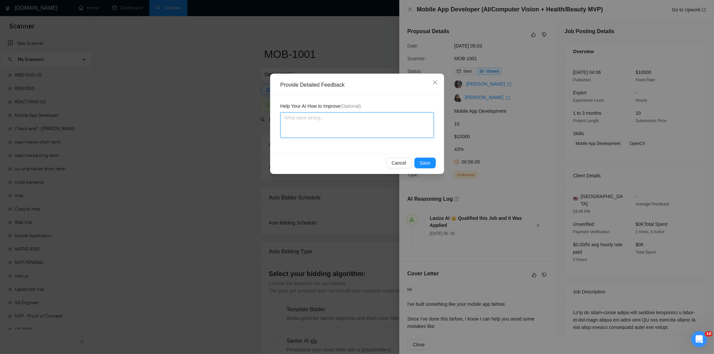
click at [400, 127] on textarea at bounding box center [357, 125] width 153 height 25
paste textarea "Not a fit — the job asks for unpaid work, offers equity, or has a small budget,…"
type textarea "Not a fit — the job asks for unpaid work, offers equity, or has a small budget,…"
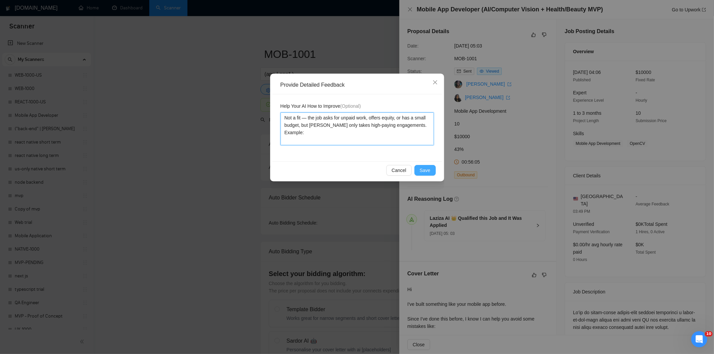
type textarea "Not a fit — the job asks for unpaid work, offers equity, or has a small budget,…"
click at [430, 174] on span "Save" at bounding box center [425, 170] width 11 height 7
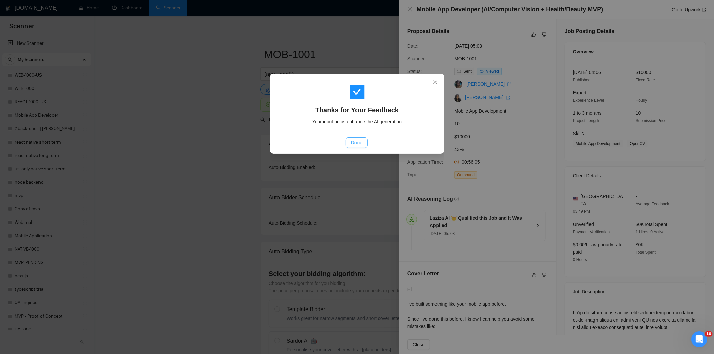
click at [359, 145] on span "Done" at bounding box center [356, 142] width 11 height 7
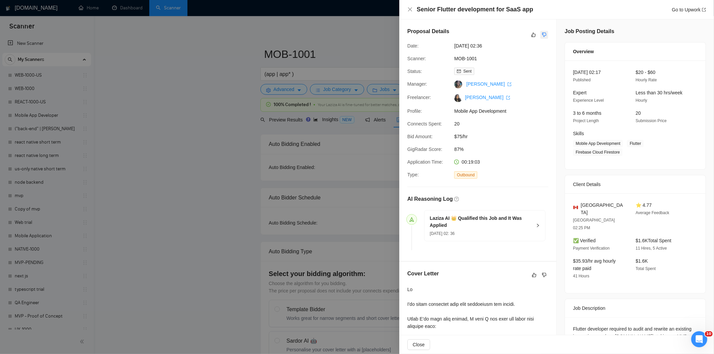
click at [543, 34] on icon "dislike" at bounding box center [544, 34] width 5 height 5
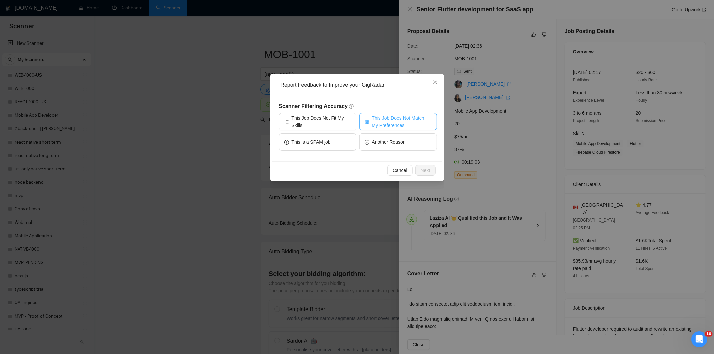
click at [393, 118] on span "This Job Does Not Match My Preferences" at bounding box center [402, 122] width 60 height 15
click at [421, 172] on span "Next" at bounding box center [426, 170] width 10 height 7
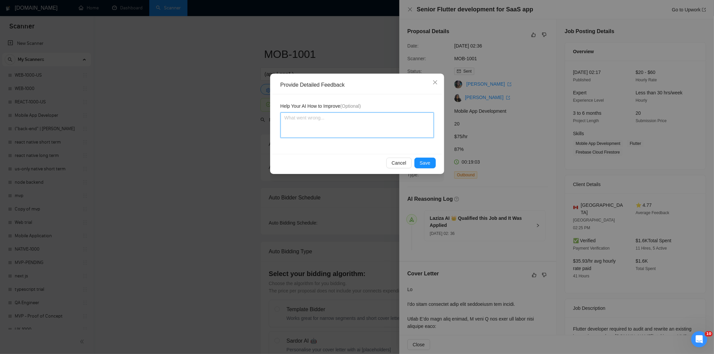
click at [380, 131] on textarea at bounding box center [357, 125] width 153 height 25
paste textarea "Not a fit — the description suggests an existing codebase, but Ria only works o…"
type textarea "Not a fit — the description suggests an existing codebase, but Ria only works o…"
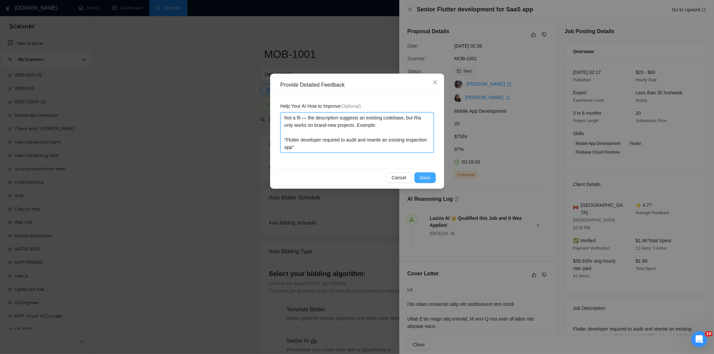
type textarea "Not a fit — the description suggests an existing codebase, but Ria only works o…"
click at [423, 181] on span "Save" at bounding box center [425, 177] width 11 height 7
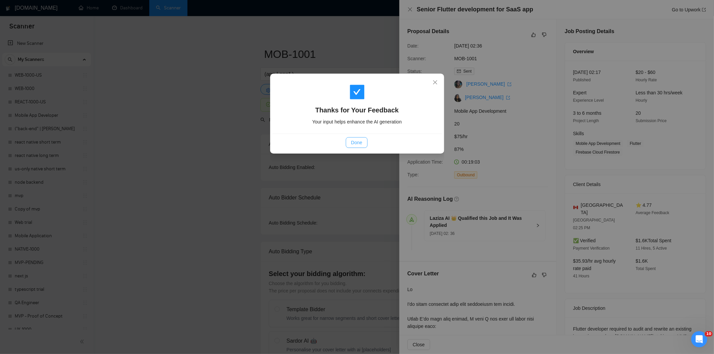
click at [363, 144] on button "Done" at bounding box center [357, 142] width 22 height 11
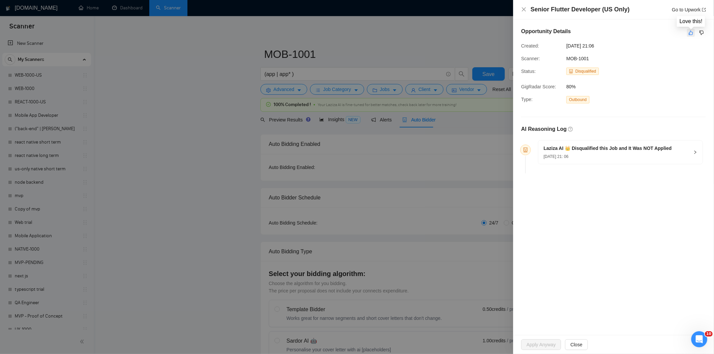
click at [691, 35] on icon "like" at bounding box center [691, 32] width 5 height 5
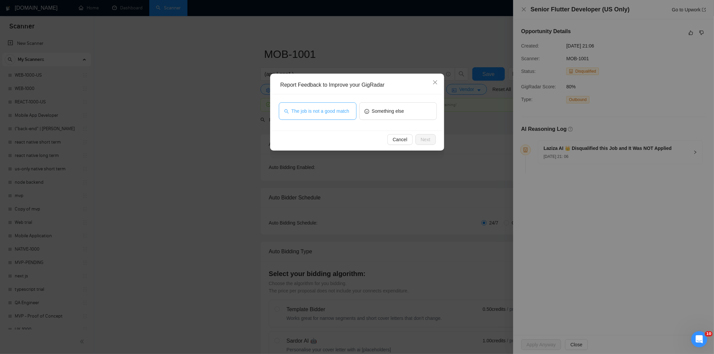
click at [344, 112] on span "The job is not a good match" at bounding box center [321, 110] width 58 height 7
click at [431, 139] on button "Next" at bounding box center [426, 139] width 20 height 11
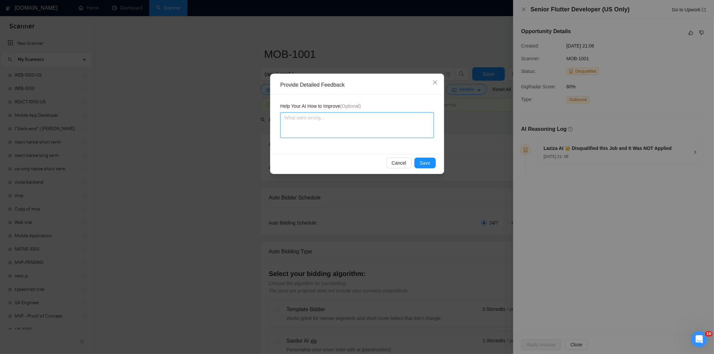
click at [399, 130] on textarea at bounding box center [357, 125] width 153 height 25
paste textarea "Not a fit — this project has been disqualified for other reasons. Example: "Job…"
type textarea "Not a fit — this project has been disqualified for other reasons. Example: "Job…"
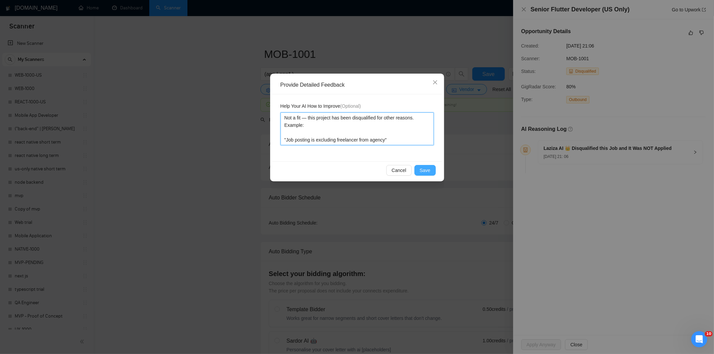
type textarea "Not a fit — this project has been disqualified for other reasons. Example: "Job…"
click at [427, 170] on span "Save" at bounding box center [425, 170] width 11 height 7
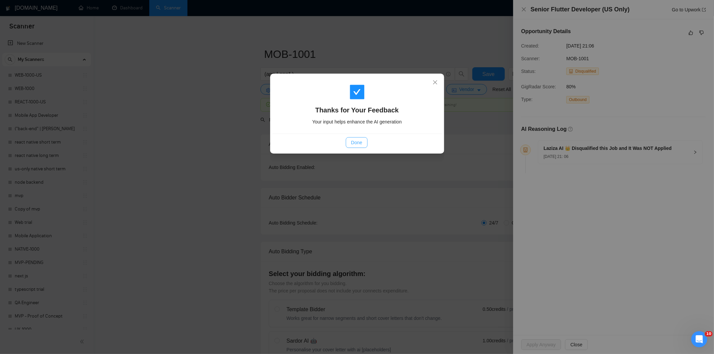
click at [360, 146] on button "Done" at bounding box center [357, 142] width 22 height 11
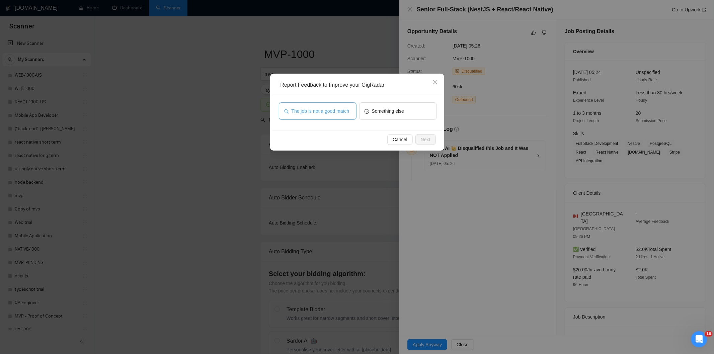
click at [343, 109] on span "The job is not a good match" at bounding box center [321, 110] width 58 height 7
click at [423, 135] on button "Next" at bounding box center [426, 139] width 20 height 11
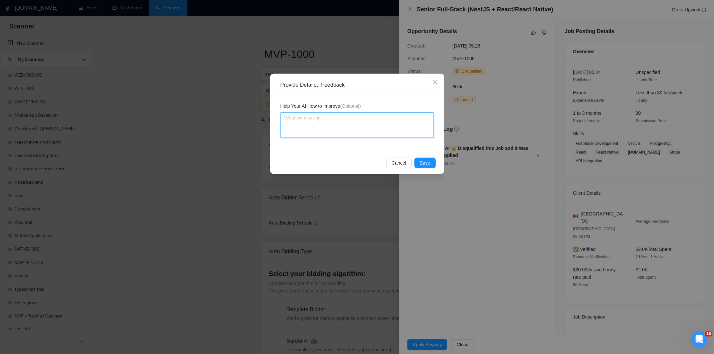
click at [385, 119] on textarea at bounding box center [357, 125] width 153 height 25
paste textarea "Not a fit — this project has been disqualified for other reasons. Example: "The…"
type textarea "Not a fit — this project has been disqualified for other reasons. Example: "The…"
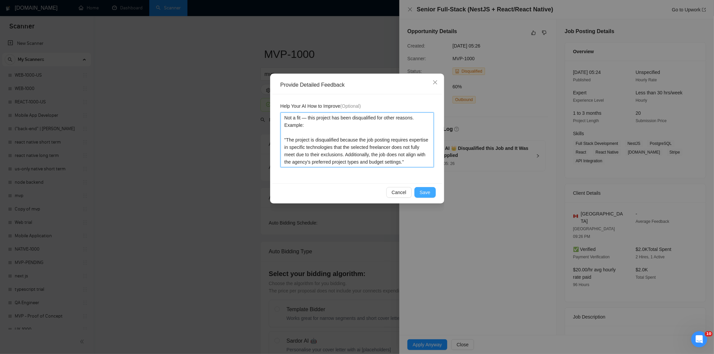
type textarea "Not a fit — this project has been disqualified for other reasons. Example: "The…"
click at [426, 194] on span "Save" at bounding box center [425, 192] width 11 height 7
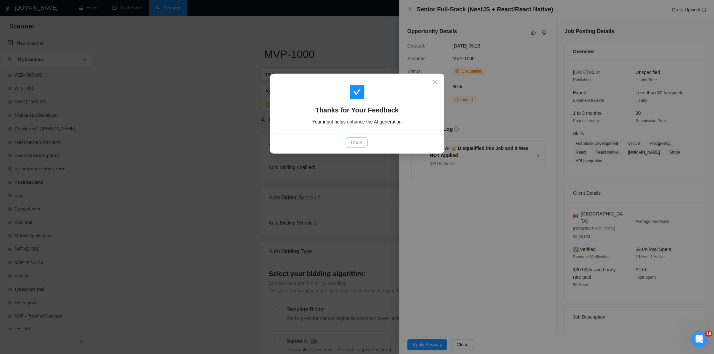
click at [357, 140] on span "Done" at bounding box center [356, 142] width 11 height 7
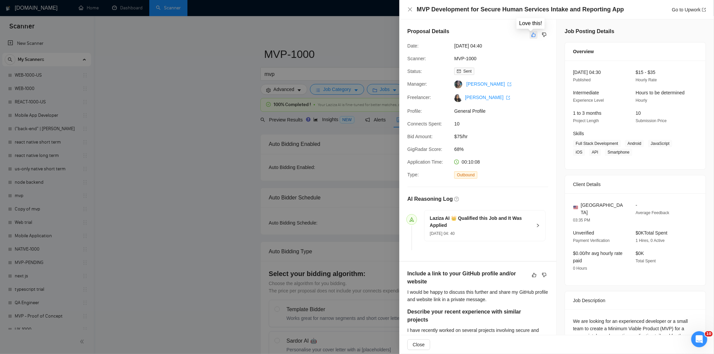
click at [533, 38] on icon "like" at bounding box center [533, 34] width 5 height 5
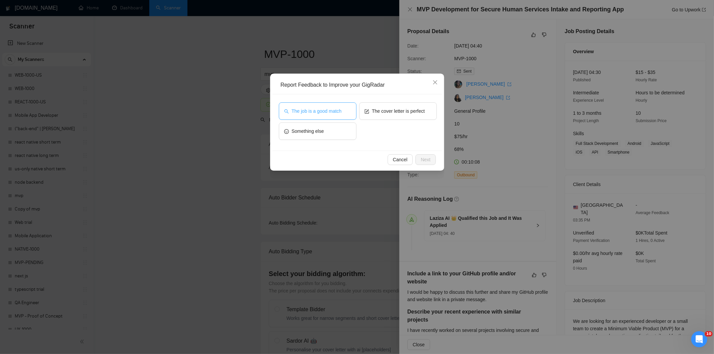
click at [306, 107] on span "The job is a good match" at bounding box center [317, 110] width 50 height 7
click at [429, 155] on button "Next" at bounding box center [426, 159] width 20 height 11
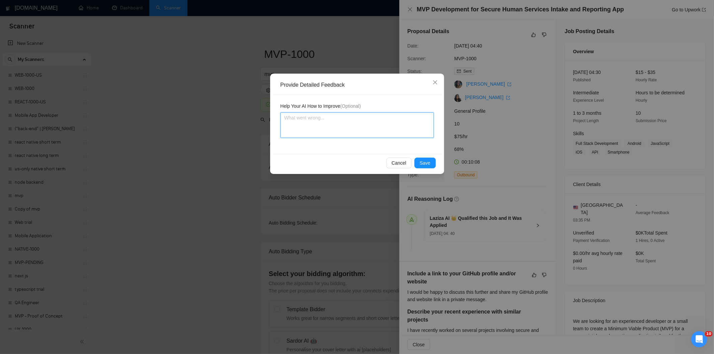
click at [387, 133] on textarea at bounding box center [357, 125] width 153 height 25
paste textarea "Good fit — the project is greenfield (no existing code), welcomes agencies, use…"
type textarea "Good fit — the project is greenfield (no existing code), welcomes agencies, use…"
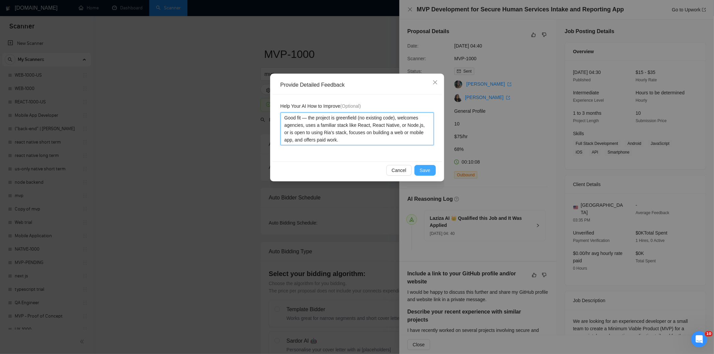
type textarea "Good fit — the project is greenfield (no existing code), welcomes agencies, use…"
click at [423, 170] on span "Save" at bounding box center [425, 170] width 11 height 7
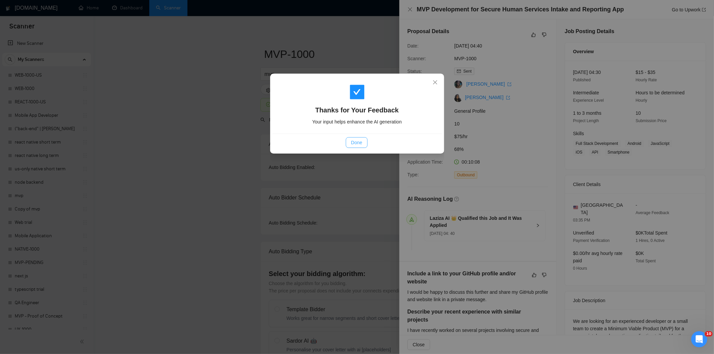
click at [357, 142] on span "Done" at bounding box center [356, 142] width 11 height 7
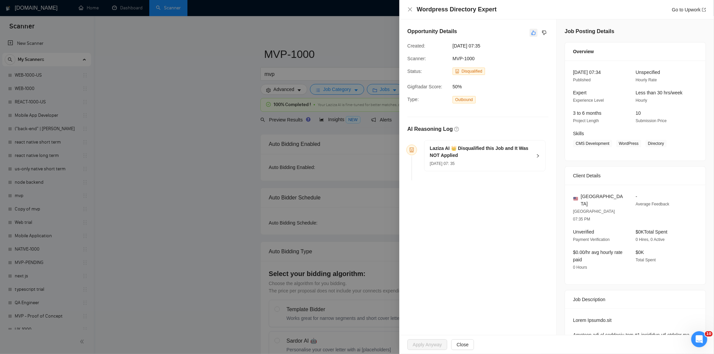
click at [531, 34] on icon "like" at bounding box center [533, 32] width 5 height 5
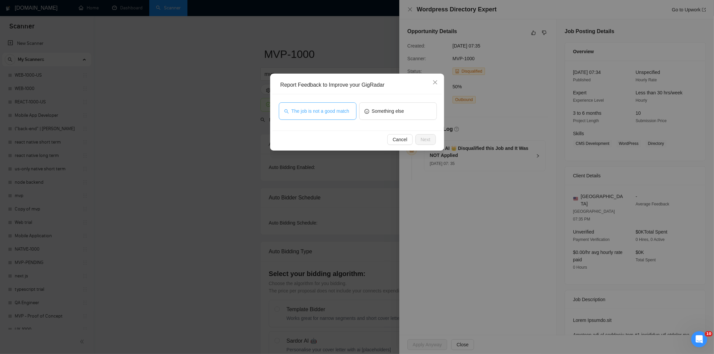
click at [339, 112] on span "The job is not a good match" at bounding box center [321, 110] width 58 height 7
click at [426, 138] on span "Next" at bounding box center [426, 139] width 10 height 7
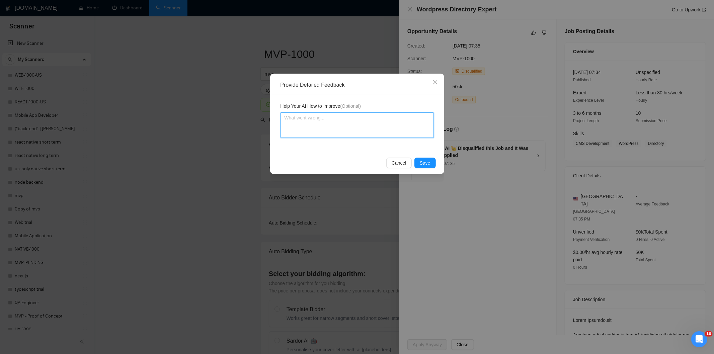
click at [390, 114] on textarea at bounding box center [357, 125] width 153 height 25
paste textarea "Not a fit — this project has been disqualified for other reasons. Example: "The…"
type textarea "Not a fit — this project has been disqualified for other reasons. Example: "The…"
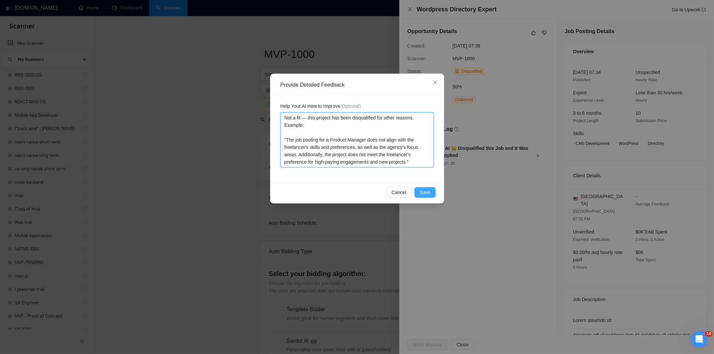
type textarea "Not a fit — this project has been disqualified for other reasons. Example: "The…"
click at [431, 192] on button "Save" at bounding box center [425, 192] width 21 height 11
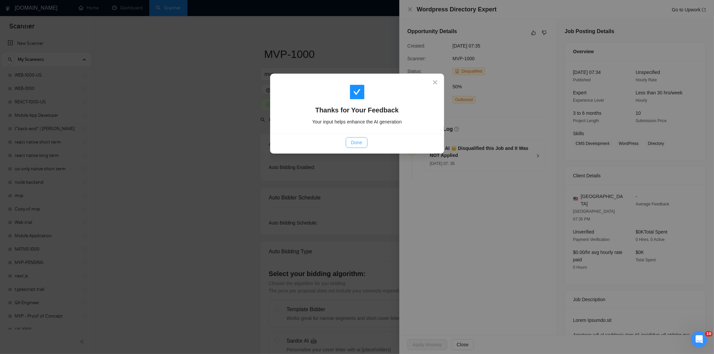
click at [365, 143] on button "Done" at bounding box center [357, 142] width 22 height 11
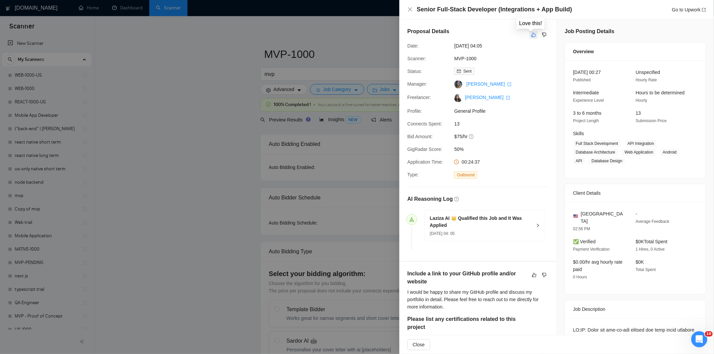
click at [533, 34] on icon "like" at bounding box center [534, 35] width 4 height 4
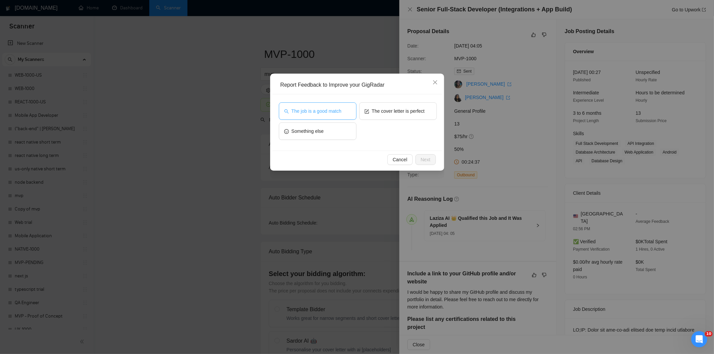
click at [316, 115] on span "The job is a good match" at bounding box center [317, 110] width 50 height 7
click at [430, 157] on span "Next" at bounding box center [426, 159] width 10 height 7
click at [430, 157] on div "Cancel Next" at bounding box center [357, 160] width 169 height 18
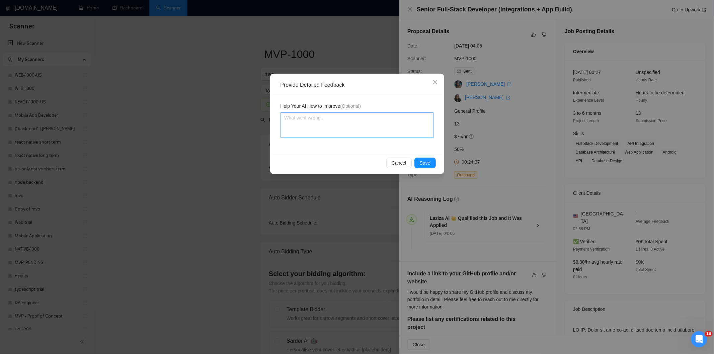
click at [394, 126] on textarea at bounding box center [357, 125] width 153 height 25
paste textarea "Good fit — the project is greenfield (no existing code), welcomes agencies, use…"
type textarea "Good fit — the project is greenfield (no existing code), welcomes agencies, use…"
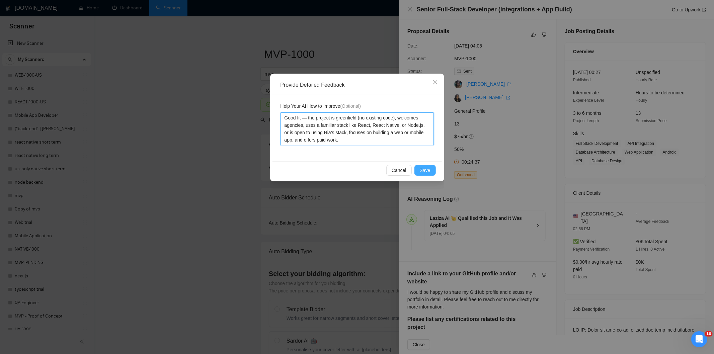
type textarea "Good fit — the project is greenfield (no existing code), welcomes agencies, use…"
click at [430, 171] on button "Save" at bounding box center [425, 170] width 21 height 11
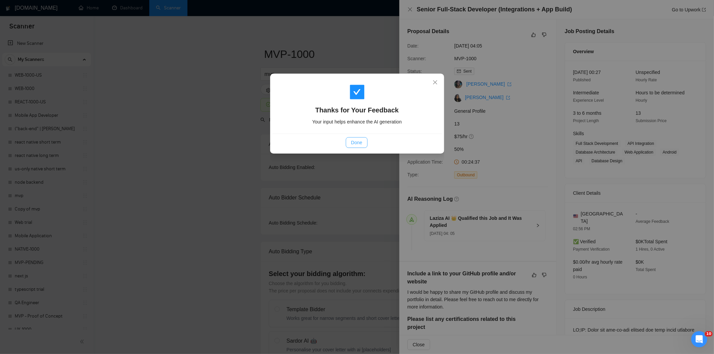
click at [363, 138] on button "Done" at bounding box center [357, 142] width 22 height 11
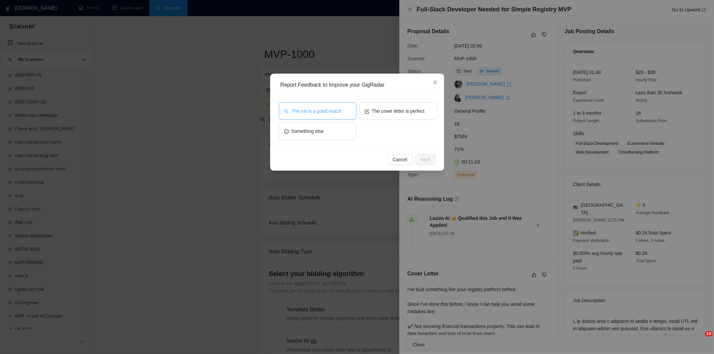
click at [306, 116] on button "The job is a good match" at bounding box center [318, 110] width 78 height 17
click at [430, 158] on button "Next" at bounding box center [426, 159] width 20 height 11
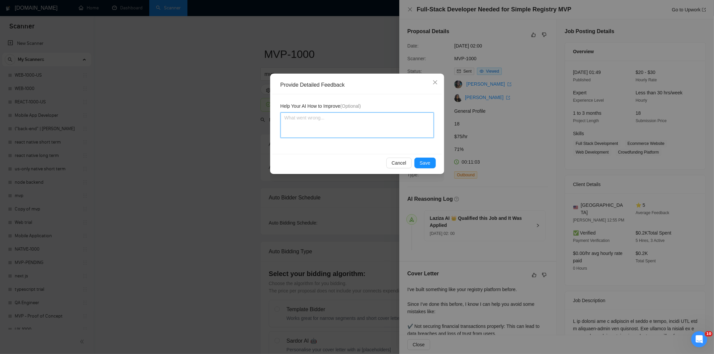
click at [377, 129] on textarea at bounding box center [357, 125] width 153 height 25
paste textarea "Good fit — the project is greenfield (no existing code), welcomes agencies, use…"
type textarea "Good fit — the project is greenfield (no existing code), welcomes agencies, use…"
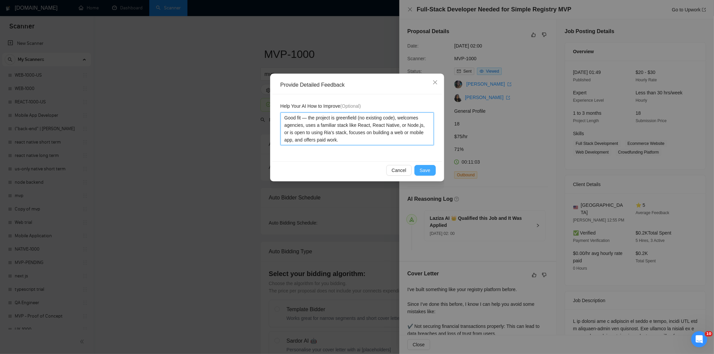
type textarea "Good fit — the project is greenfield (no existing code), welcomes agencies, use…"
click at [427, 170] on span "Save" at bounding box center [425, 170] width 11 height 7
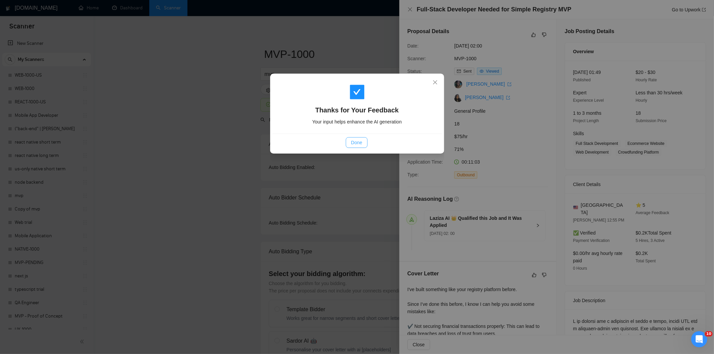
click at [359, 142] on span "Done" at bounding box center [356, 142] width 11 height 7
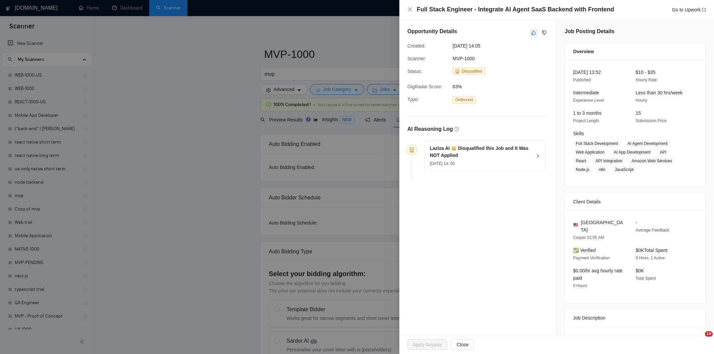
click at [534, 31] on button "button" at bounding box center [534, 33] width 8 height 8
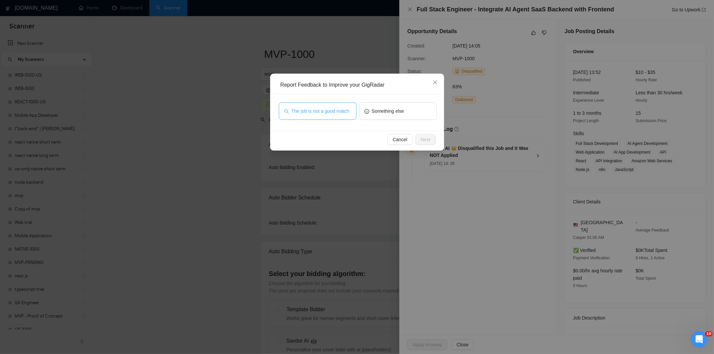
click at [349, 111] on span "The job is not a good match" at bounding box center [321, 110] width 58 height 7
click at [426, 141] on span "Next" at bounding box center [426, 139] width 10 height 7
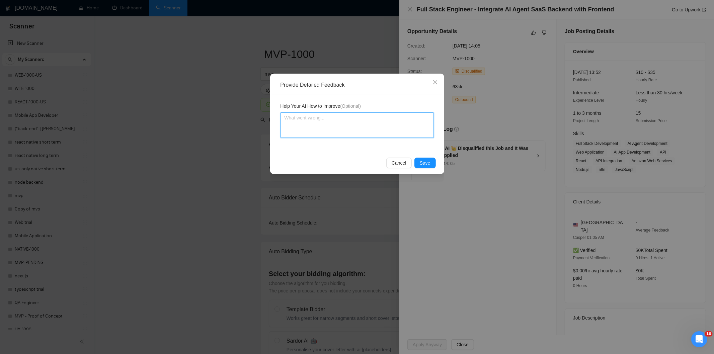
click at [399, 124] on textarea at bounding box center [357, 125] width 153 height 25
paste textarea "Not a fit — this project has been disqualified for other reasons. Example: "The…"
type textarea "Not a fit — this project has been disqualified for other reasons. Example: "The…"
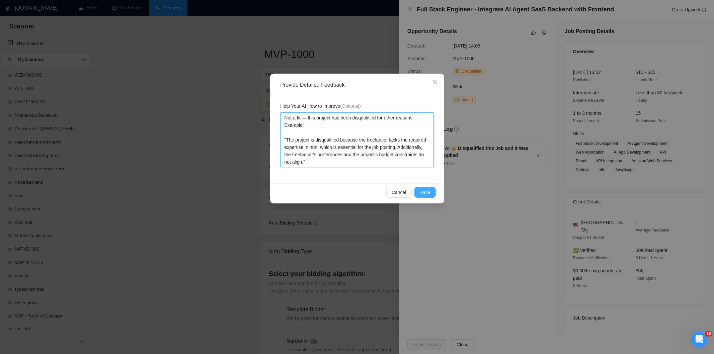
type textarea "Not a fit — this project has been disqualified for other reasons. Example: "The…"
click at [427, 194] on span "Save" at bounding box center [425, 192] width 11 height 7
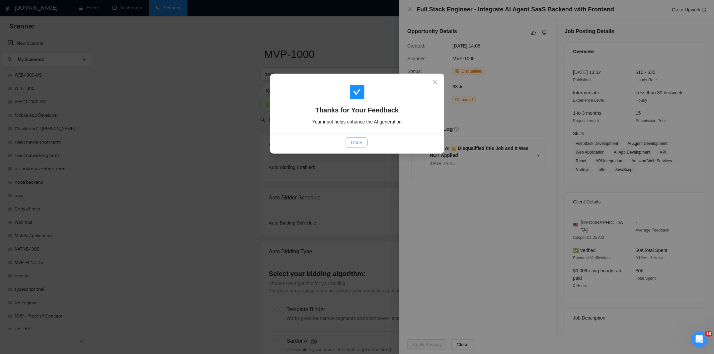
click at [361, 146] on span "Done" at bounding box center [356, 142] width 11 height 7
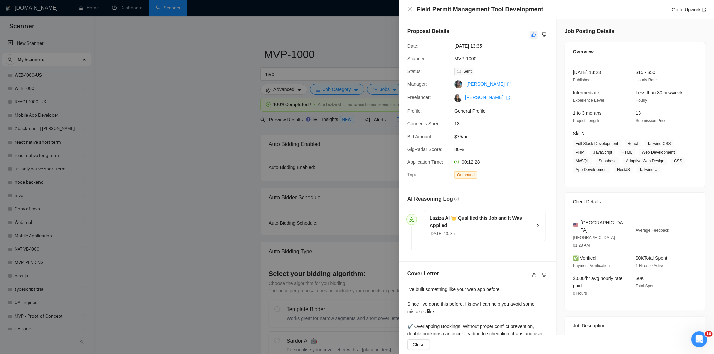
click at [532, 33] on icon "like" at bounding box center [534, 35] width 4 height 4
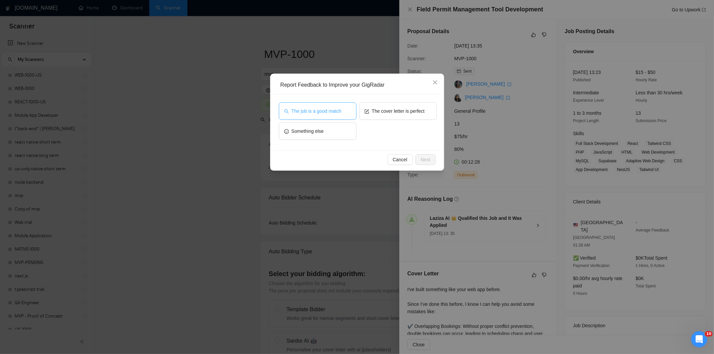
click at [325, 113] on span "The job is a good match" at bounding box center [317, 110] width 50 height 7
click at [426, 159] on span "Next" at bounding box center [426, 159] width 10 height 7
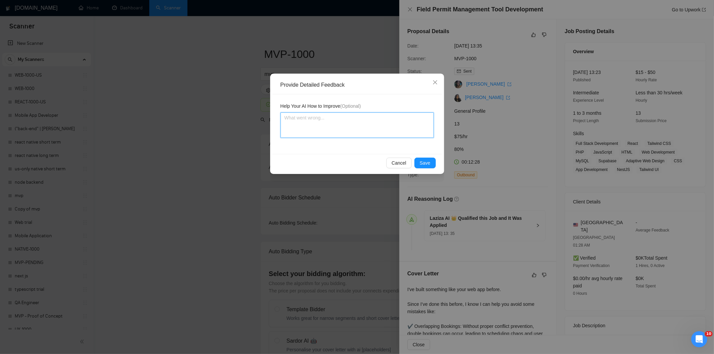
click at [344, 119] on textarea at bounding box center [357, 125] width 153 height 25
paste textarea "Good fit — the project is greenfield (no existing code), welcomes agencies, use…"
type textarea "Good fit — the project is greenfield (no existing code), welcomes agencies, use…"
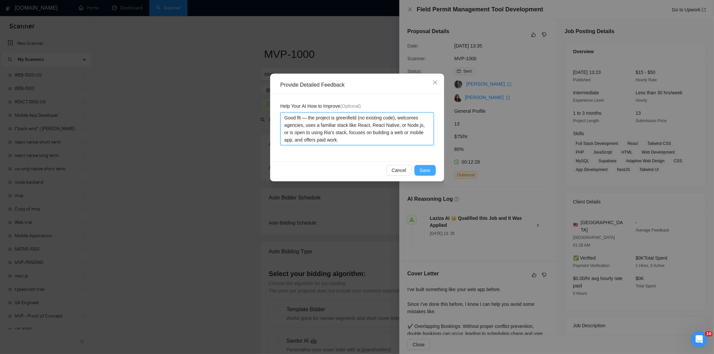
type textarea "Good fit — the project is greenfield (no existing code), welcomes agencies, use…"
click at [418, 169] on button "Save" at bounding box center [425, 170] width 21 height 11
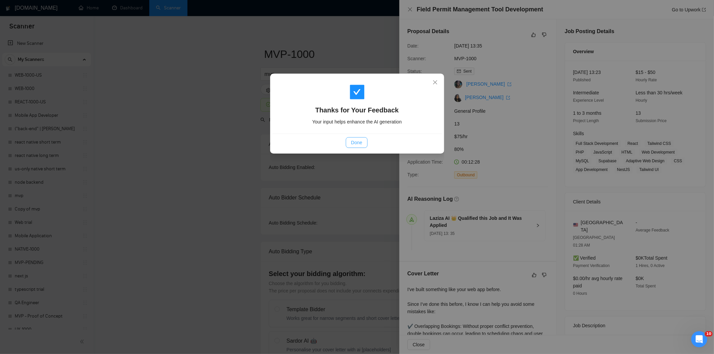
click at [360, 145] on span "Done" at bounding box center [356, 142] width 11 height 7
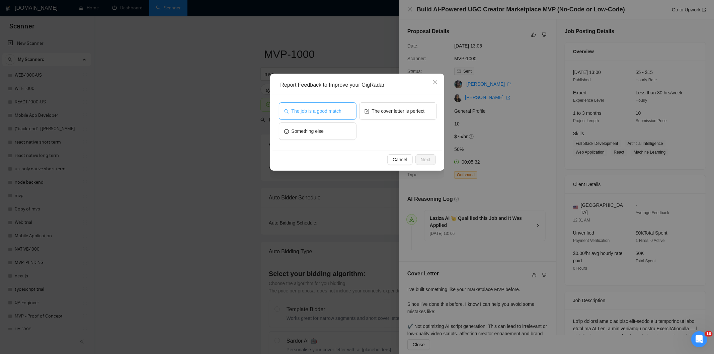
click at [317, 112] on span "The job is a good match" at bounding box center [317, 110] width 50 height 7
click at [431, 159] on button "Next" at bounding box center [426, 159] width 20 height 11
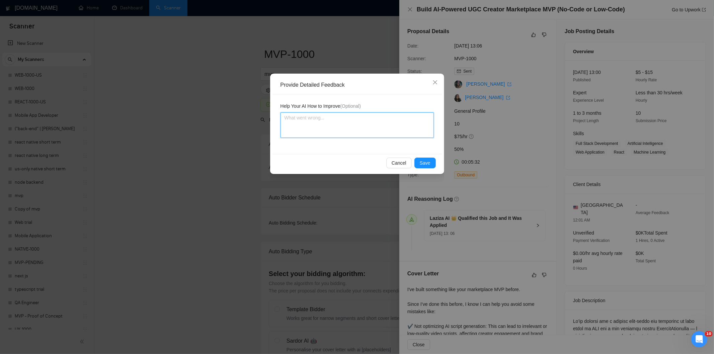
click at [383, 135] on textarea at bounding box center [357, 125] width 153 height 25
paste textarea "Good fit — the project is greenfield (no existing code), welcomes agencies, use…"
type textarea "Good fit — the project is greenfield (no existing code), welcomes agencies, use…"
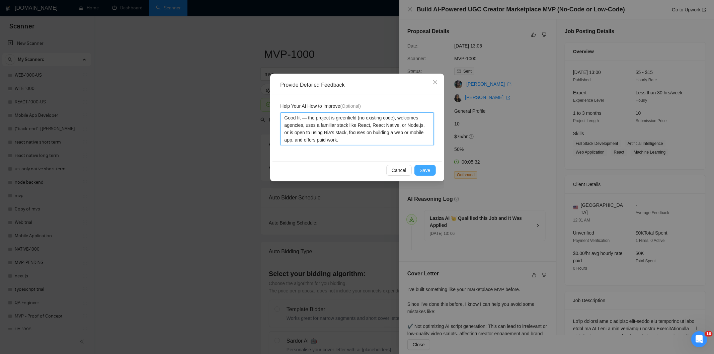
type textarea "Good fit — the project is greenfield (no existing code), welcomes agencies, use…"
click at [424, 167] on span "Save" at bounding box center [425, 170] width 11 height 7
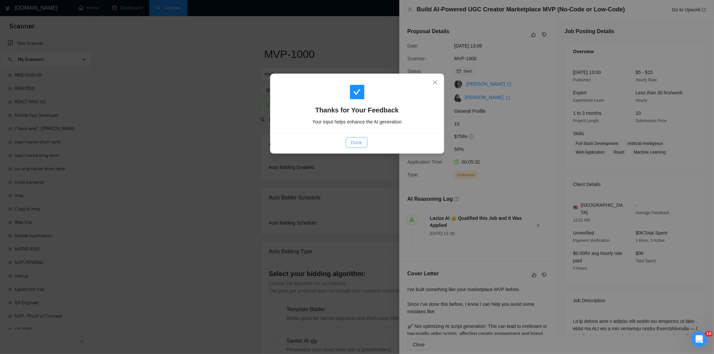
click at [364, 139] on button "Done" at bounding box center [357, 142] width 22 height 11
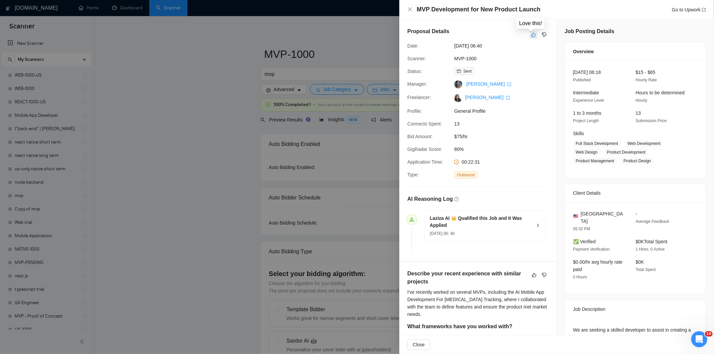
click at [532, 32] on icon "like" at bounding box center [533, 34] width 5 height 5
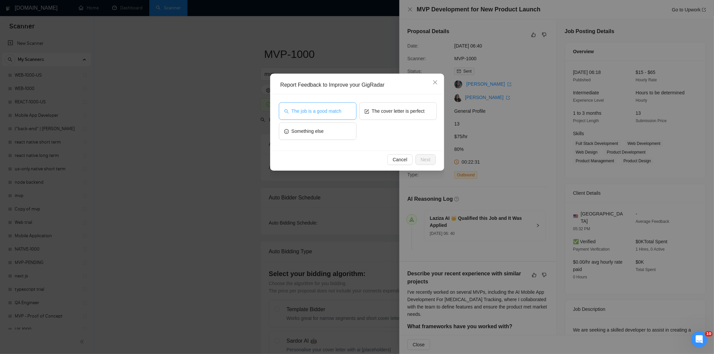
click at [337, 113] on span "The job is a good match" at bounding box center [317, 110] width 50 height 7
click at [431, 160] on button "Next" at bounding box center [426, 159] width 20 height 11
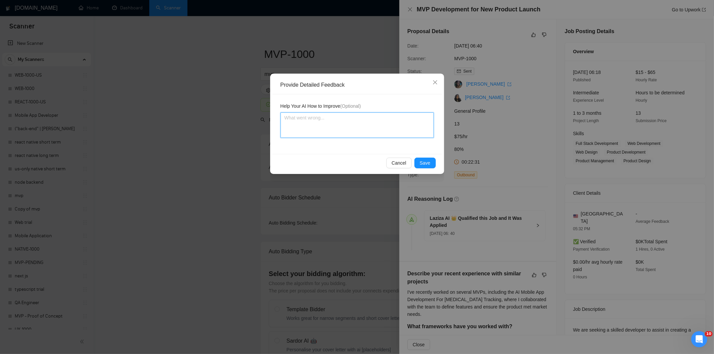
click at [379, 122] on textarea at bounding box center [357, 125] width 153 height 25
paste textarea "Good fit — the project is greenfield (no existing code), welcomes agencies, use…"
type textarea "Good fit — the project is greenfield (no existing code), welcomes agencies, use…"
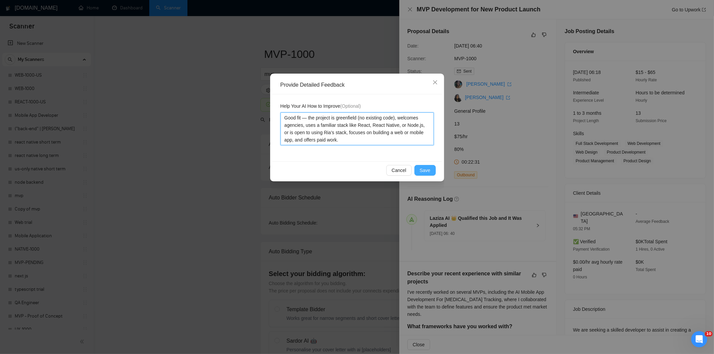
type textarea "Good fit — the project is greenfield (no existing code), welcomes agencies, use…"
click at [426, 170] on span "Save" at bounding box center [425, 170] width 11 height 7
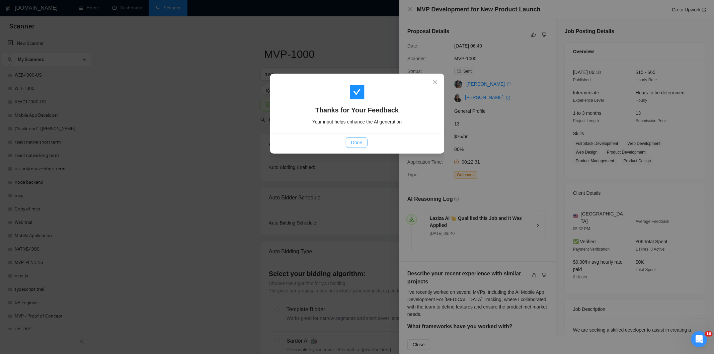
click at [361, 147] on button "Done" at bounding box center [357, 142] width 22 height 11
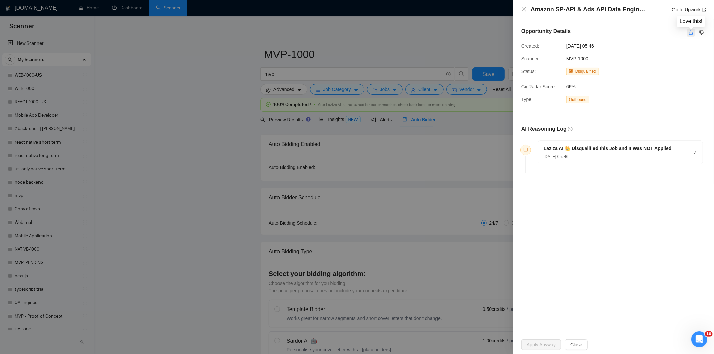
click at [692, 34] on icon "like" at bounding box center [691, 33] width 4 height 4
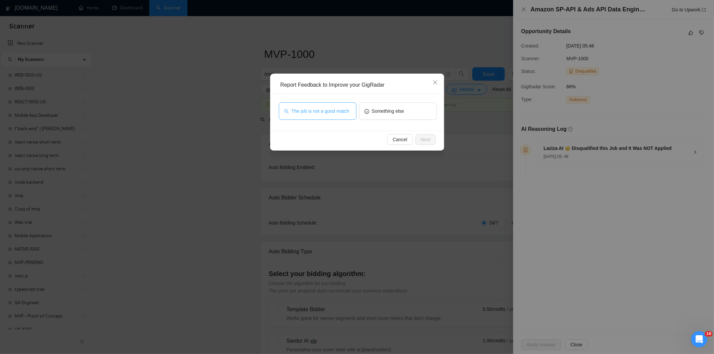
click at [344, 106] on button "The job is not a good match" at bounding box center [318, 110] width 78 height 17
click at [428, 136] on span "Next" at bounding box center [426, 139] width 10 height 7
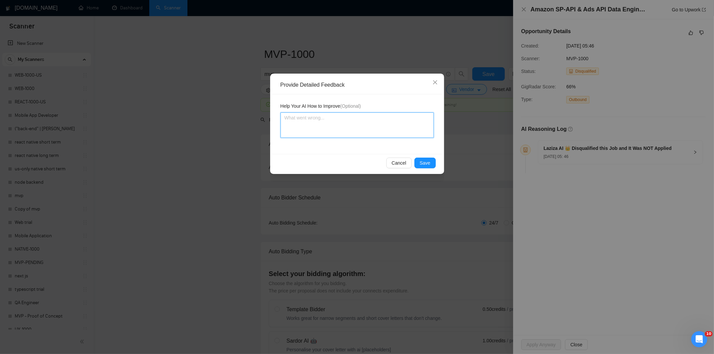
click at [404, 118] on textarea at bounding box center [357, 125] width 153 height 25
paste textarea "Not a fit — this project has been disqualified for other reasons. Example: "The…"
type textarea "Not a fit — this project has been disqualified for other reasons. Example: "The…"
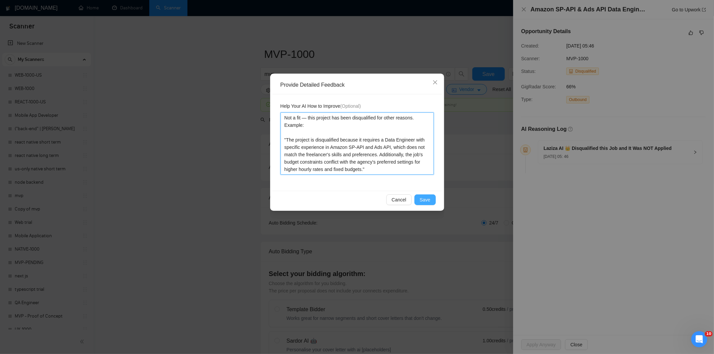
type textarea "Not a fit — this project has been disqualified for other reasons. Example: "The…"
click at [427, 201] on span "Save" at bounding box center [425, 199] width 11 height 7
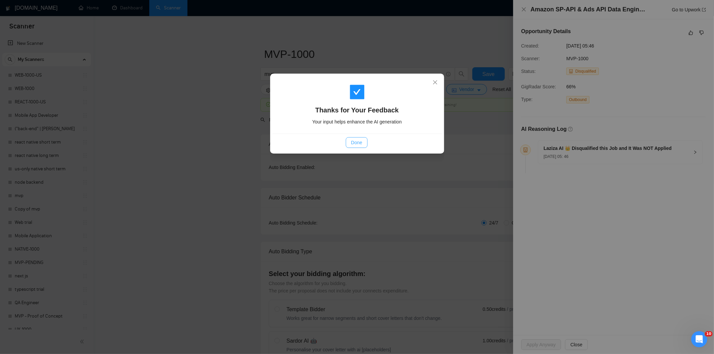
click at [360, 145] on span "Done" at bounding box center [356, 142] width 11 height 7
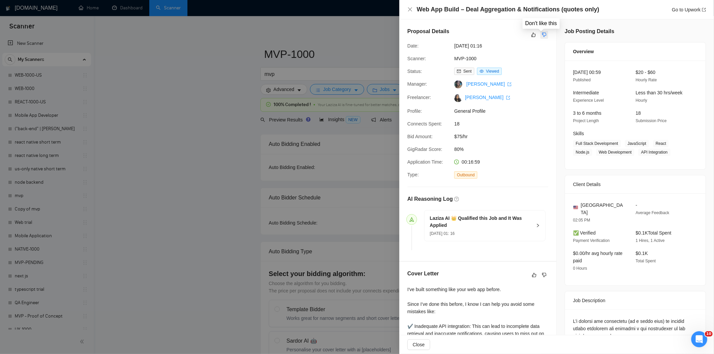
click at [545, 35] on button "button" at bounding box center [544, 35] width 8 height 8
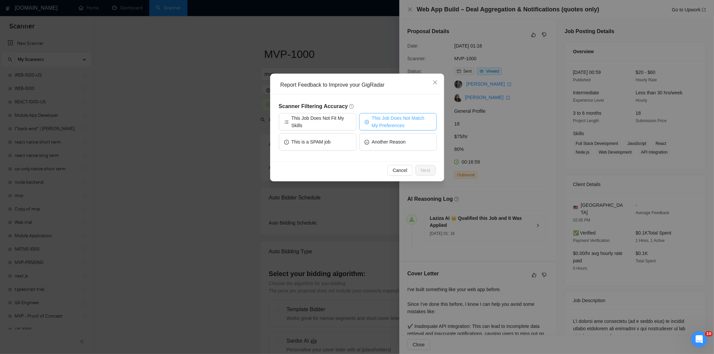
click at [388, 120] on span "This Job Does Not Match My Preferences" at bounding box center [402, 122] width 60 height 15
click at [427, 172] on span "Next" at bounding box center [426, 170] width 10 height 7
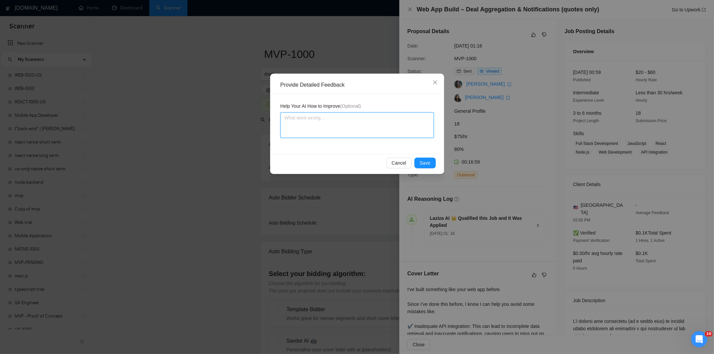
click at [349, 125] on textarea at bounding box center [357, 125] width 153 height 25
paste textarea "Not a fit — the job asks for unpaid work, offers equity, or has a small budget,…"
type textarea "Not a fit — the job asks for unpaid work, offers equity, or has a small budget,…"
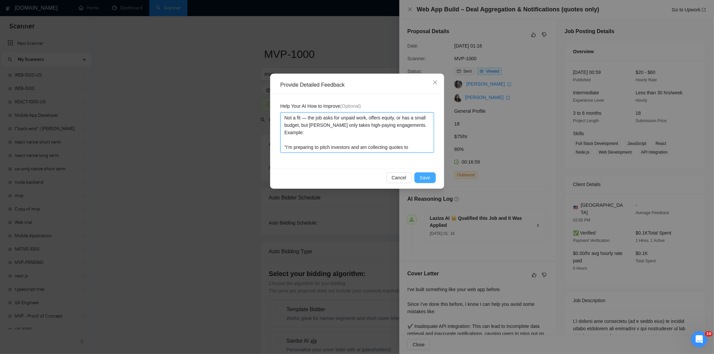
type textarea "Not a fit — the job asks for unpaid work, offers equity, or has a small budget,…"
click at [433, 178] on button "Save" at bounding box center [425, 177] width 21 height 11
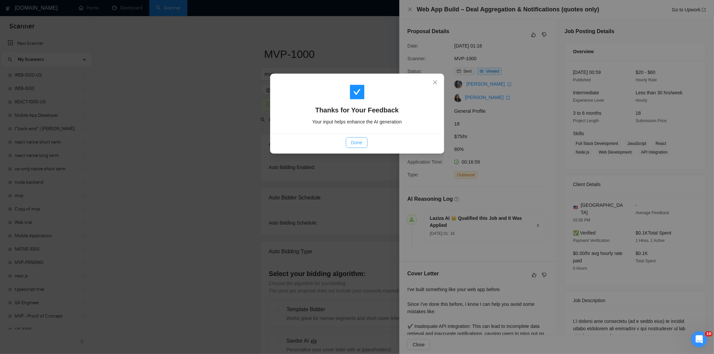
click at [357, 141] on span "Done" at bounding box center [356, 142] width 11 height 7
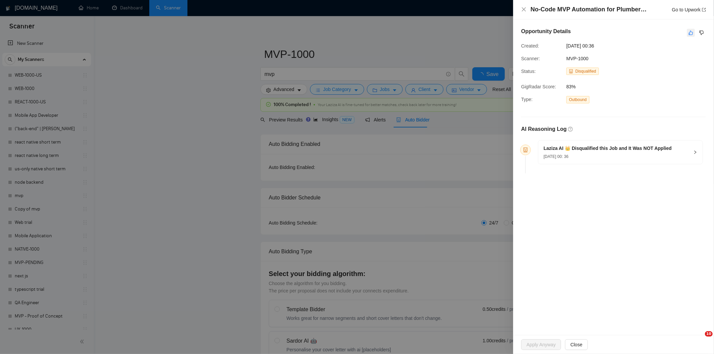
click at [690, 34] on icon "like" at bounding box center [691, 32] width 5 height 5
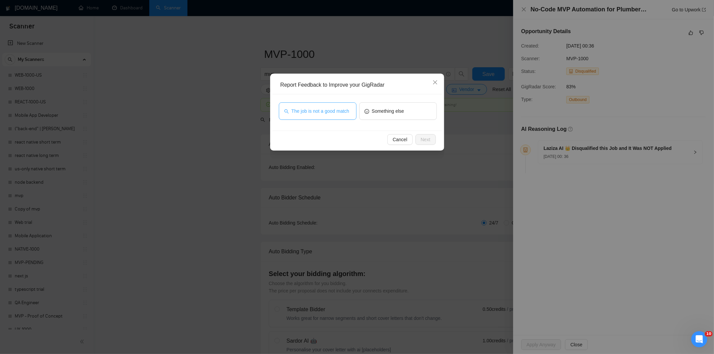
click at [338, 115] on span "The job is not a good match" at bounding box center [321, 110] width 58 height 7
click at [431, 142] on button "Next" at bounding box center [426, 139] width 20 height 11
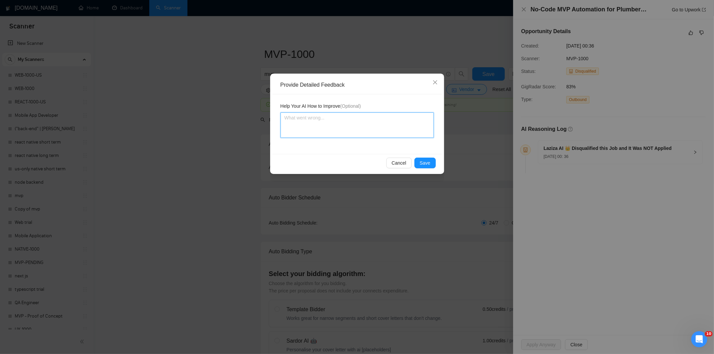
click at [394, 121] on textarea at bounding box center [357, 125] width 153 height 25
paste textarea "Not a fit — this project has been disqualified for other reasons. Example: "The…"
type textarea "Not a fit — this project has been disqualified for other reasons. Example: "The…"
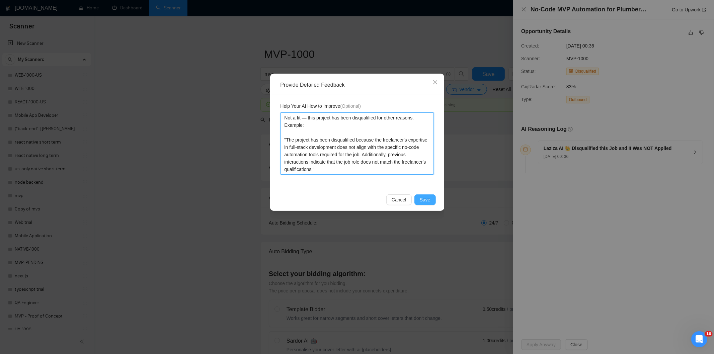
type textarea "Not a fit — this project has been disqualified for other reasons. Example: "The…"
click at [431, 203] on button "Save" at bounding box center [425, 200] width 21 height 11
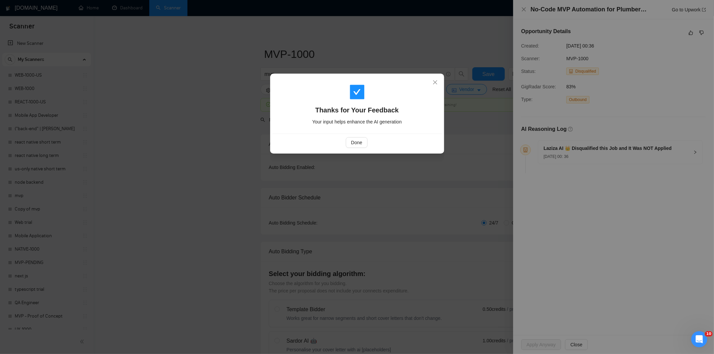
click at [359, 135] on div "Done" at bounding box center [357, 143] width 169 height 18
click at [357, 141] on span "Done" at bounding box center [356, 142] width 11 height 7
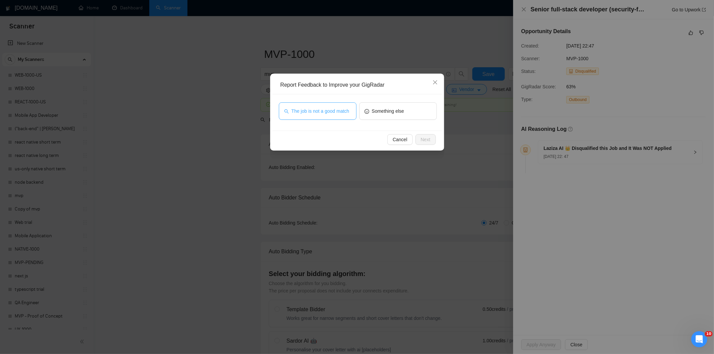
click at [310, 114] on span "The job is not a good match" at bounding box center [321, 110] width 58 height 7
click at [435, 140] on button "Next" at bounding box center [426, 139] width 20 height 11
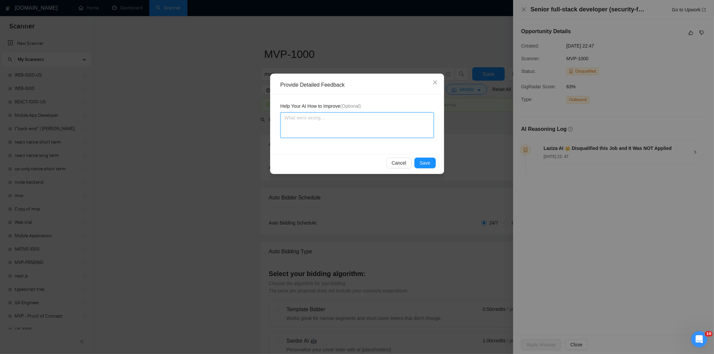
click at [401, 129] on textarea at bounding box center [357, 125] width 153 height 25
paste textarea "Not a fit — this project has been disqualified for other reasons. Example: "The…"
type textarea "Not a fit — this project has been disqualified for other reasons. Example: "The…"
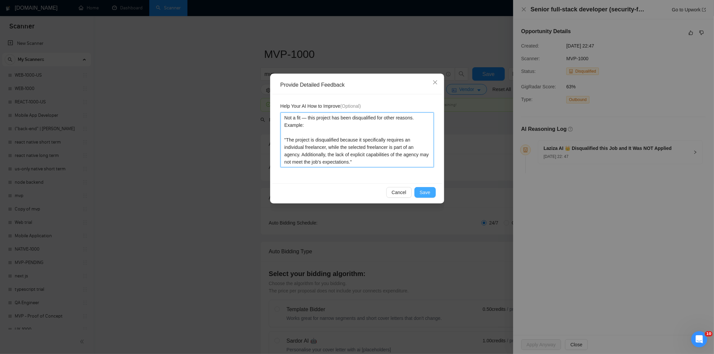
type textarea "Not a fit — this project has been disqualified for other reasons. Example: "The…"
click at [423, 193] on span "Save" at bounding box center [425, 192] width 11 height 7
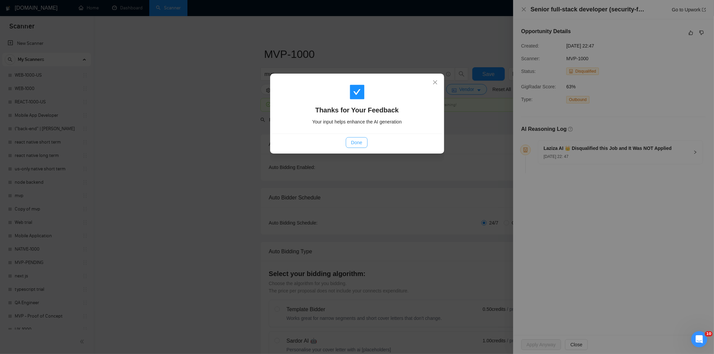
click at [363, 146] on button "Done" at bounding box center [357, 142] width 22 height 11
